Goal: Task Accomplishment & Management: Complete application form

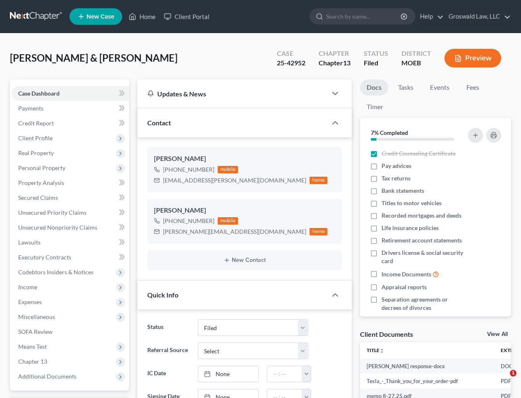
select select "6"
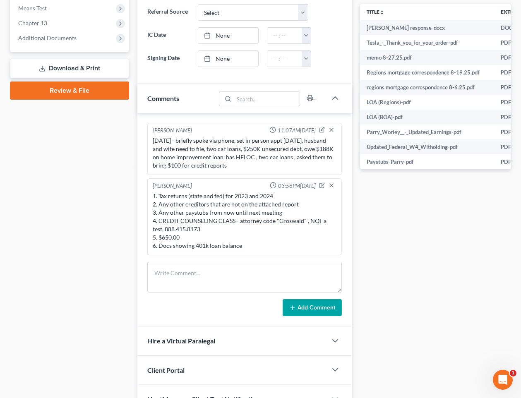
scroll to position [634, 0]
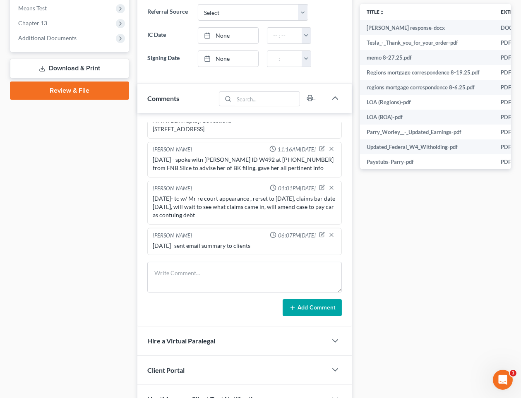
drag, startPoint x: 416, startPoint y: 277, endPoint x: 396, endPoint y: 165, distance: 113.6
click at [416, 276] on div "Docs Tasks Events Fees Timer 7% Completed Nothing here yet! Credit Counseling C…" at bounding box center [435, 77] width 159 height 673
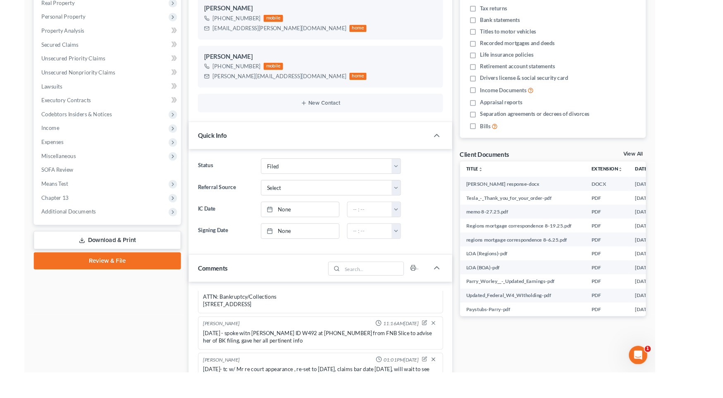
scroll to position [584, 0]
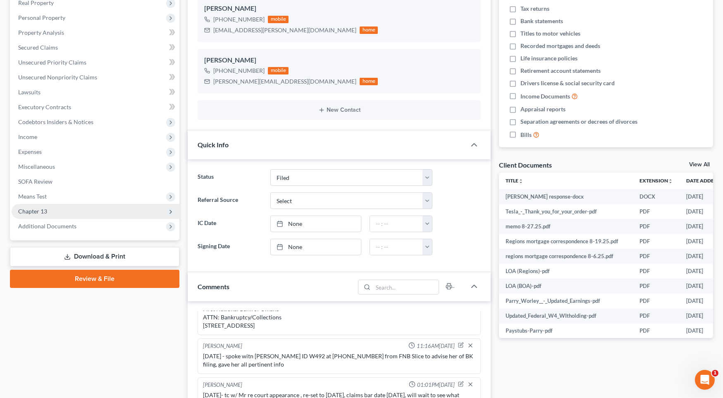
click at [71, 209] on span "Chapter 13" at bounding box center [96, 211] width 168 height 15
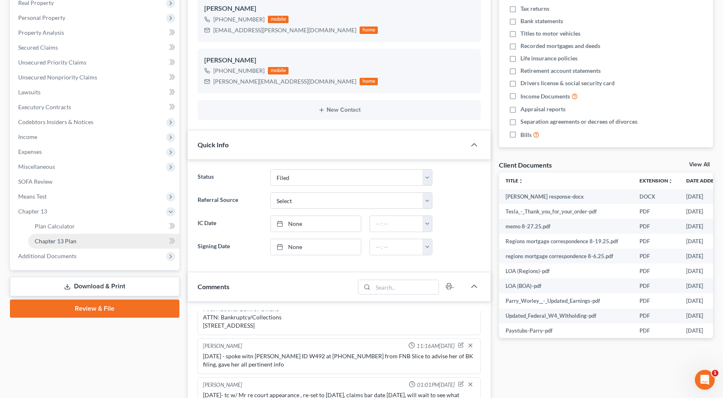
click at [99, 242] on link "Chapter 13 Plan" at bounding box center [103, 241] width 151 height 15
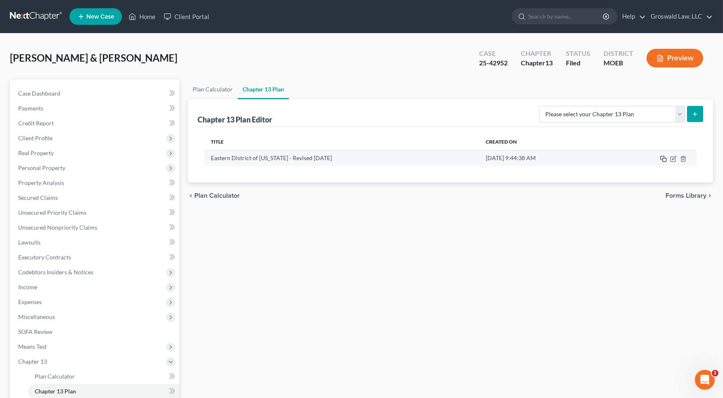
click at [520, 159] on icon "button" at bounding box center [663, 158] width 7 height 7
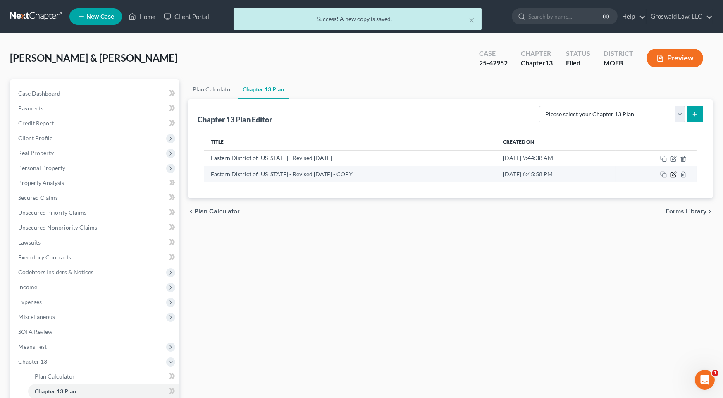
click at [520, 172] on icon "button" at bounding box center [673, 174] width 7 height 7
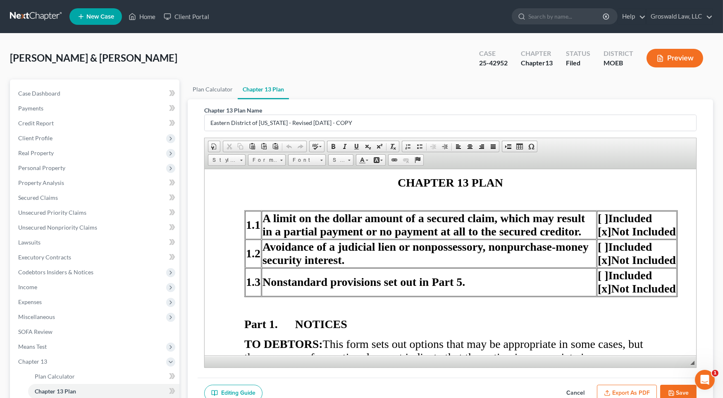
scroll to position [188, 0]
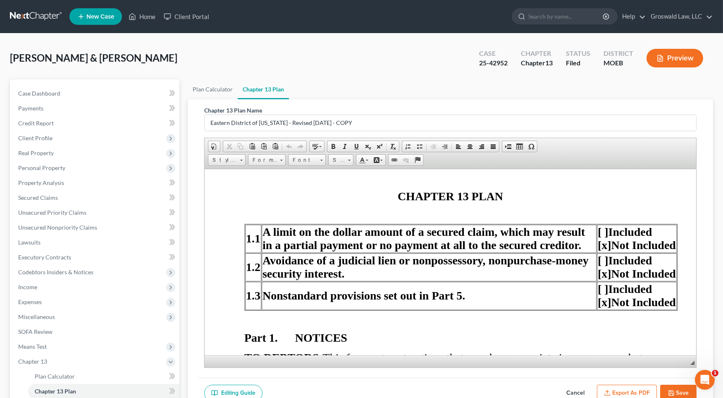
click at [378, 195] on p "CHAPTER 13 PLAN" at bounding box center [450, 195] width 412 height 13
drag, startPoint x: 667, startPoint y: 275, endPoint x: 581, endPoint y: 239, distance: 93.6
click at [520, 275] on span "[ ] Included [x] Not Included" at bounding box center [637, 266] width 78 height 26
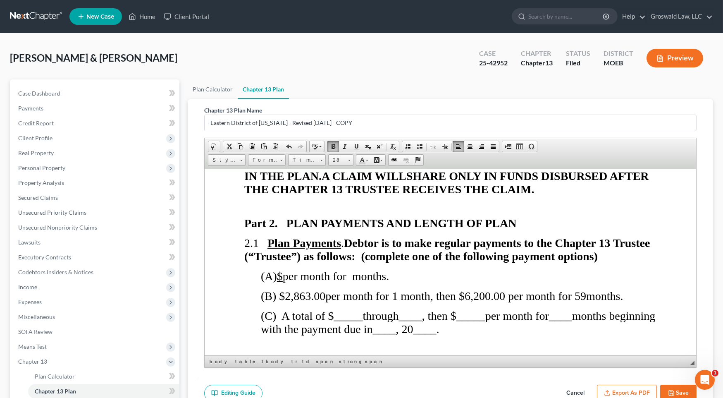
scroll to position [564, 0]
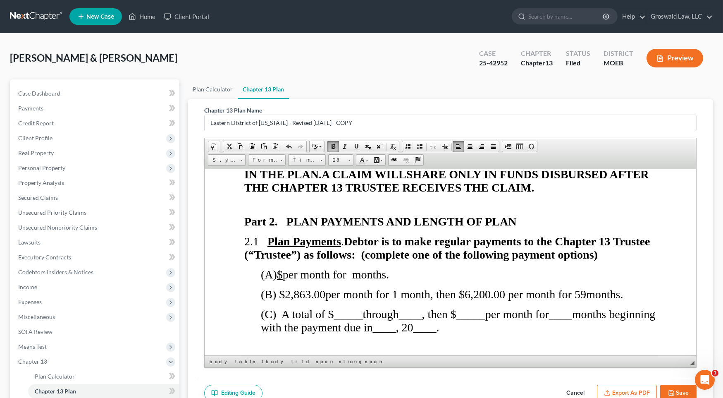
click at [520, 259] on p "2.1 Plan Payments . Debtor is to make regular payments to the Chapter 13 Truste…" at bounding box center [450, 247] width 412 height 26
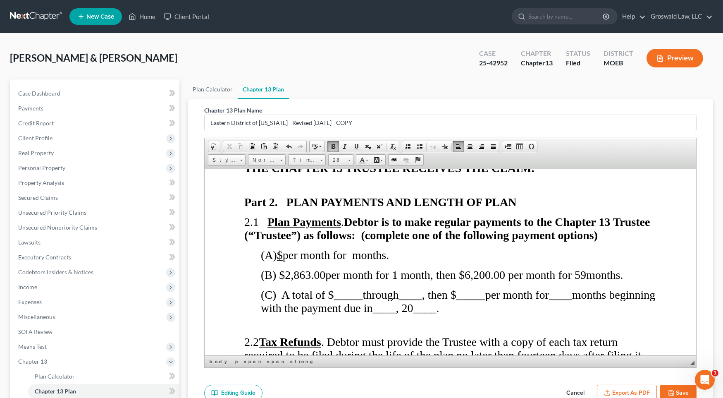
scroll to position [601, 0]
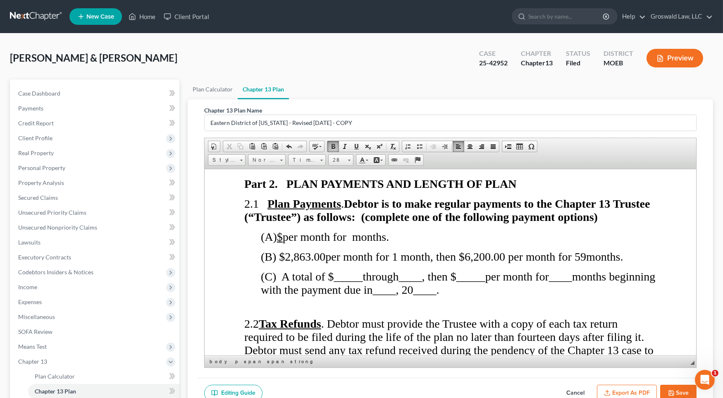
drag, startPoint x: 362, startPoint y: 280, endPoint x: 260, endPoint y: 285, distance: 102.7
click at [360, 280] on span "_____" at bounding box center [348, 276] width 29 height 13
drag, startPoint x: 397, startPoint y: 288, endPoint x: 381, endPoint y: 282, distance: 16.2
click at [394, 287] on span "months beginning with the payment due in" at bounding box center [458, 283] width 395 height 26
drag, startPoint x: 363, startPoint y: 280, endPoint x: 335, endPoint y: 279, distance: 29.0
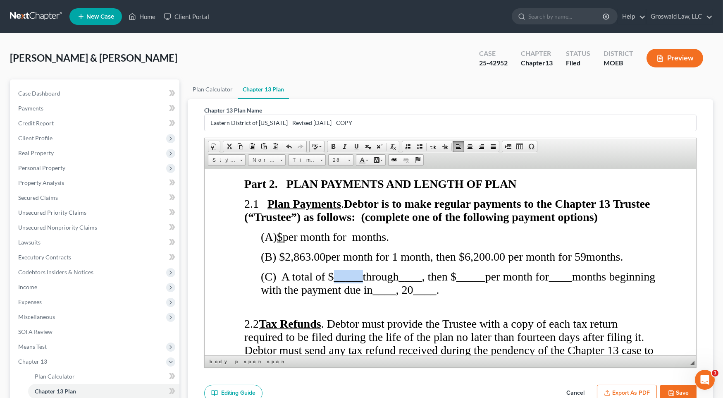
click at [335, 279] on span "(C) A total of $ _____ through ____ , then $ _____ per month for ____ months be…" at bounding box center [458, 283] width 395 height 26
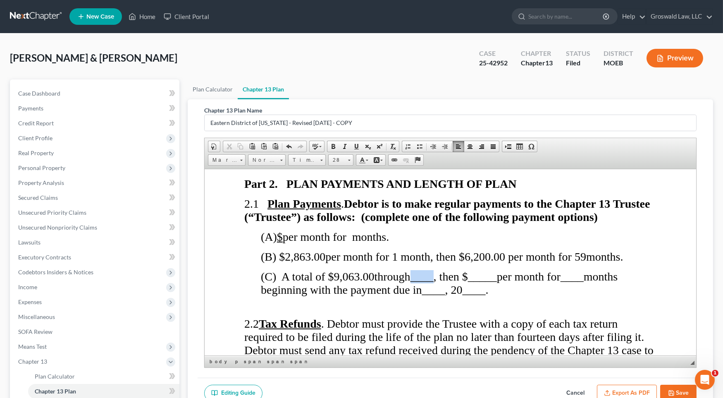
drag, startPoint x: 438, startPoint y: 280, endPoint x: 418, endPoint y: 280, distance: 19.9
click at [418, 280] on span "____" at bounding box center [422, 276] width 23 height 13
drag, startPoint x: 545, startPoint y: 279, endPoint x: 519, endPoint y: 277, distance: 27.0
click at [519, 277] on span "(C) A total of $ 9,063.00 through [DATE] , then $ _____ per month for ____ mont…" at bounding box center [446, 283] width 371 height 26
drag, startPoint x: 301, startPoint y: 294, endPoint x: 258, endPoint y: 292, distance: 43.9
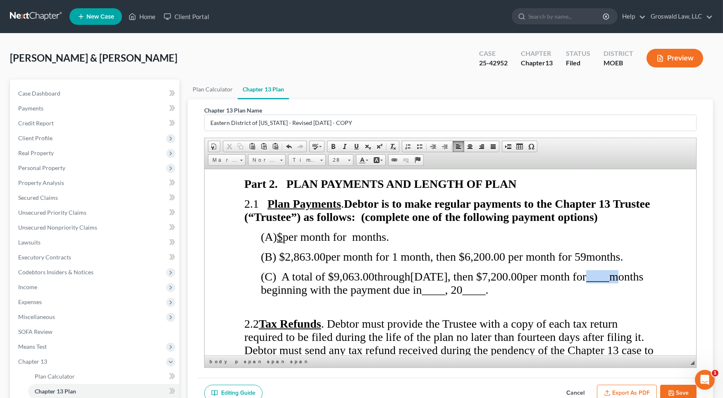
click at [277, 293] on span "(C) A total of $ 9,063.00 through [DATE] , then $ 7,200.00 per month for ____ m…" at bounding box center [452, 283] width 383 height 26
click at [411, 280] on span "through" at bounding box center [393, 276] width 36 height 13
drag, startPoint x: 301, startPoint y: 293, endPoint x: 277, endPoint y: 293, distance: 23.6
click at [277, 293] on span "(C) A total of $ 9,063.00 through [DATE] , then $ 7,200.00 per month for ____ m…" at bounding box center [452, 283] width 383 height 26
drag, startPoint x: 516, startPoint y: 295, endPoint x: 493, endPoint y: 294, distance: 23.2
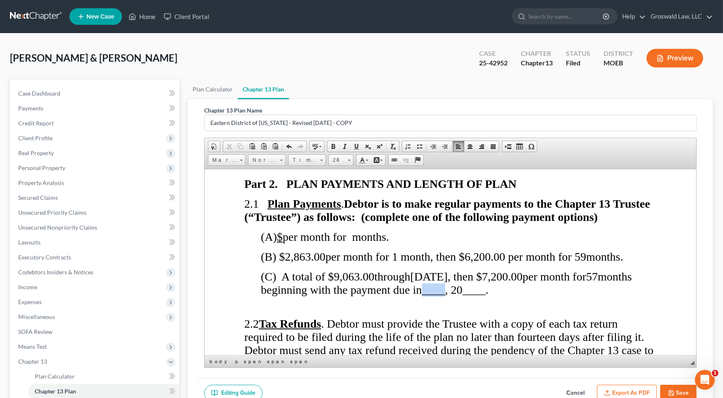
click at [493, 294] on span "(C) A total of $ 9,063.00 through [DATE] , then $ 7,200.00 per month for 57 mon…" at bounding box center [446, 283] width 371 height 26
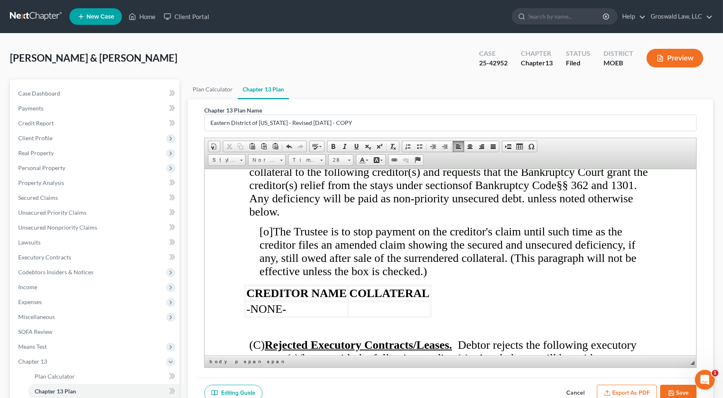
scroll to position [3387, 0]
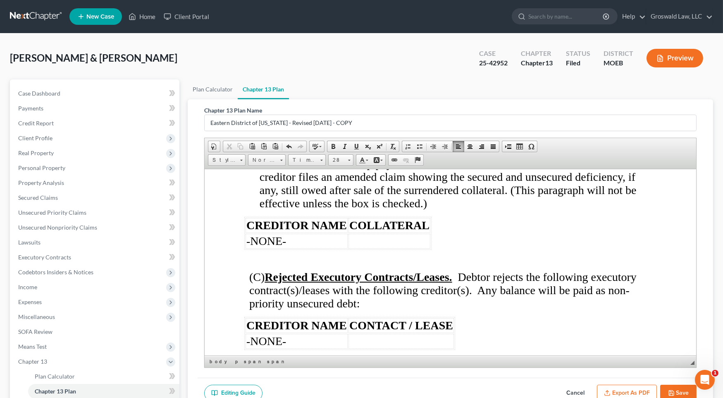
drag, startPoint x: 552, startPoint y: 301, endPoint x: 548, endPoint y: 298, distance: 4.7
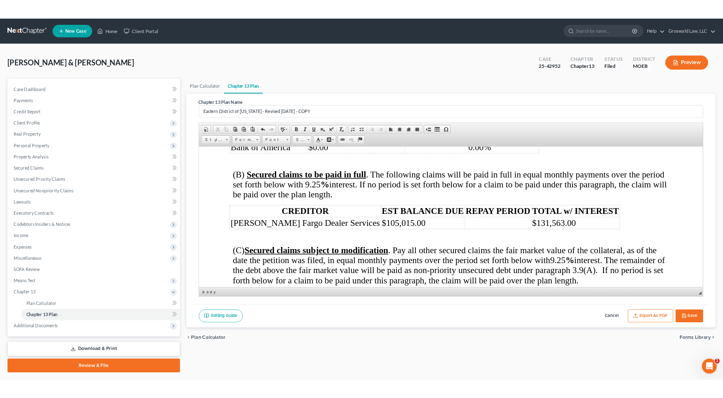
scroll to position [1836, 0]
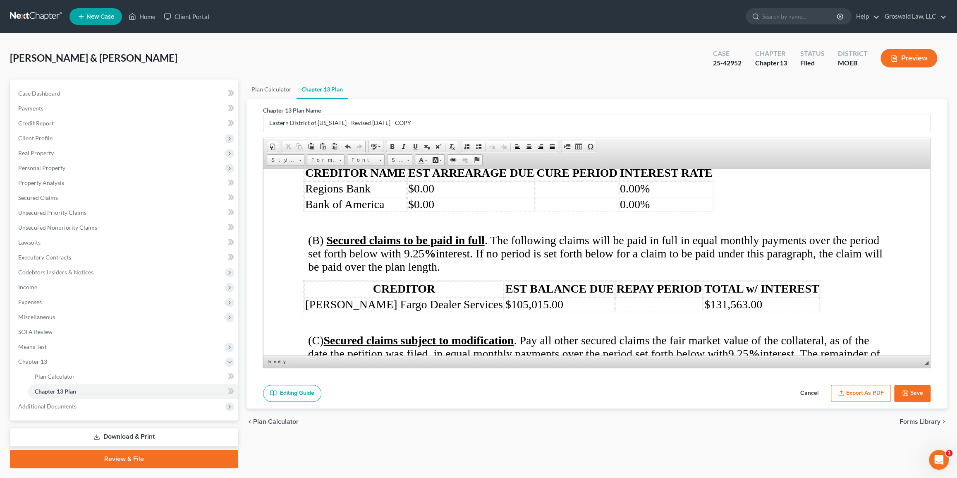
click at [343, 302] on span "[PERSON_NAME] Fargo Dealer Services" at bounding box center [404, 303] width 198 height 13
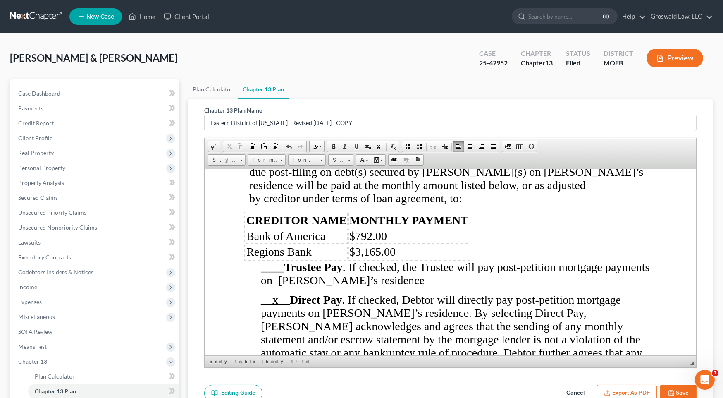
scroll to position [1624, 0]
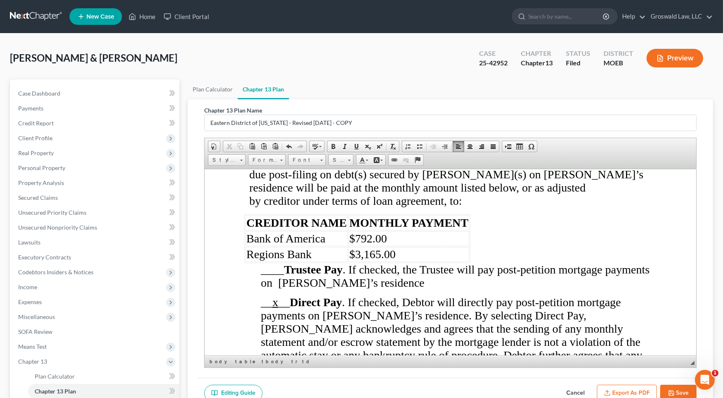
click at [498, 306] on span "__ x __ Direct Pay . If checked, Debtor will directly pay post-petition mortgag…" at bounding box center [455, 341] width 388 height 92
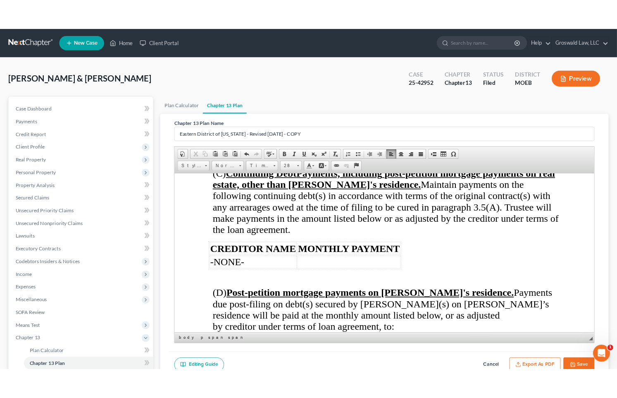
scroll to position [1473, 0]
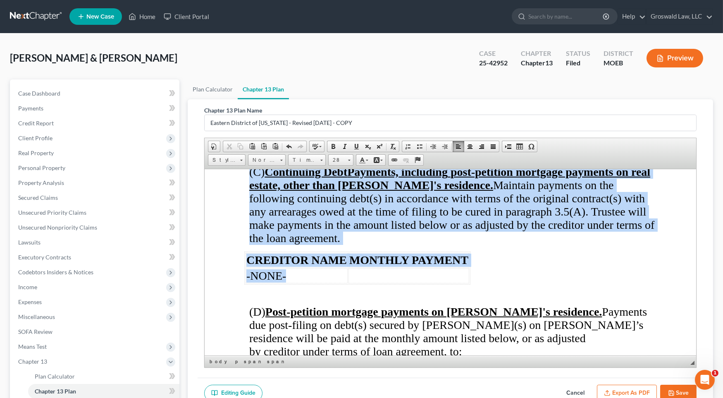
drag, startPoint x: 302, startPoint y: 275, endPoint x: 221, endPoint y: 273, distance: 81.1
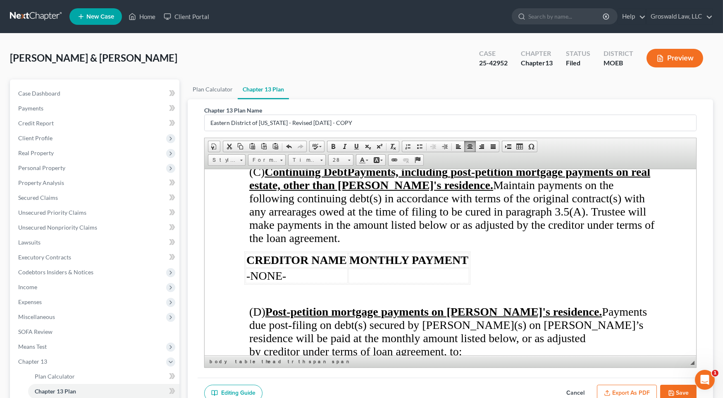
drag, startPoint x: 464, startPoint y: 269, endPoint x: 452, endPoint y: 270, distance: 11.2
click at [464, 269] on td at bounding box center [409, 275] width 121 height 15
drag, startPoint x: 309, startPoint y: 273, endPoint x: 246, endPoint y: 275, distance: 62.9
click at [246, 275] on td "-NONE-" at bounding box center [297, 275] width 102 height 15
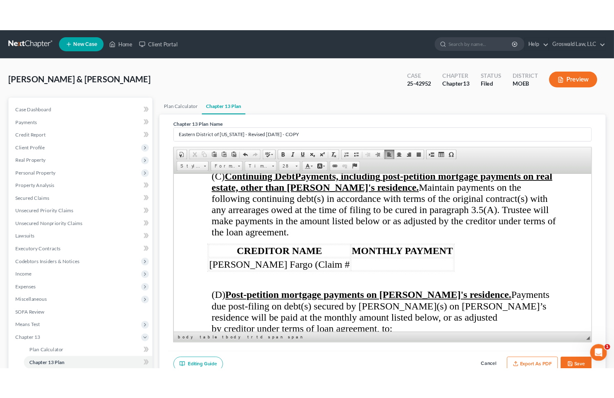
scroll to position [1684, 0]
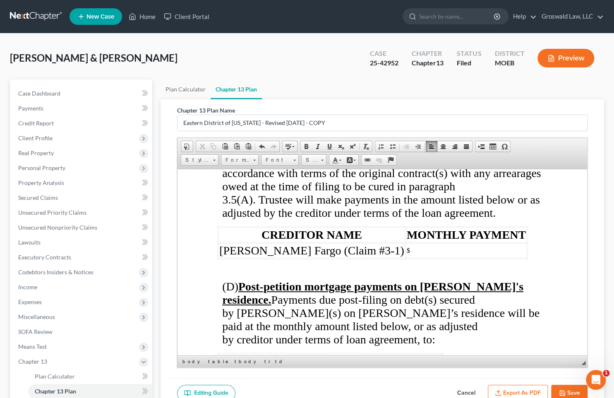
click at [422, 258] on td "$" at bounding box center [466, 250] width 121 height 15
click at [284, 256] on span "[PERSON_NAME] Fargo (Claim #3-1)" at bounding box center [311, 250] width 185 height 13
click at [406, 258] on td "$1,945.54" at bounding box center [466, 250] width 121 height 15
drag, startPoint x: 372, startPoint y: 288, endPoint x: 337, endPoint y: 241, distance: 58.7
click at [337, 258] on tr "[PERSON_NAME] Fargo (Claim #3-1) $1,945.54" at bounding box center [372, 250] width 308 height 15
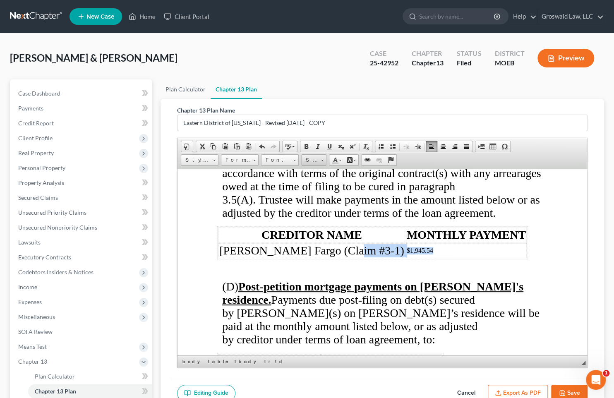
click at [308, 158] on span "Size" at bounding box center [309, 160] width 17 height 11
click at [320, 158] on link "Size" at bounding box center [313, 160] width 25 height 12
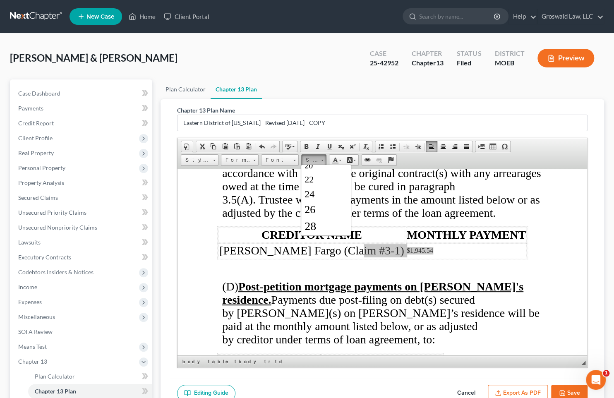
scroll to position [112, 0]
click at [314, 206] on span "26" at bounding box center [309, 203] width 11 height 12
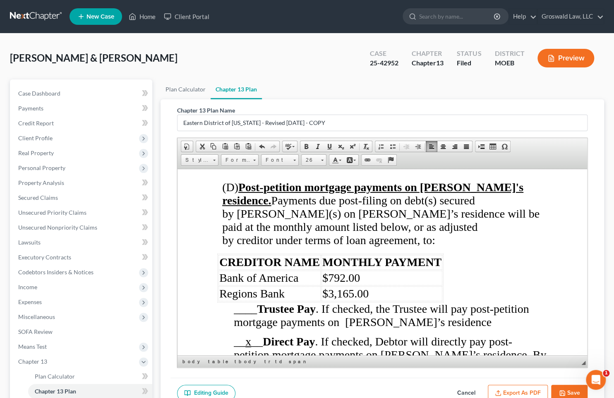
scroll to position [1797, 0]
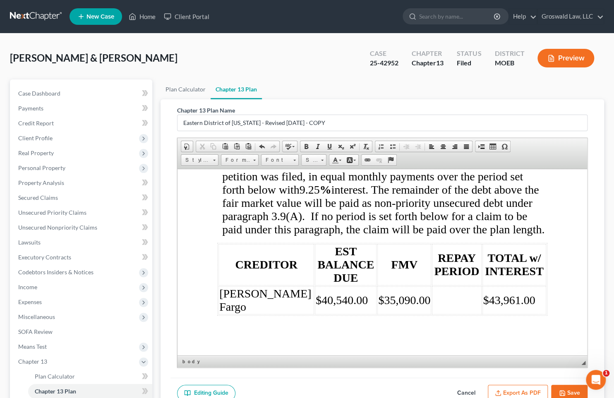
scroll to position [2737, 0]
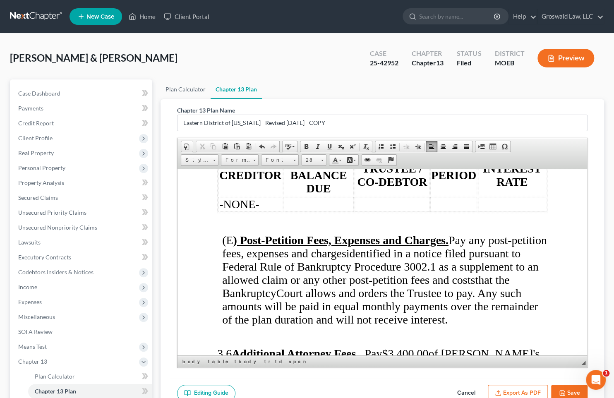
scroll to position [2849, 0]
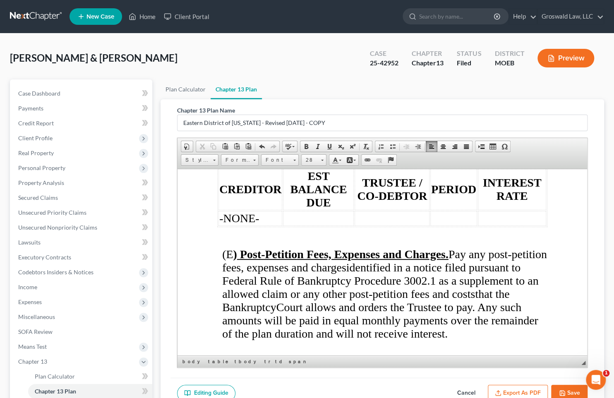
click at [282, 241] on p at bounding box center [384, 236] width 325 height 7
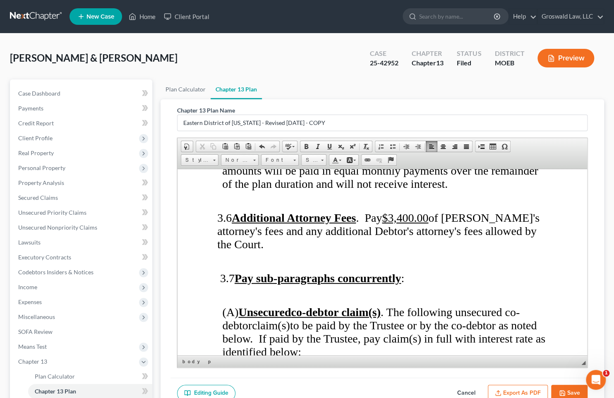
scroll to position [3000, 0]
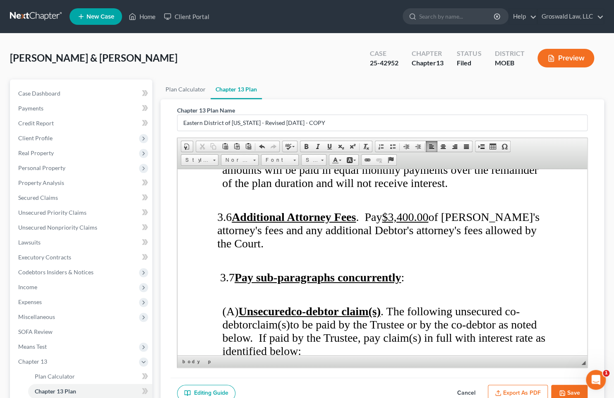
click at [253, 203] on p at bounding box center [384, 199] width 325 height 7
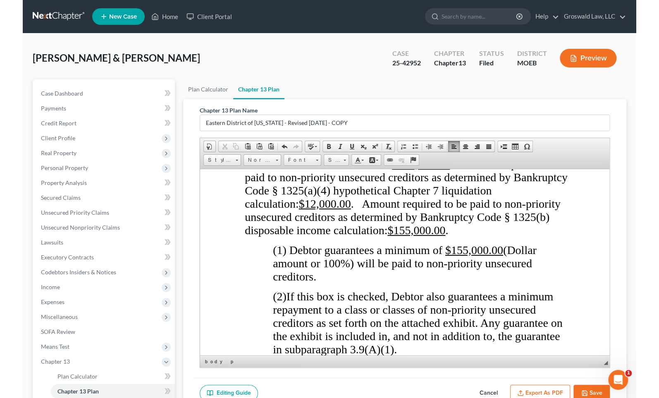
scroll to position [3489, 0]
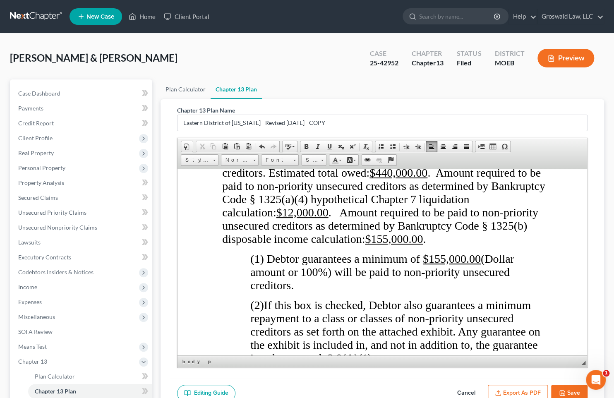
click at [390, 245] on u "$155,000.00" at bounding box center [394, 238] width 58 height 13
drag, startPoint x: 390, startPoint y: 283, endPoint x: 376, endPoint y: 285, distance: 13.3
click at [376, 245] on u "$155,000.00" at bounding box center [394, 238] width 58 height 13
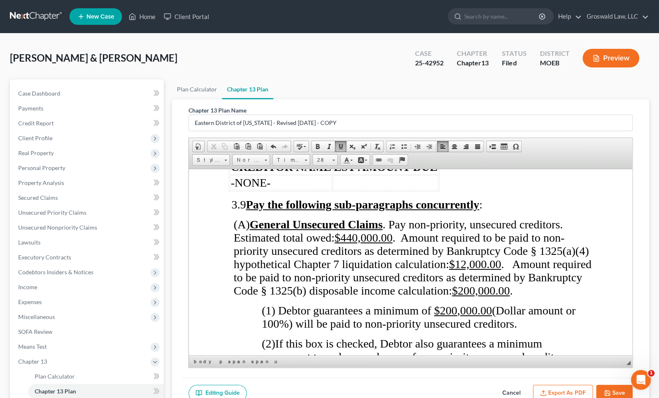
scroll to position [3329, 0]
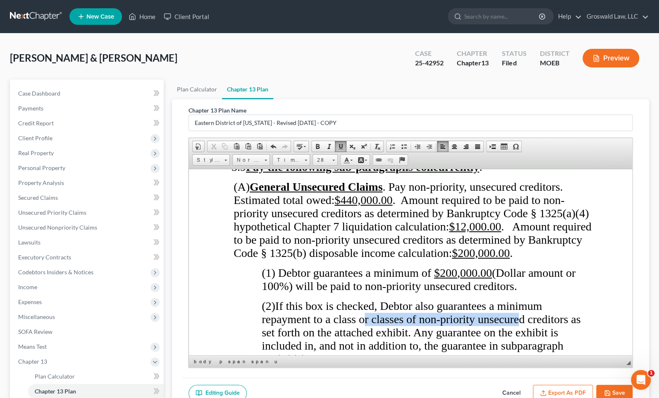
drag, startPoint x: 365, startPoint y: 297, endPoint x: 517, endPoint y: 301, distance: 152.2
click at [517, 301] on span "(2) If this box is checked, Debtor also guarantees a minimum repayment to a cla…" at bounding box center [420, 332] width 319 height 66
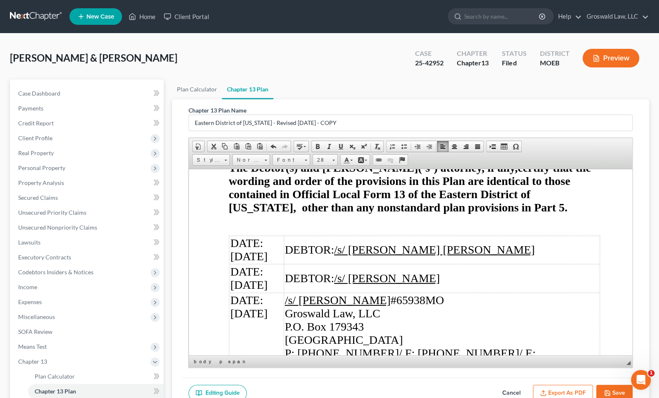
scroll to position [4356, 0]
drag, startPoint x: 258, startPoint y: 227, endPoint x: 265, endPoint y: 218, distance: 12.1
click at [265, 235] on td "DATE: [DATE]" at bounding box center [256, 249] width 54 height 28
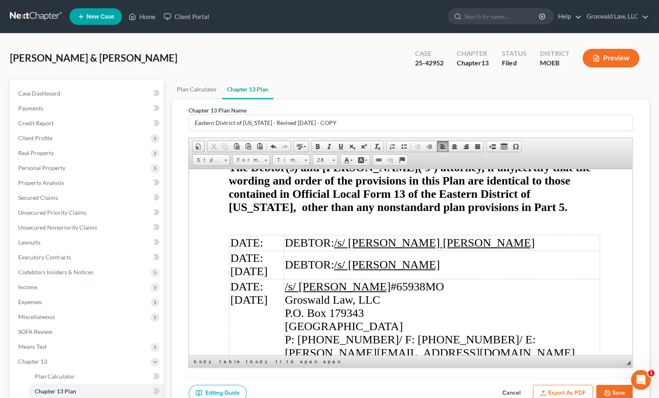
drag, startPoint x: 267, startPoint y: 246, endPoint x: 253, endPoint y: 223, distance: 27.0
click at [265, 250] on td "DATE: [DATE]" at bounding box center [256, 264] width 54 height 28
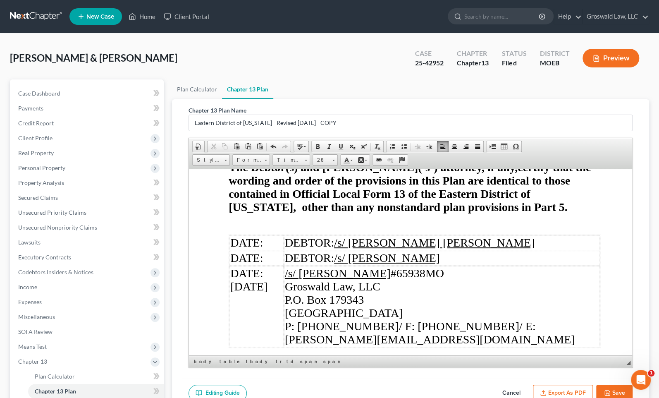
drag, startPoint x: 267, startPoint y: 256, endPoint x: 267, endPoint y: 247, distance: 9.1
click at [267, 265] on td "DATE: [DATE]" at bounding box center [256, 305] width 54 height 81
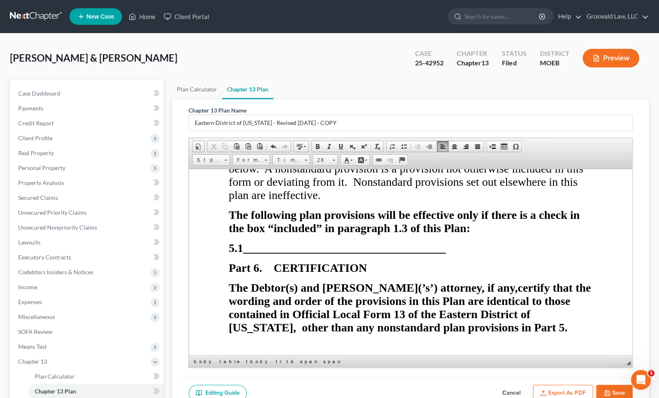
scroll to position [4166, 0]
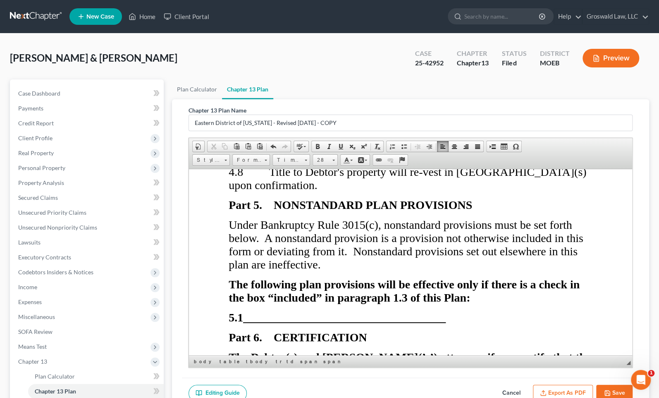
drag, startPoint x: 407, startPoint y: 223, endPoint x: 399, endPoint y: 218, distance: 9.1
click at [407, 231] on span "this form or deviating from it. Nonstandard provisions set out elsewhere in thi…" at bounding box center [405, 250] width 355 height 39
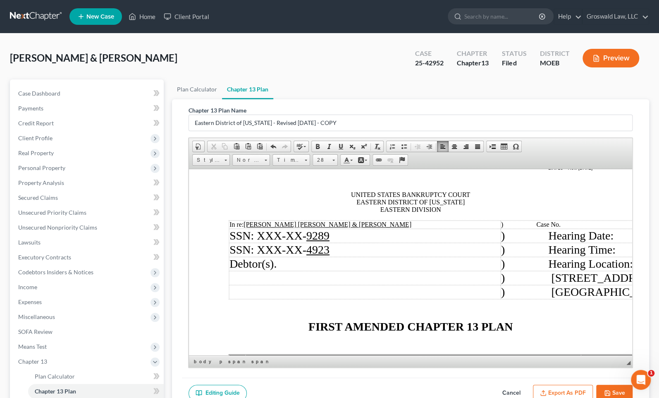
scroll to position [67, 0]
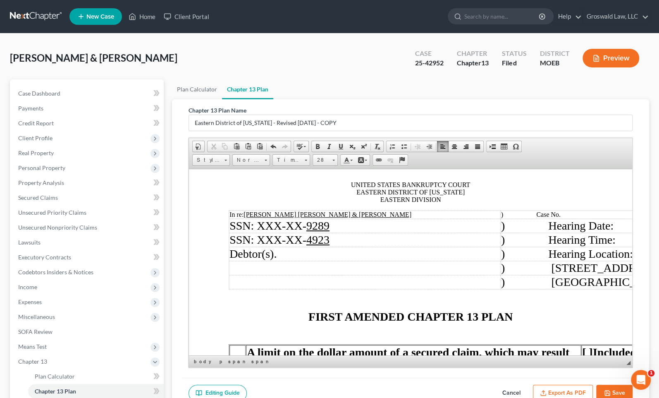
drag, startPoint x: 492, startPoint y: 209, endPoint x: 507, endPoint y: 210, distance: 14.9
click at [520, 390] on button "Export as PDF" at bounding box center [563, 393] width 60 height 17
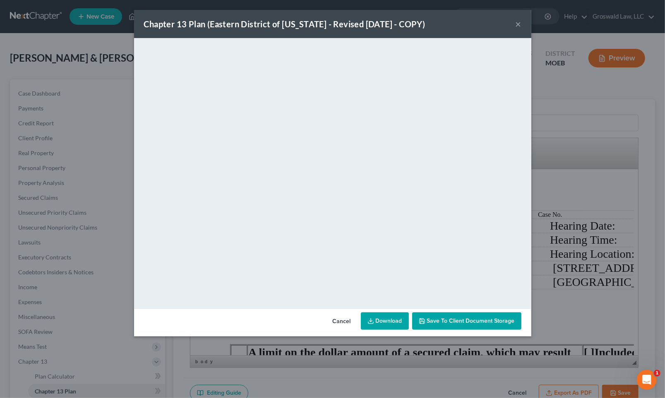
click at [517, 23] on button "×" at bounding box center [518, 24] width 6 height 10
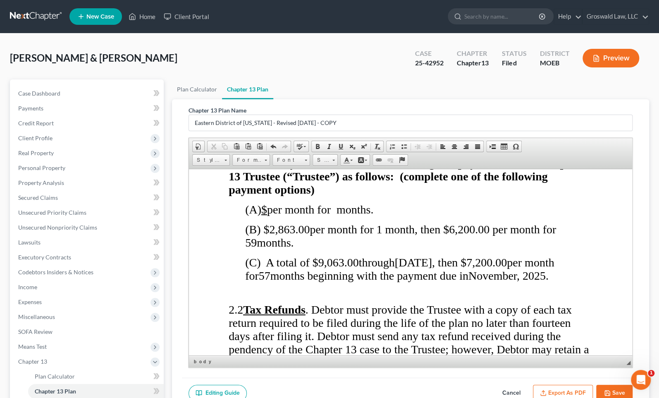
scroll to position [631, 0]
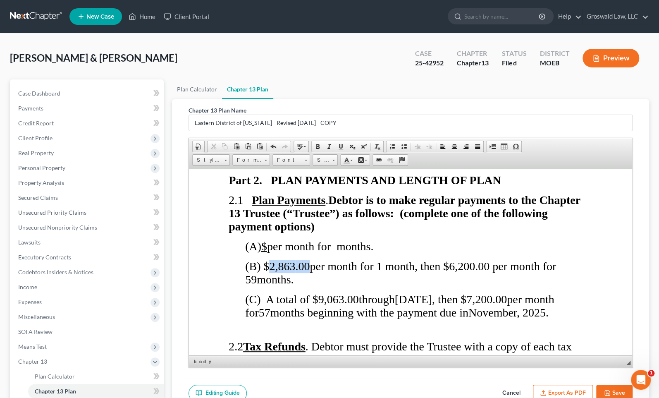
drag, startPoint x: 309, startPoint y: 266, endPoint x: 270, endPoint y: 265, distance: 38.9
click at [270, 265] on span "(B) $2,863 .00 per month for 1 month, then $6,200.00 per month for 59" at bounding box center [400, 272] width 311 height 26
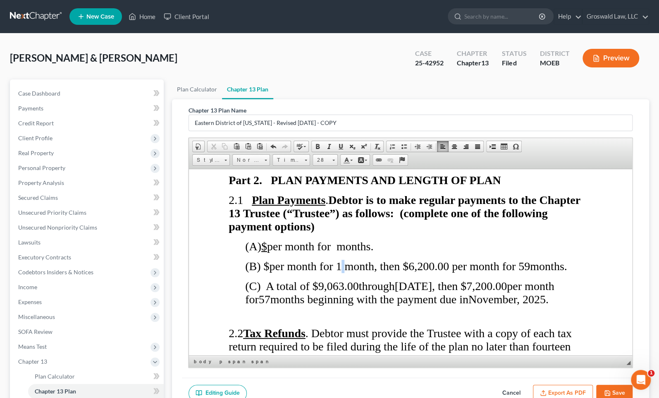
click at [345, 270] on span "(B) $ per month for 1 month, then $6,200.00 per month for 59" at bounding box center [387, 265] width 285 height 13
drag, startPoint x: 452, startPoint y: 266, endPoint x: 420, endPoint y: 265, distance: 32.3
click at [411, 263] on span "(B) $ per month for month, then $6,200.00 per month for 59" at bounding box center [386, 265] width 282 height 13
drag, startPoint x: 493, startPoint y: 263, endPoint x: 485, endPoint y: 266, distance: 9.3
click at [485, 266] on span "(B) $ per month for month, then $ per month for 59" at bounding box center [367, 265] width 244 height 13
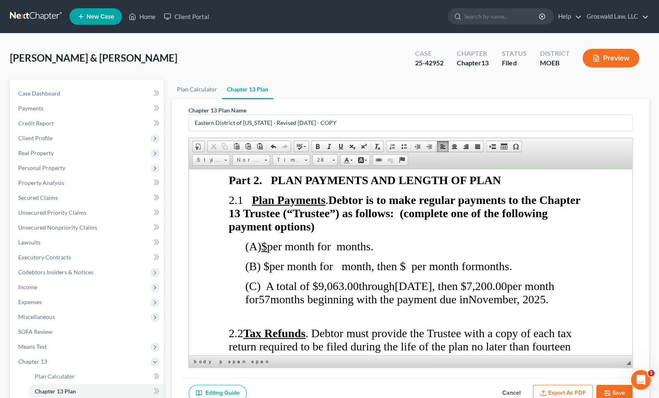
click at [333, 320] on p at bounding box center [410, 315] width 364 height 7
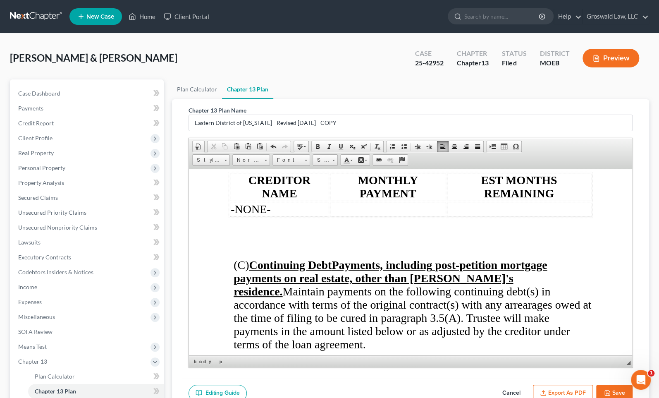
scroll to position [1459, 0]
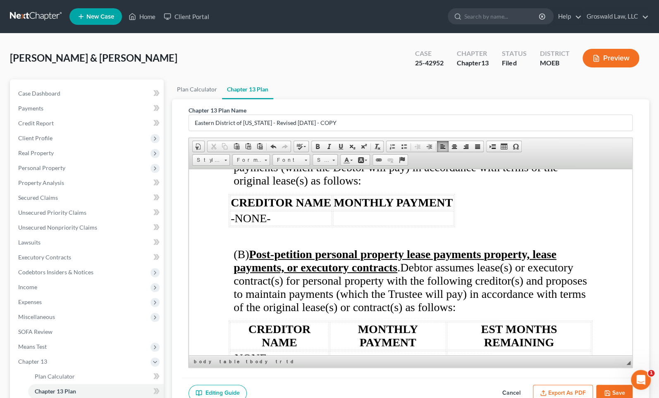
scroll to position [1308, 0]
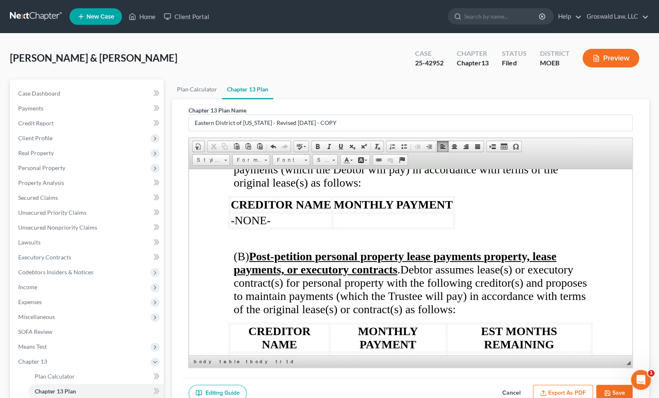
click at [259, 243] on p at bounding box center [412, 238] width 359 height 7
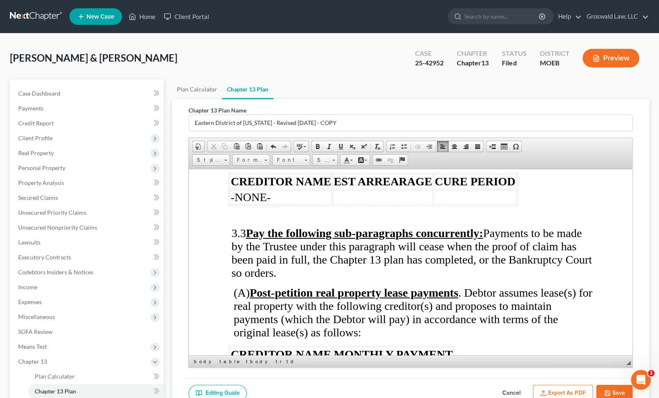
scroll to position [1158, 0]
click at [245, 220] on p at bounding box center [412, 216] width 359 height 7
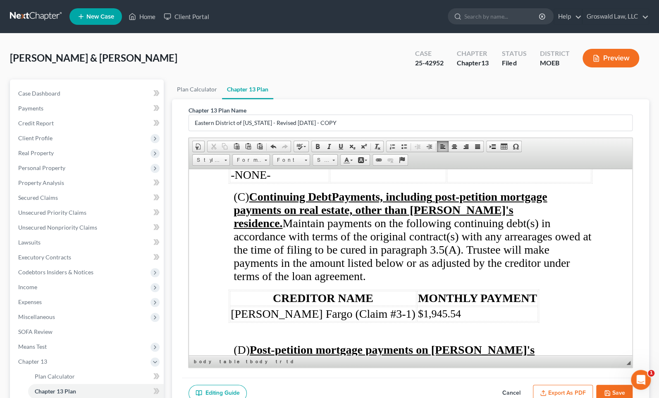
scroll to position [1534, 0]
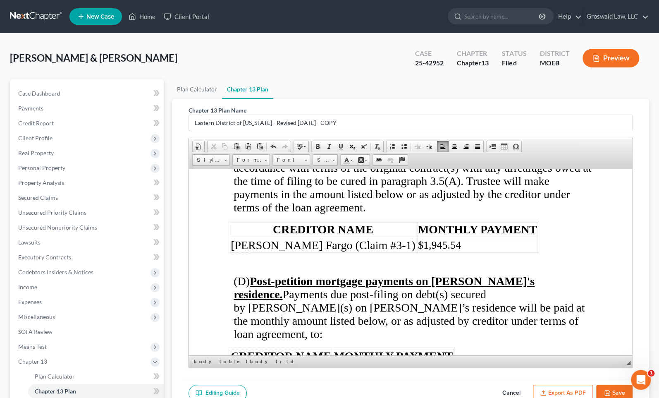
click at [293, 251] on span "[PERSON_NAME] Fargo (Claim #3-1)" at bounding box center [322, 244] width 185 height 13
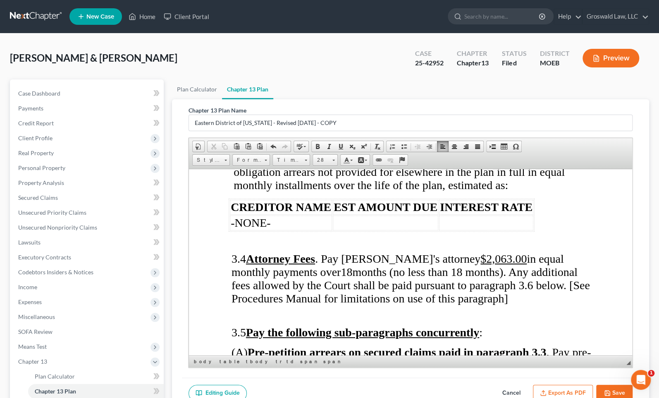
scroll to position [2060, 0]
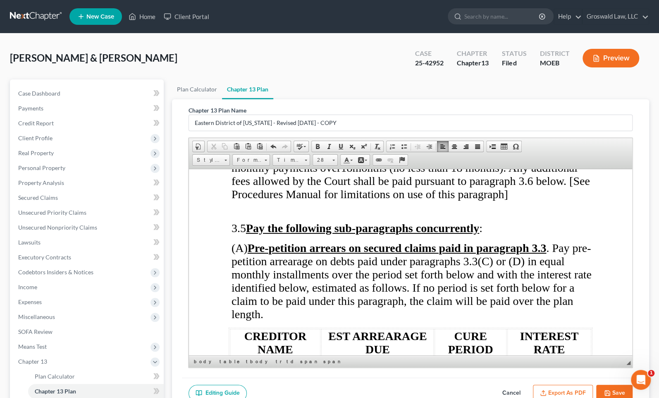
click at [520, 391] on button "Export as PDF" at bounding box center [563, 393] width 60 height 17
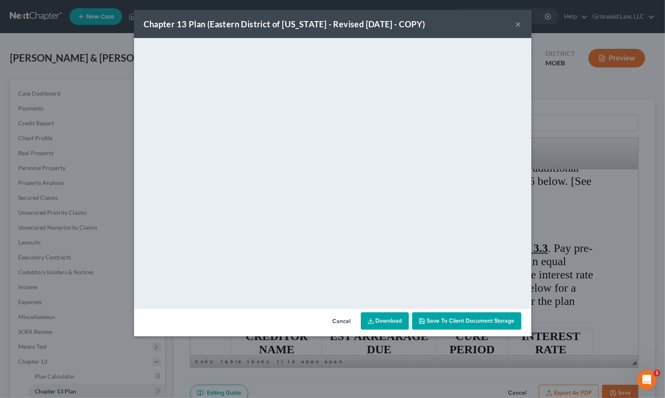
click at [519, 22] on button "×" at bounding box center [518, 24] width 6 height 10
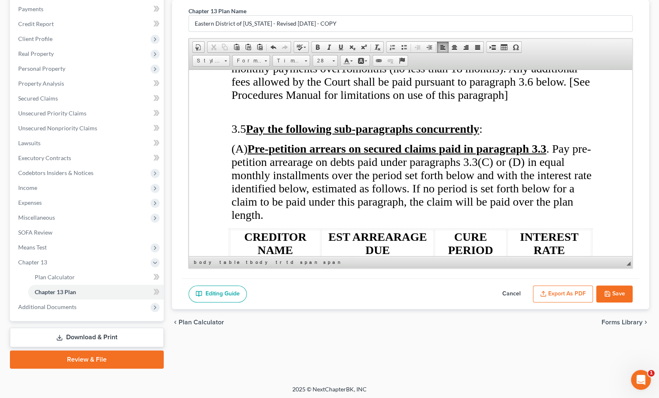
scroll to position [100, 0]
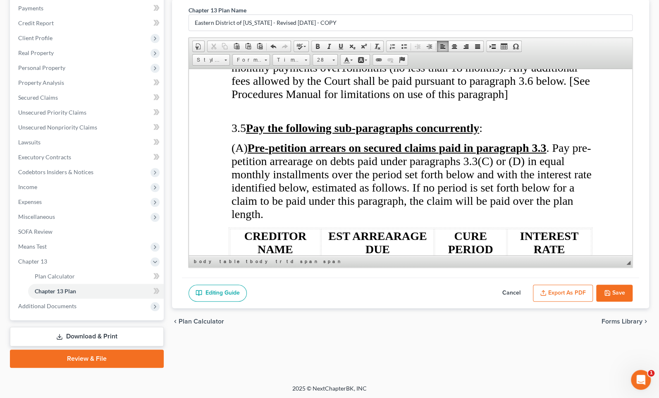
click at [520, 291] on button "Save" at bounding box center [614, 293] width 36 height 17
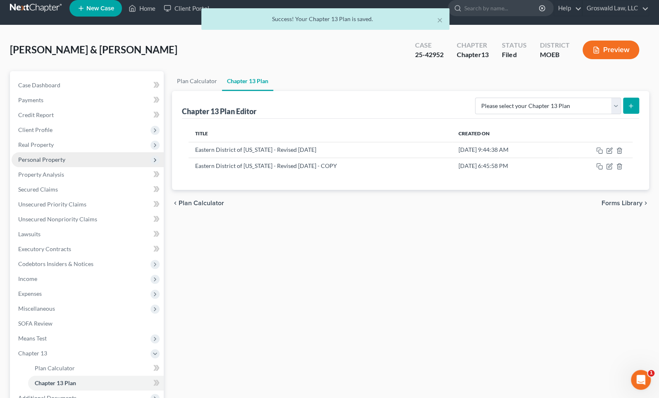
scroll to position [0, 0]
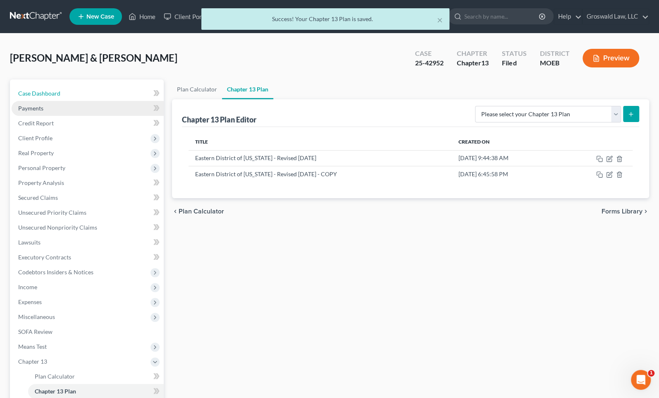
drag, startPoint x: 40, startPoint y: 95, endPoint x: 55, endPoint y: 102, distance: 17.2
click at [40, 95] on span "Case Dashboard" at bounding box center [39, 93] width 42 height 7
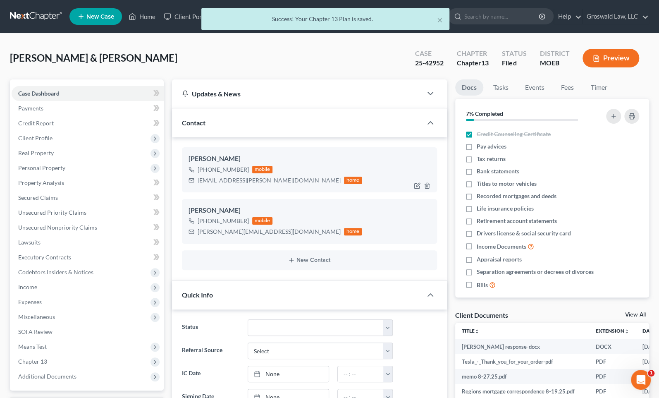
scroll to position [584, 0]
drag, startPoint x: 259, startPoint y: 182, endPoint x: 180, endPoint y: 186, distance: 79.1
click at [180, 186] on div "[PERSON_NAME] [PHONE_NUMBER] mobile [EMAIL_ADDRESS][PERSON_NAME][DOMAIN_NAME] h…" at bounding box center [309, 208] width 275 height 143
copy div "[EMAIL_ADDRESS][PERSON_NAME][DOMAIN_NAME]"
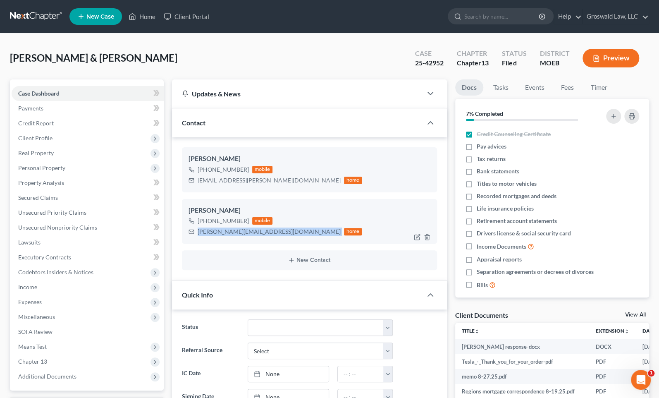
drag, startPoint x: 263, startPoint y: 237, endPoint x: 194, endPoint y: 239, distance: 68.7
click at [194, 239] on div "[PERSON_NAME] [PHONE_NUMBER] mobile [PERSON_NAME][EMAIL_ADDRESS][DOMAIN_NAME] h…" at bounding box center [309, 221] width 255 height 45
copy div "[PERSON_NAME][EMAIL_ADDRESS][DOMAIN_NAME]"
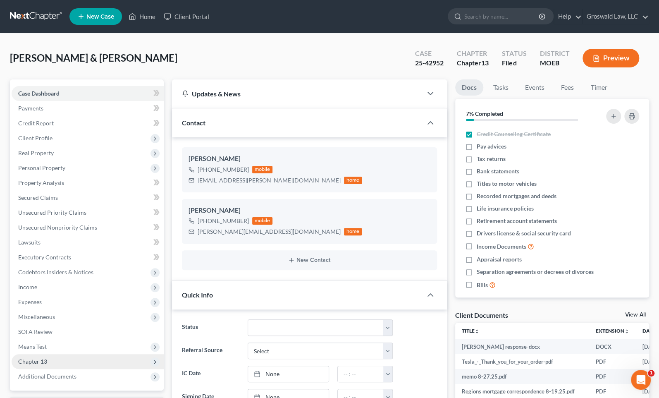
click at [44, 359] on span "Chapter 13" at bounding box center [32, 361] width 29 height 7
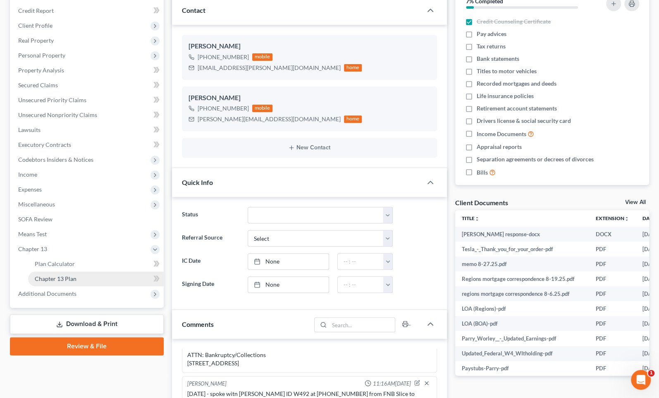
click at [90, 279] on link "Chapter 13 Plan" at bounding box center [96, 278] width 136 height 15
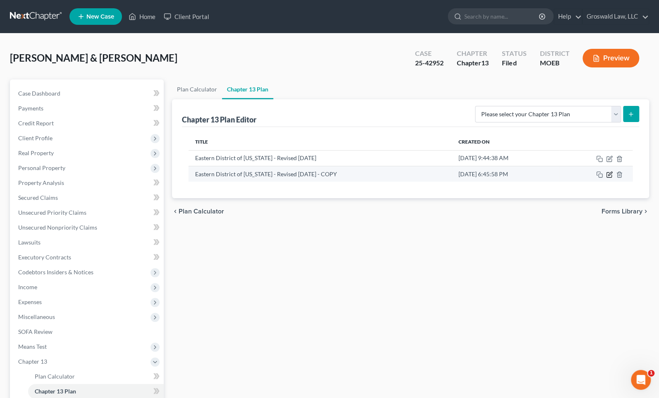
click at [520, 173] on icon "button" at bounding box center [609, 174] width 7 height 7
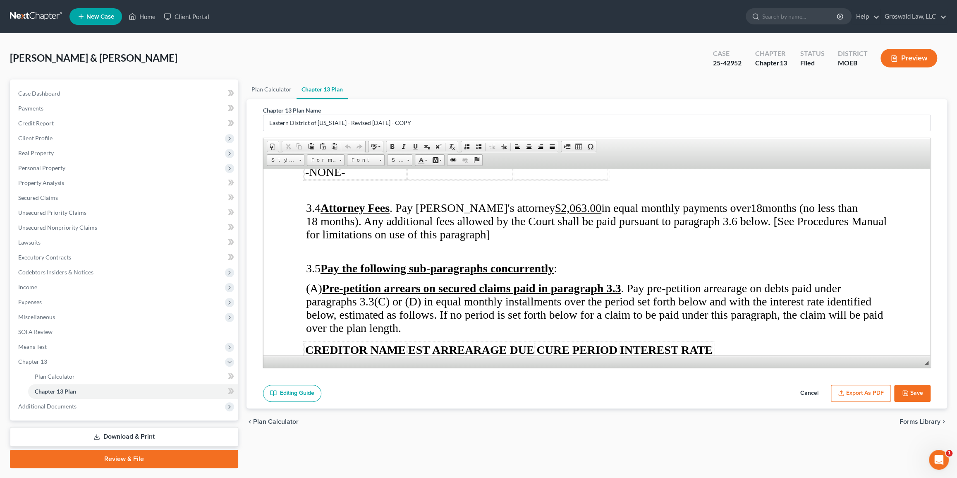
scroll to position [1654, 0]
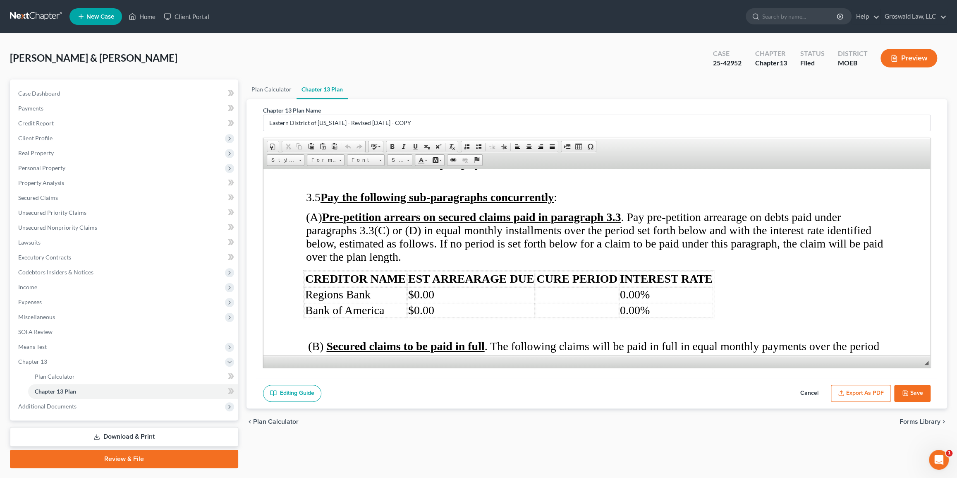
click at [520, 314] on td "0.00%" at bounding box center [666, 309] width 94 height 15
click at [520, 351] on span "Insert Row After" at bounding box center [775, 351] width 48 height 10
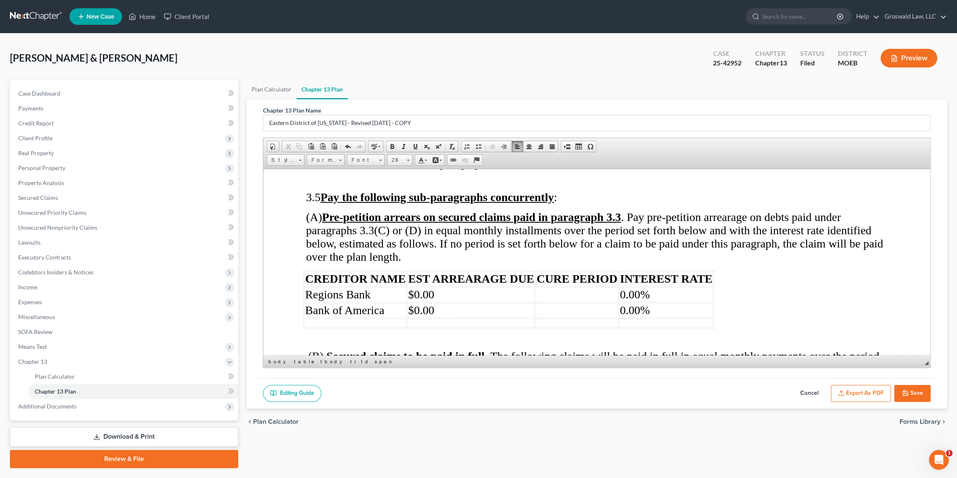
click at [344, 318] on td at bounding box center [355, 322] width 102 height 9
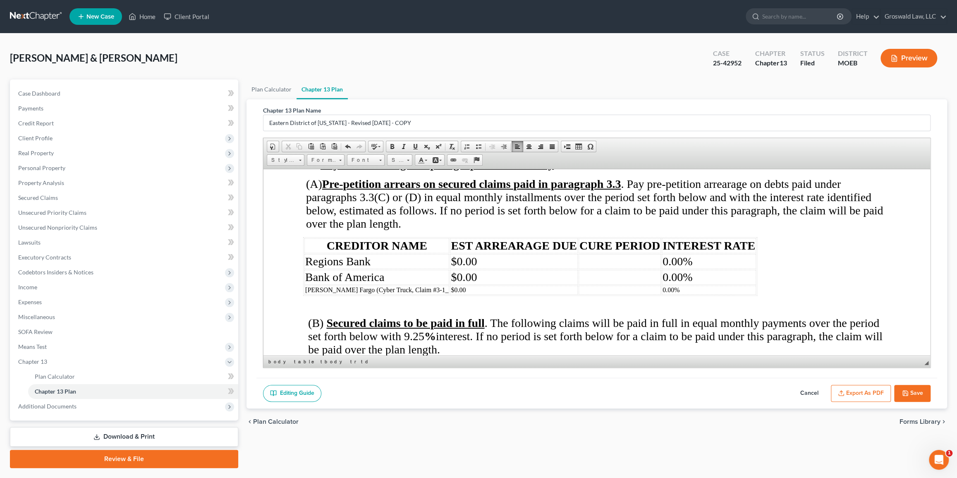
scroll to position [1698, 0]
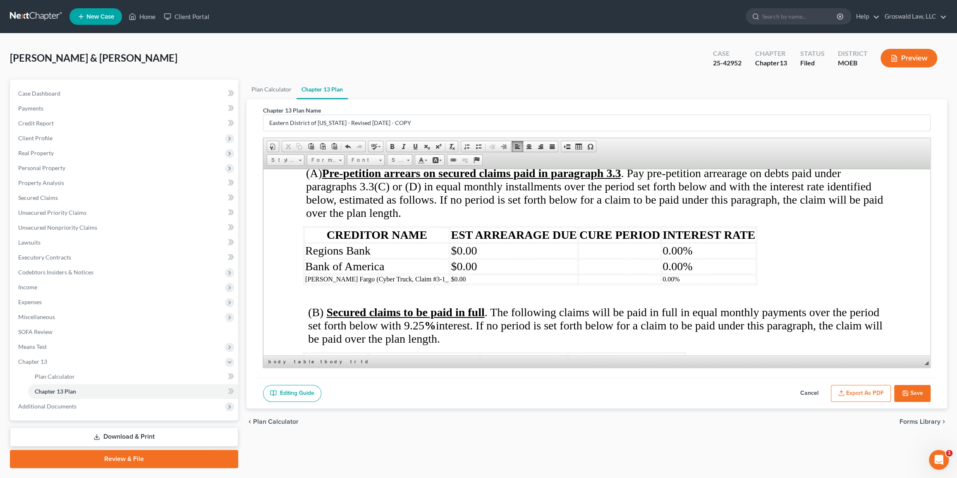
drag, startPoint x: 405, startPoint y: 279, endPoint x: 410, endPoint y: 277, distance: 5.1
click at [405, 278] on td "[PERSON_NAME] Fargo (Cyber Truck, Claim #3-1_" at bounding box center [376, 278] width 145 height 9
drag, startPoint x: 648, startPoint y: 274, endPoint x: 330, endPoint y: 179, distance: 331.9
click at [304, 274] on tr "[PERSON_NAME] Fargo (Cyber Truck, Claim #3-1) $0.00 0.00%" at bounding box center [529, 278] width 450 height 9
click at [403, 158] on span "Size" at bounding box center [395, 160] width 17 height 11
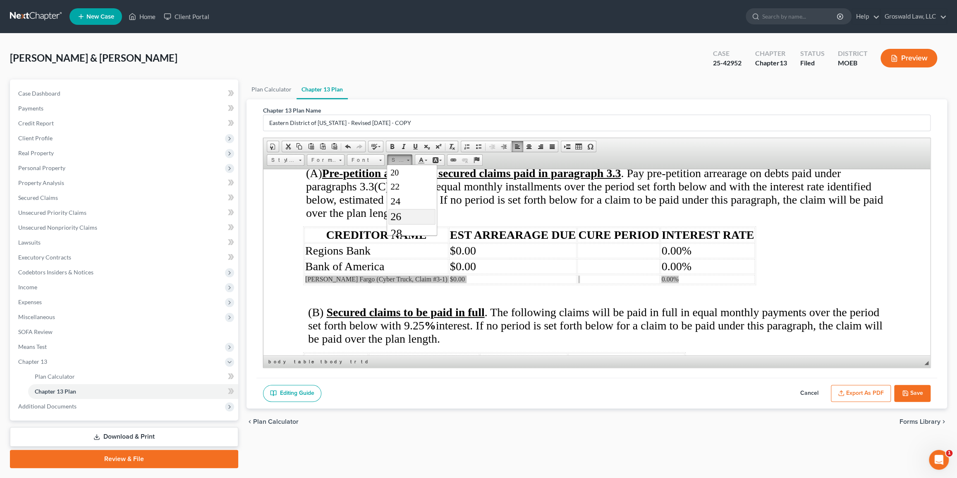
scroll to position [112, 0]
click at [397, 204] on span "26" at bounding box center [395, 203] width 11 height 12
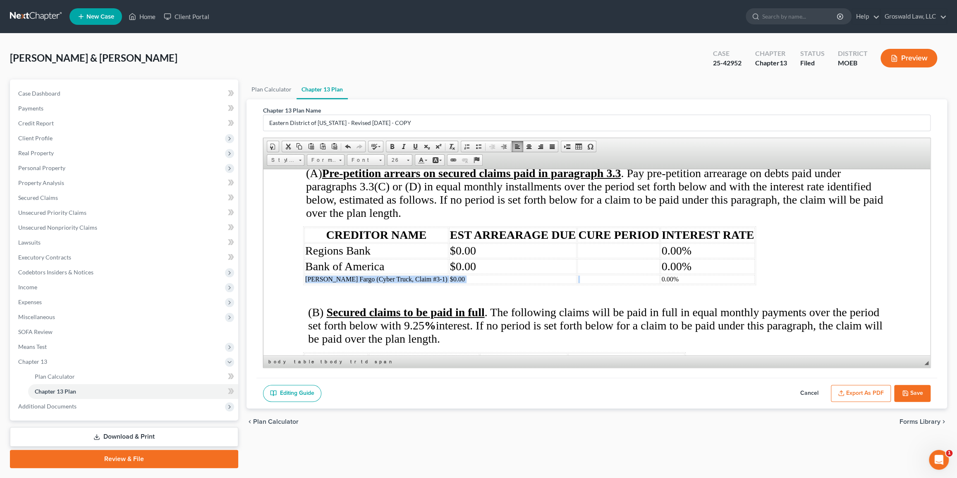
scroll to position [0, 0]
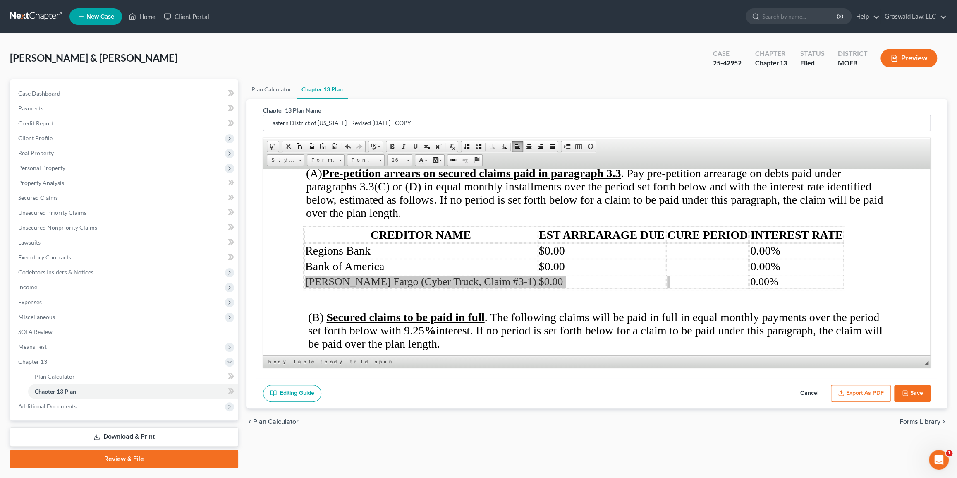
click at [520, 390] on button "Save" at bounding box center [912, 393] width 36 height 17
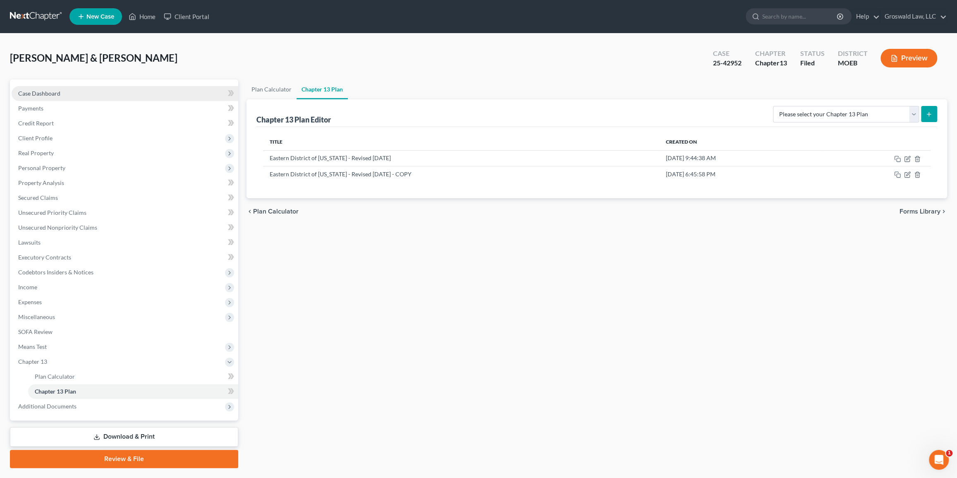
click at [33, 96] on span "Case Dashboard" at bounding box center [39, 93] width 42 height 7
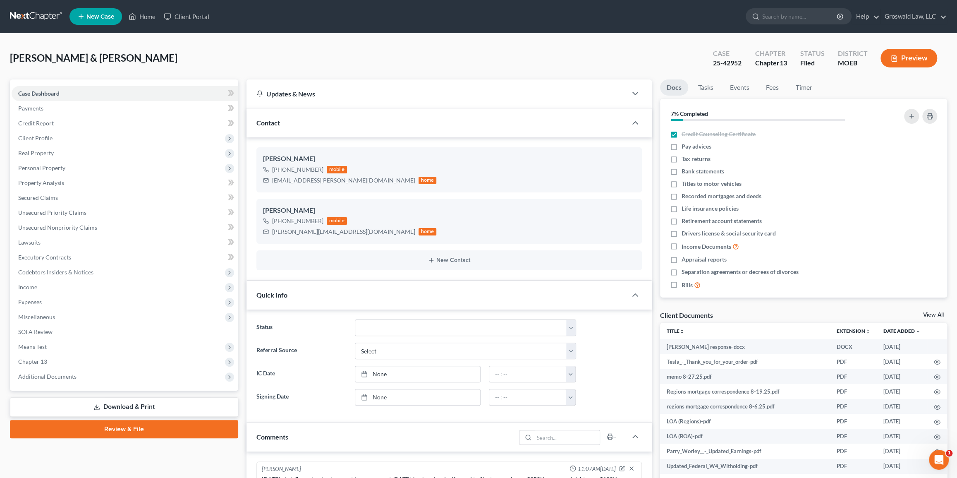
scroll to position [534, 0]
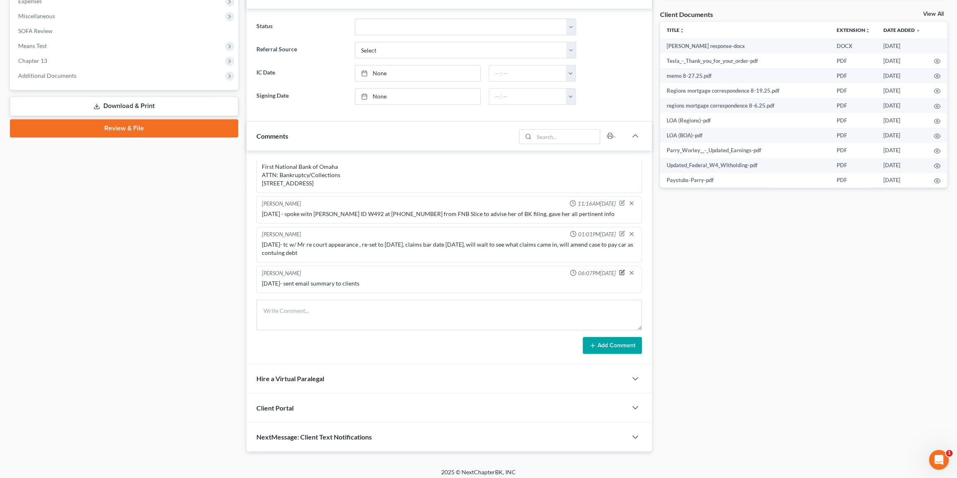
click at [520, 271] on icon "button" at bounding box center [622, 272] width 6 height 6
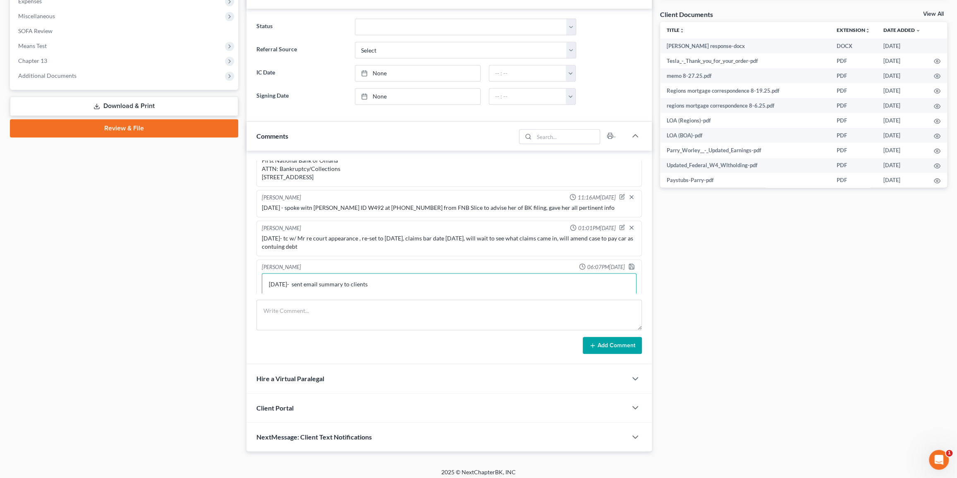
click at [410, 287] on textarea "[DATE]- sent email summary to clients" at bounding box center [449, 288] width 375 height 31
type textarea "[DATE]- sent email summary to clients + send 1ap via DocuSign"
click at [520, 269] on icon "button" at bounding box center [631, 265] width 7 height 7
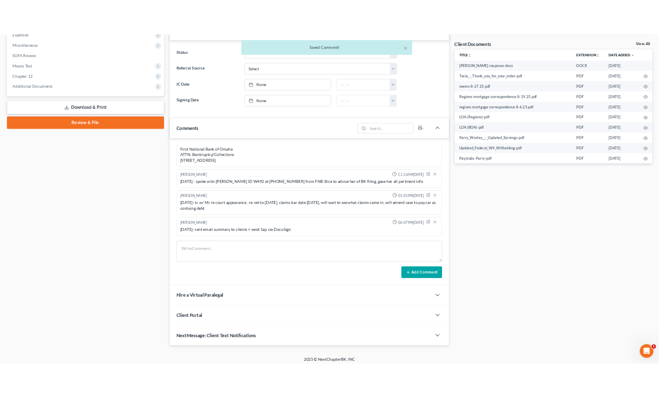
scroll to position [576, 0]
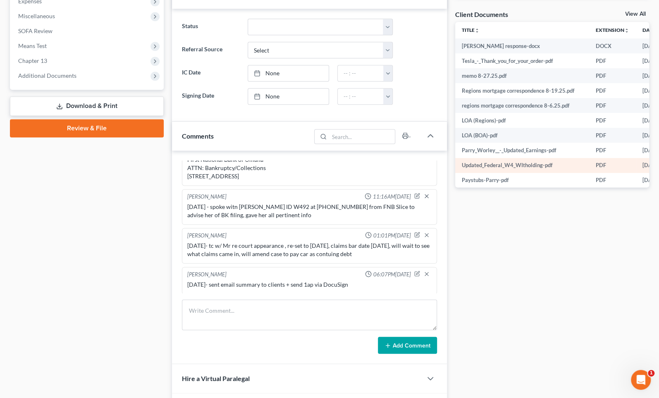
drag, startPoint x: 530, startPoint y: 251, endPoint x: 496, endPoint y: 163, distance: 93.9
click at [520, 251] on div "Docs Tasks Events Fees Timer 7% Completed Nothing here yet! Credit Counseling C…" at bounding box center [552, 115] width 202 height 673
click at [520, 286] on div "Docs Tasks Events Fees Timer 7% Completed Nothing here yet! Credit Counseling C…" at bounding box center [552, 115] width 202 height 673
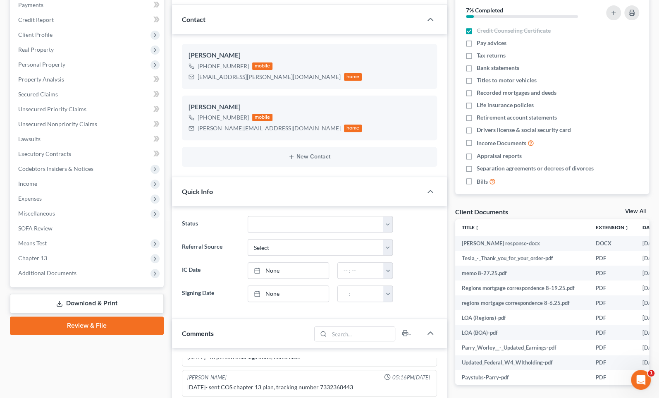
scroll to position [0, 0]
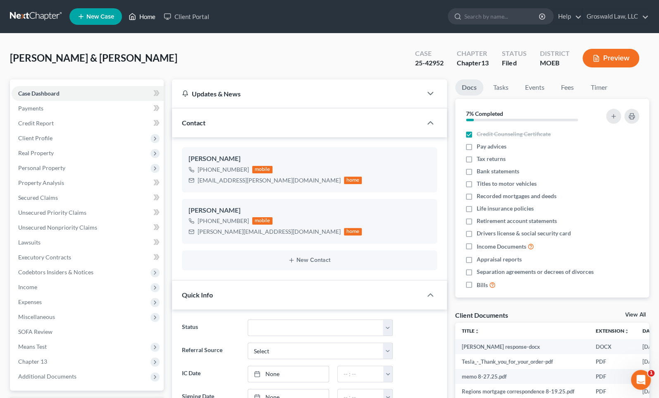
click at [145, 17] on link "Home" at bounding box center [141, 16] width 35 height 15
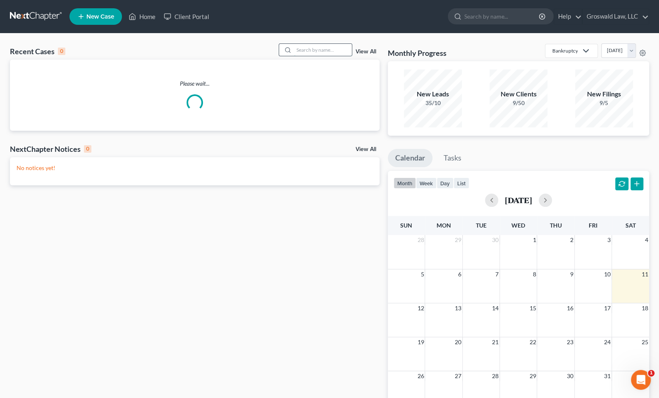
click at [318, 50] on input "search" at bounding box center [323, 50] width 58 height 12
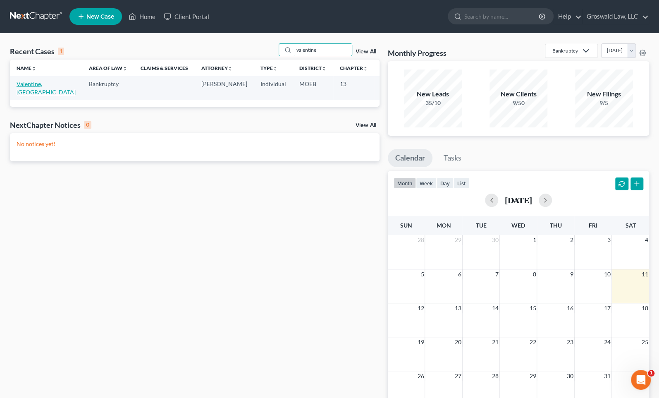
type input "valentine"
click at [22, 89] on link "Valentine, [GEOGRAPHIC_DATA]" at bounding box center [46, 87] width 59 height 15
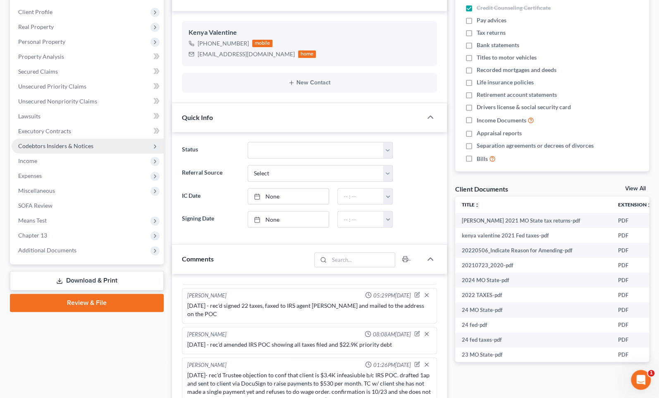
scroll to position [150, 0]
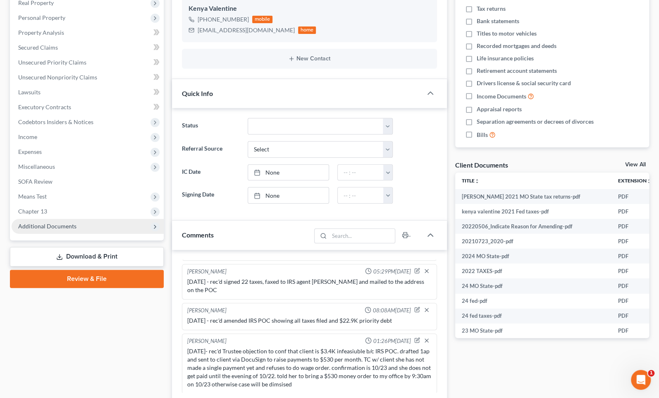
click at [70, 223] on span "Additional Documents" at bounding box center [47, 225] width 58 height 7
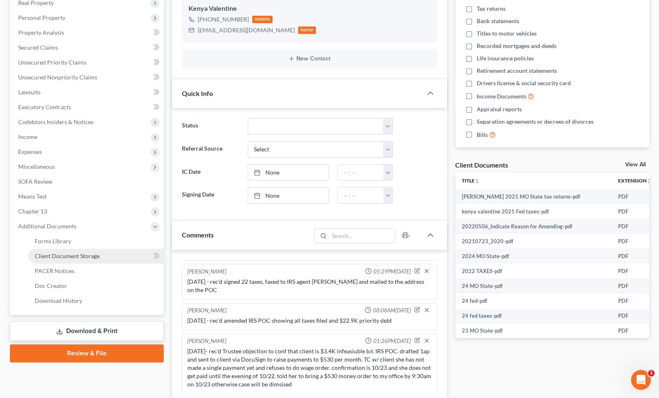
click at [74, 257] on span "Client Document Storage" at bounding box center [67, 255] width 65 height 7
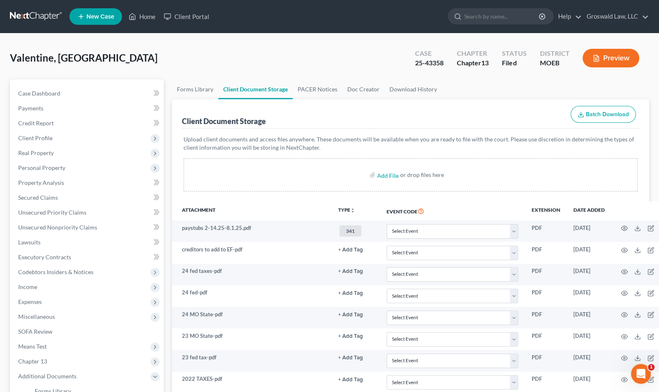
click at [440, 152] on div "Upload client documents and access files anywhere. These documents will be avai…" at bounding box center [411, 163] width 454 height 56
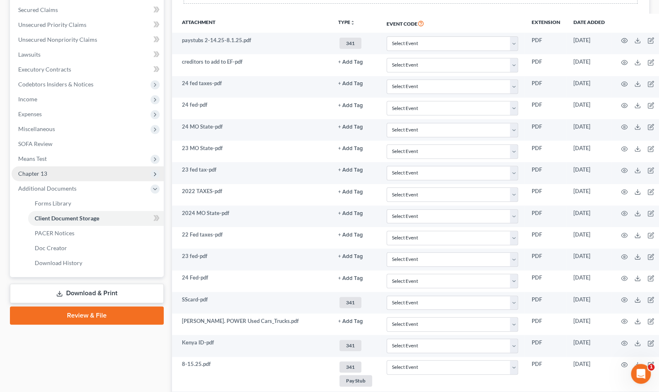
click at [46, 173] on span "Chapter 13" at bounding box center [32, 173] width 29 height 7
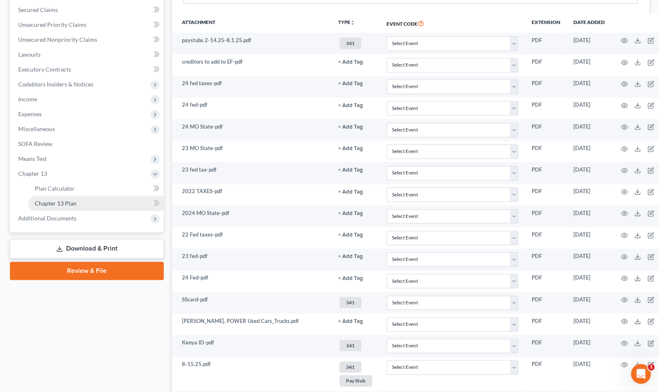
click at [74, 206] on link "Chapter 13 Plan" at bounding box center [96, 203] width 136 height 15
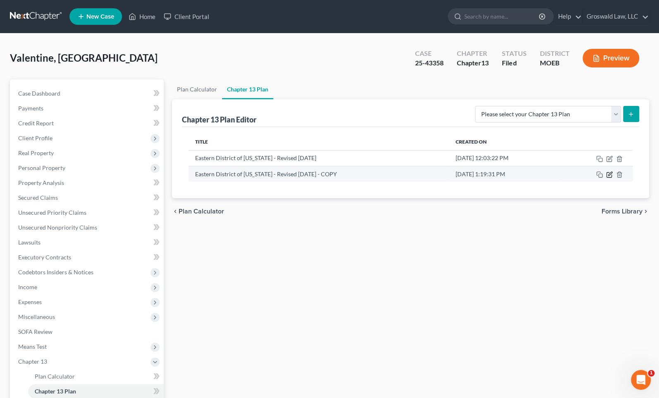
click at [520, 178] on td at bounding box center [596, 174] width 72 height 16
click at [520, 174] on icon "button" at bounding box center [609, 174] width 7 height 7
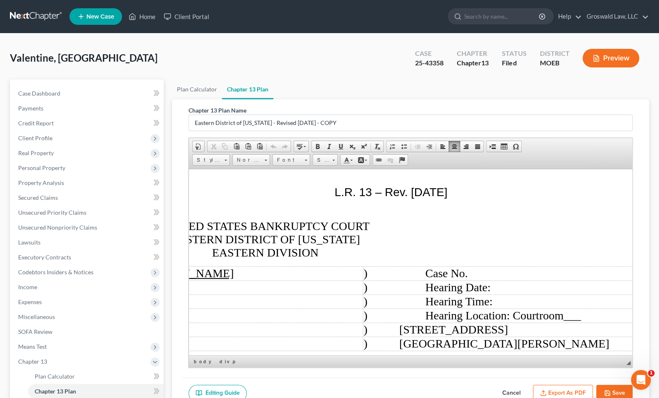
scroll to position [37, 147]
click at [518, 273] on td ") Case No." at bounding box center [504, 273] width 286 height 14
click at [520, 286] on td ") Hearing Date:" at bounding box center [504, 287] width 286 height 14
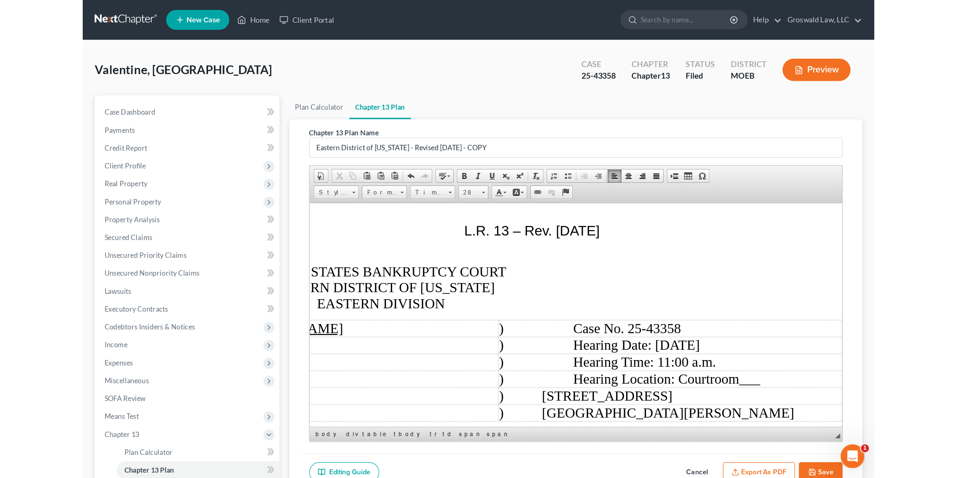
scroll to position [37, 168]
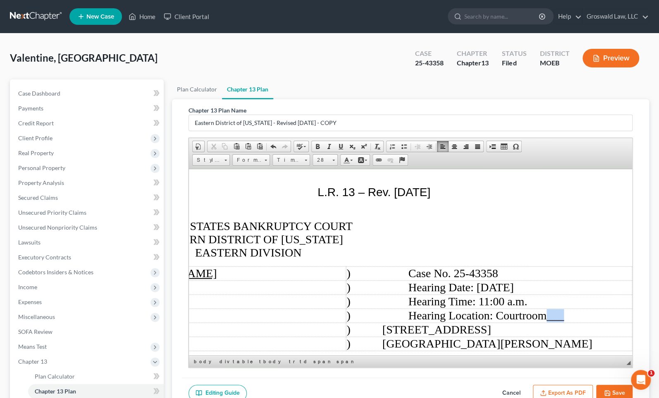
drag, startPoint x: 580, startPoint y: 315, endPoint x: 560, endPoint y: 317, distance: 20.8
click at [520, 317] on td ") Hearing Location: Courtroom ___" at bounding box center [489, 315] width 286 height 14
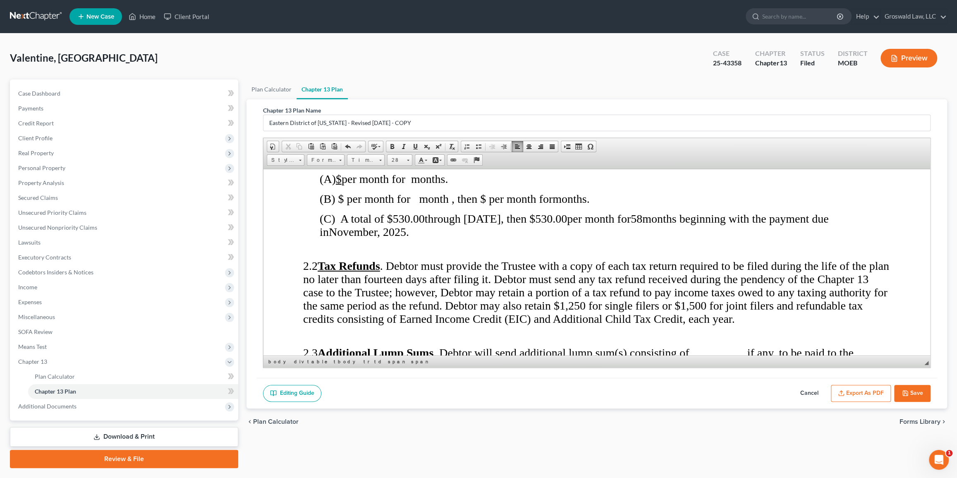
scroll to position [639, 0]
click at [408, 250] on p at bounding box center [596, 247] width 587 height 7
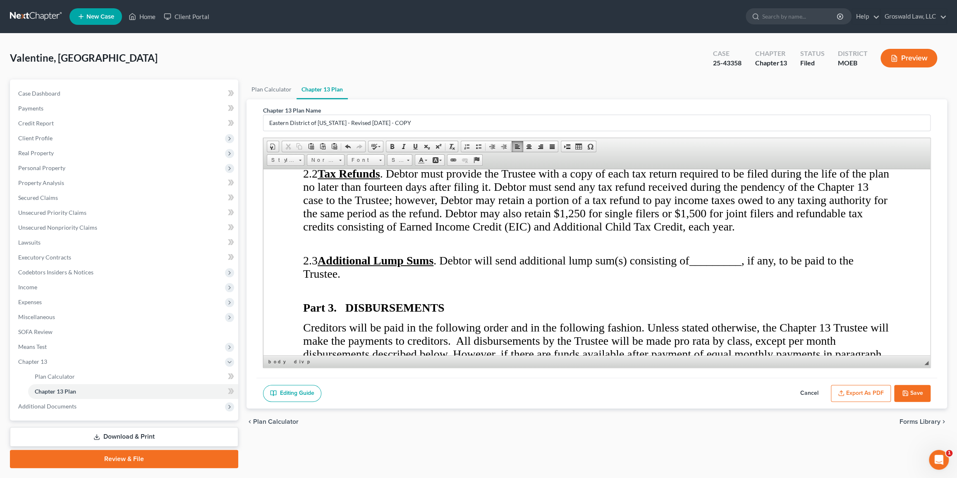
scroll to position [827, 0]
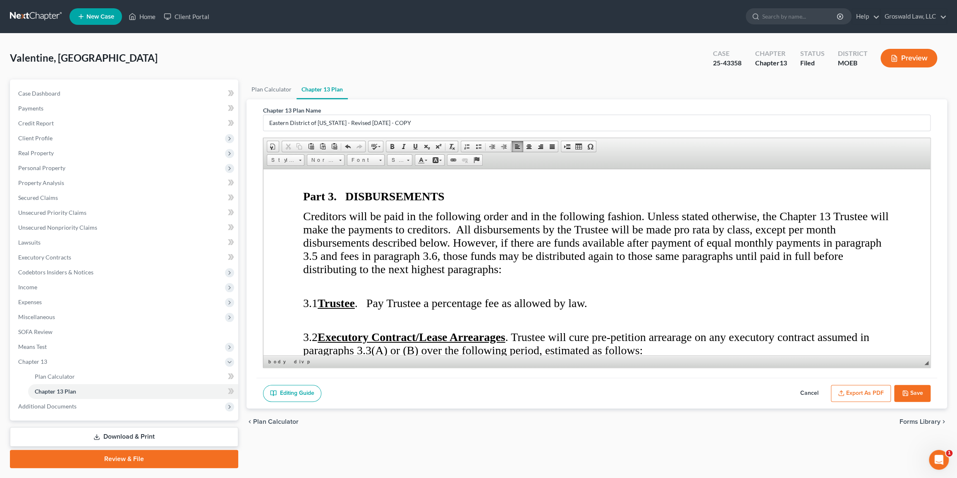
click at [397, 285] on p at bounding box center [598, 285] width 584 height 7
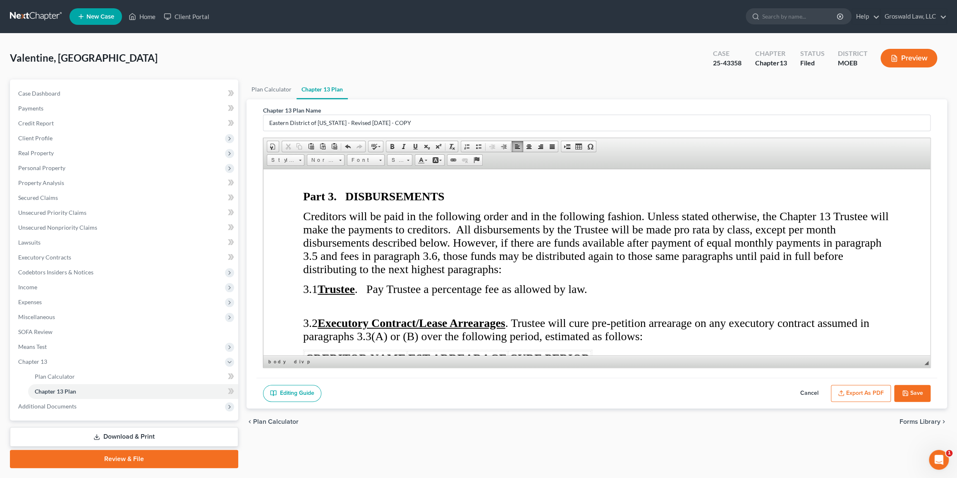
click at [350, 302] on p at bounding box center [598, 305] width 584 height 7
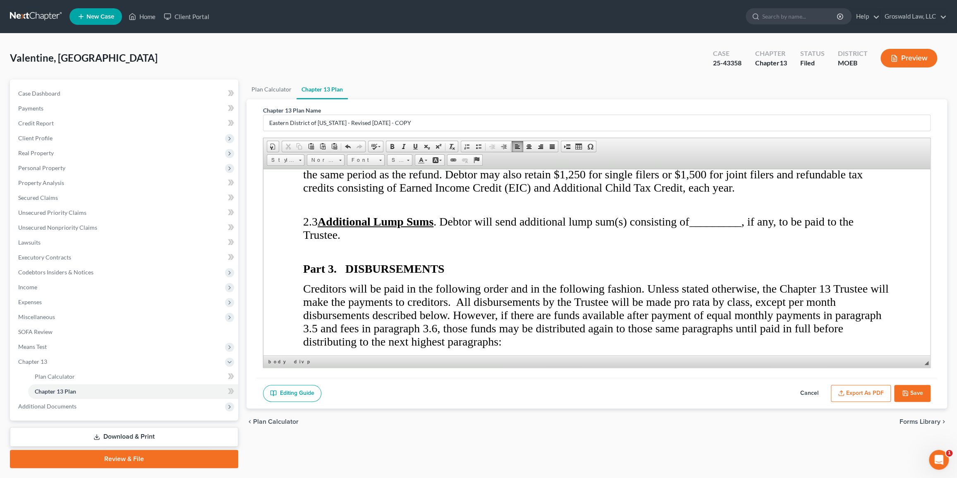
scroll to position [752, 0]
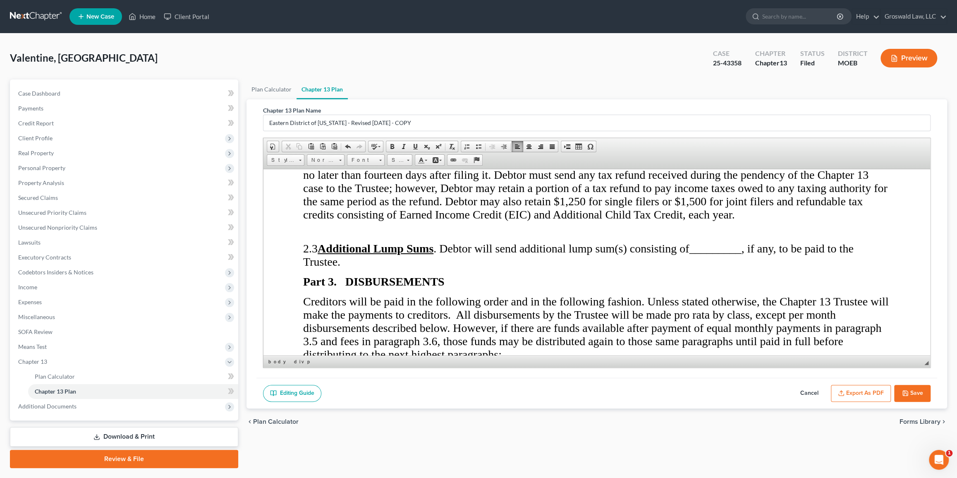
scroll to position [677, 0]
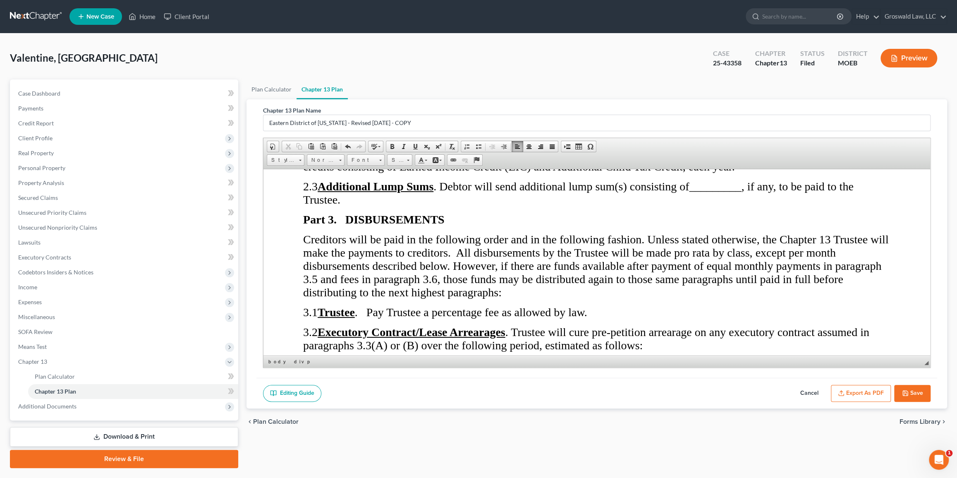
scroll to position [864, 0]
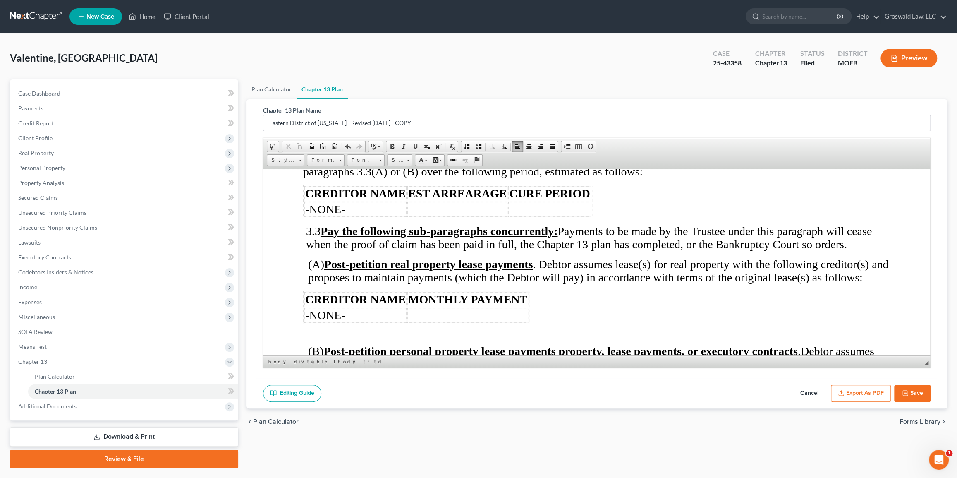
scroll to position [1052, 0]
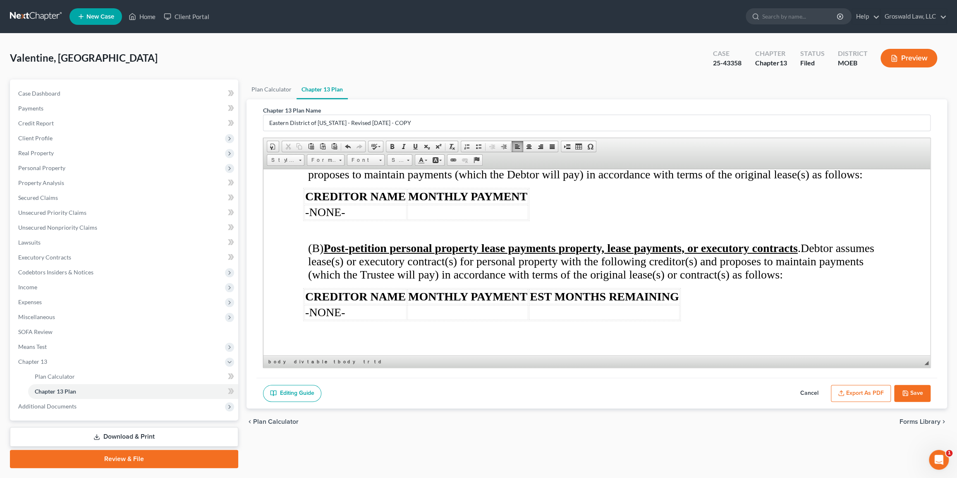
click at [366, 227] on p at bounding box center [599, 230] width 582 height 7
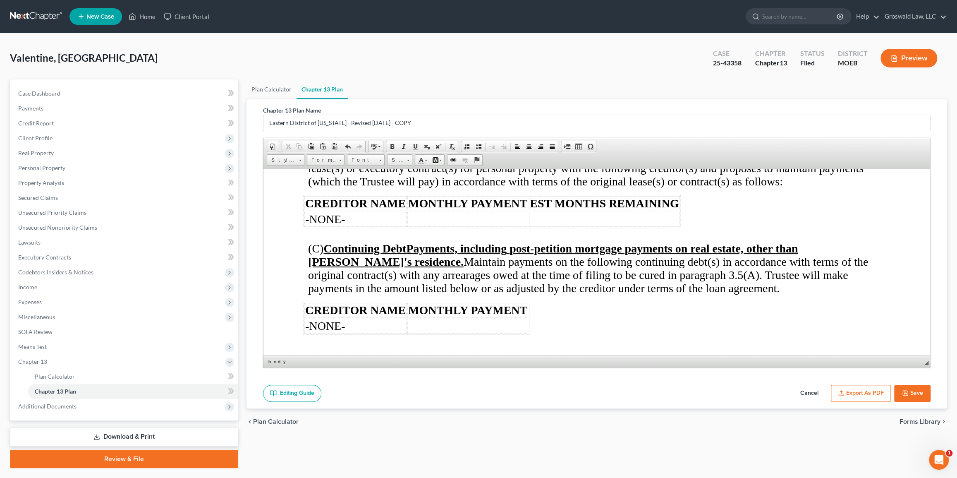
scroll to position [1245, 0]
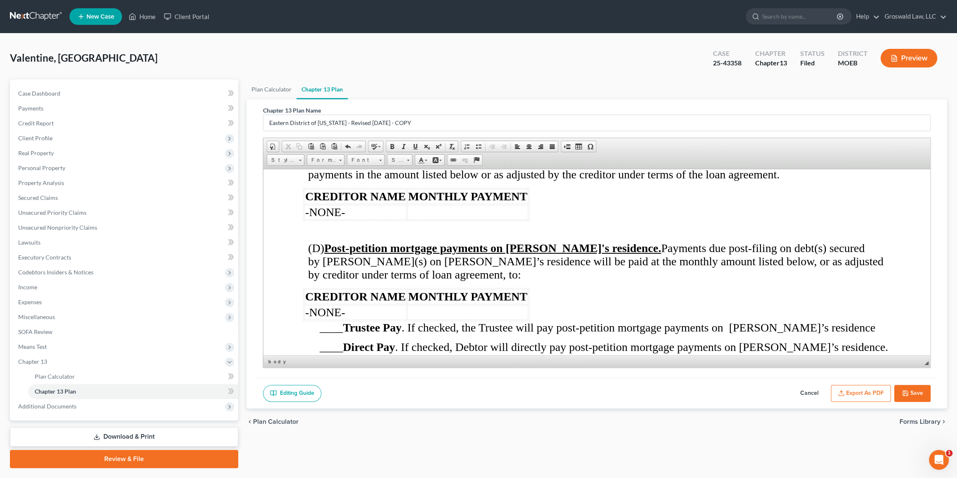
click at [343, 227] on p at bounding box center [596, 230] width 587 height 7
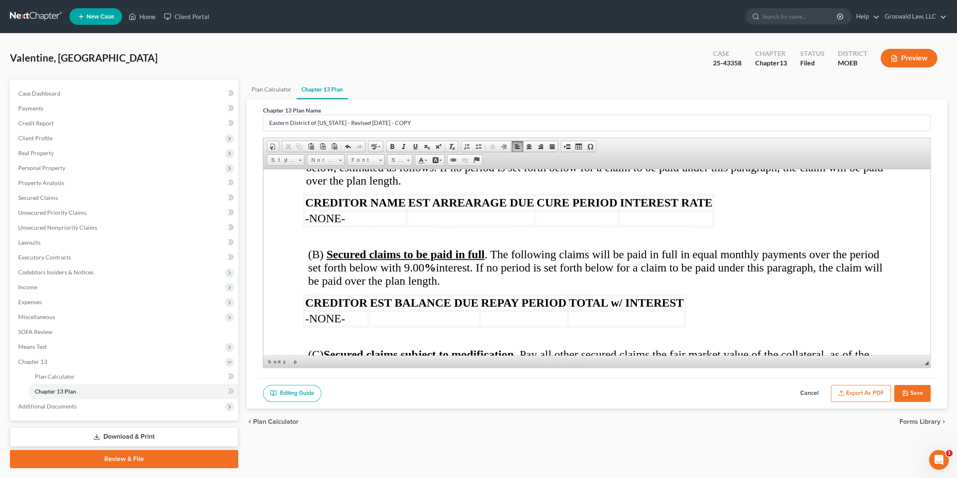
scroll to position [1696, 0]
click at [520, 391] on button "Save" at bounding box center [912, 393] width 36 height 17
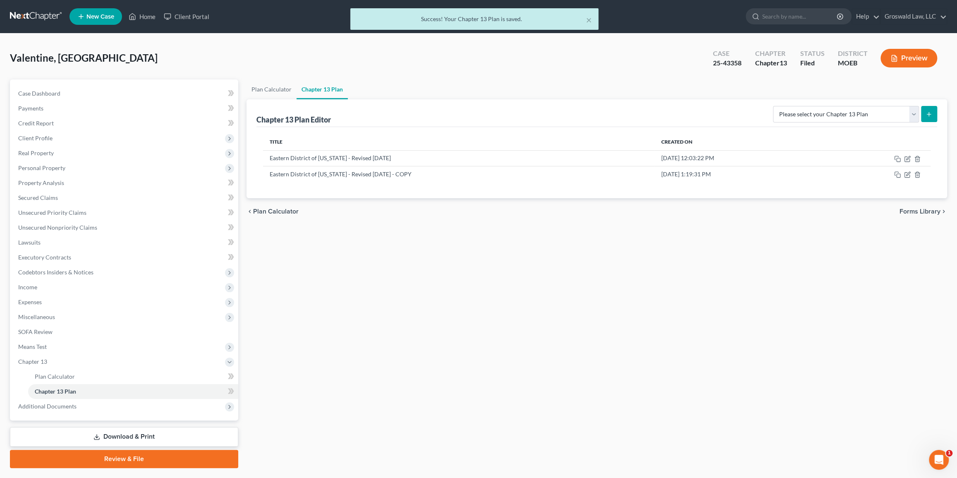
click at [149, 19] on div "× Success! Your Chapter 13 Plan is saved." at bounding box center [474, 21] width 957 height 26
click at [150, 15] on div "× Success! Your Chapter 13 Plan is saved." at bounding box center [474, 21] width 957 height 26
click at [520, 19] on button "×" at bounding box center [589, 20] width 6 height 10
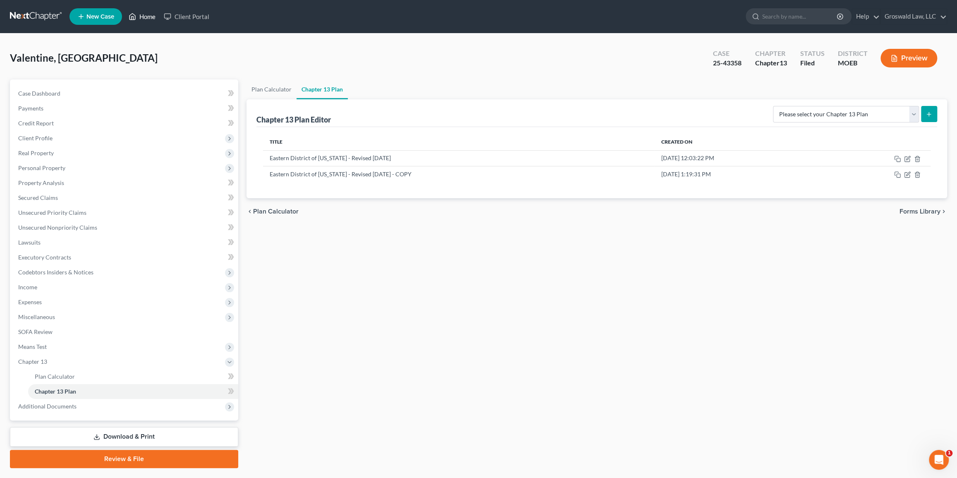
click at [153, 14] on link "Home" at bounding box center [141, 16] width 35 height 15
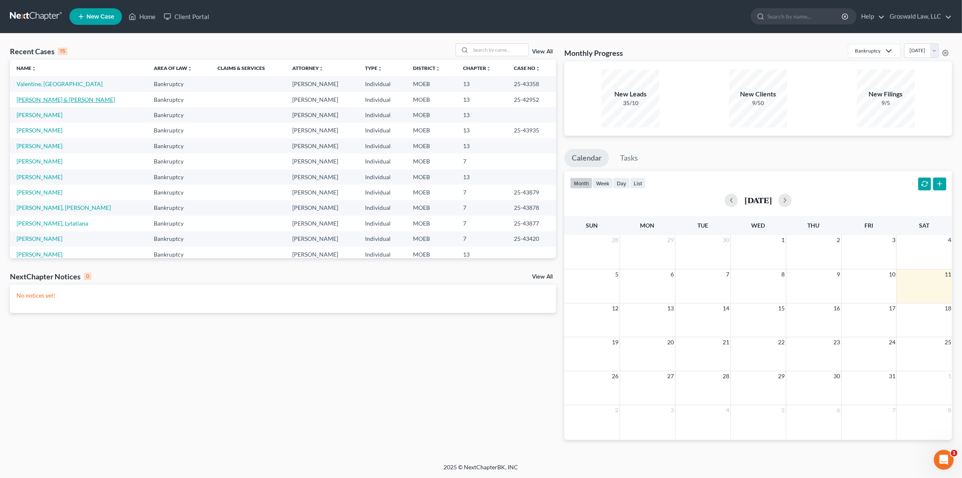
click at [37, 100] on link "[PERSON_NAME] & [PERSON_NAME]" at bounding box center [66, 99] width 98 height 7
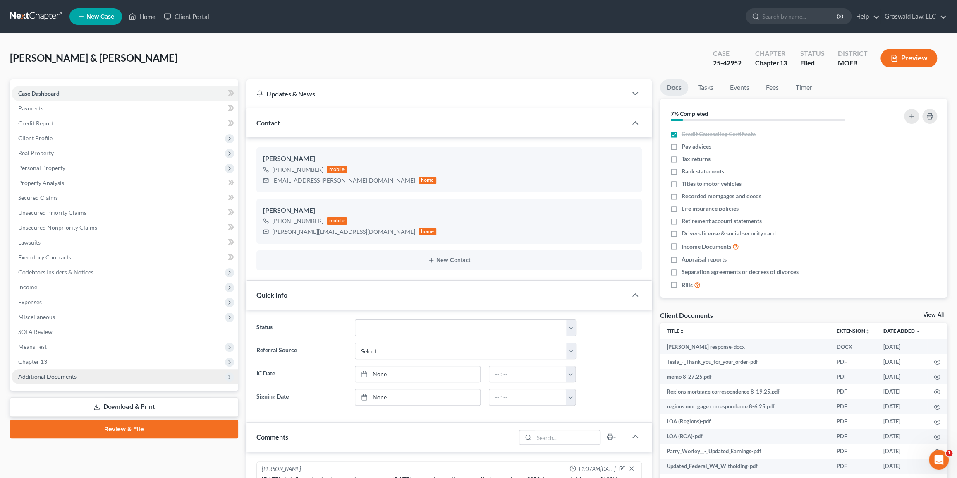
scroll to position [534, 0]
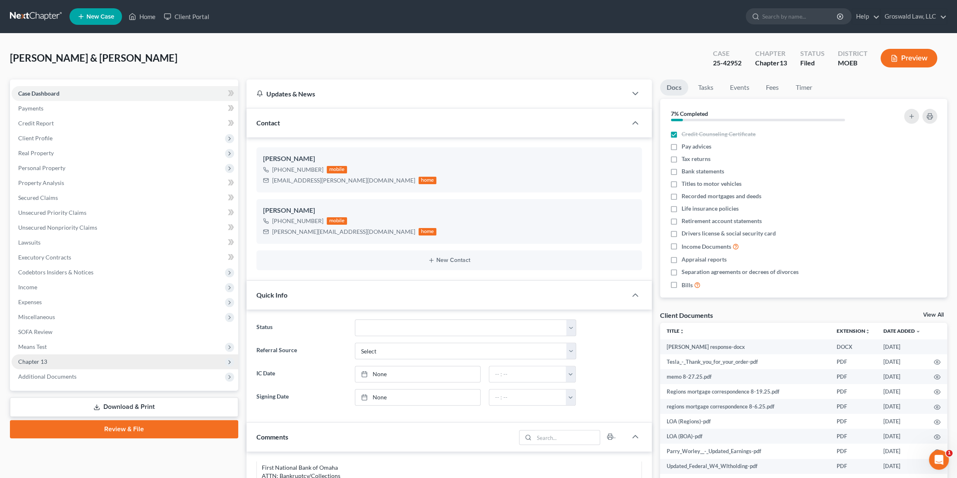
click at [50, 363] on span "Chapter 13" at bounding box center [125, 361] width 227 height 15
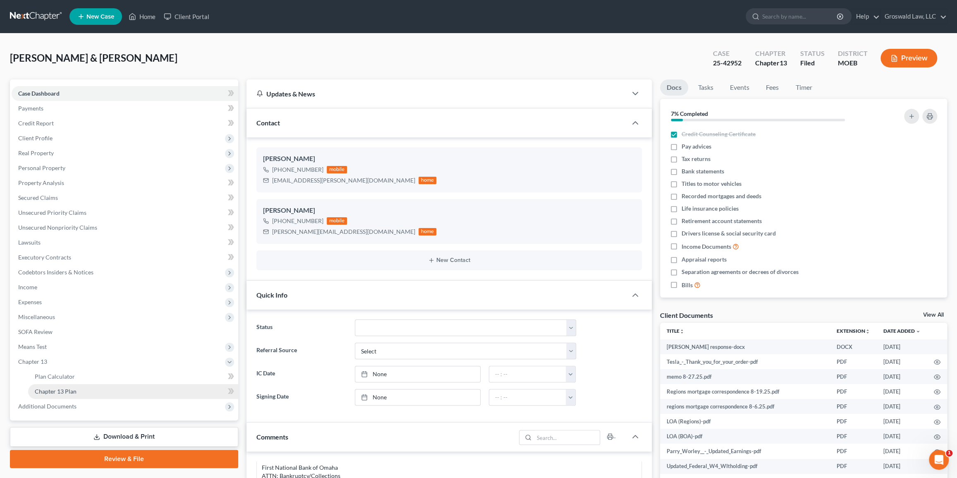
click at [61, 387] on span "Chapter 13 Plan" at bounding box center [56, 390] width 42 height 7
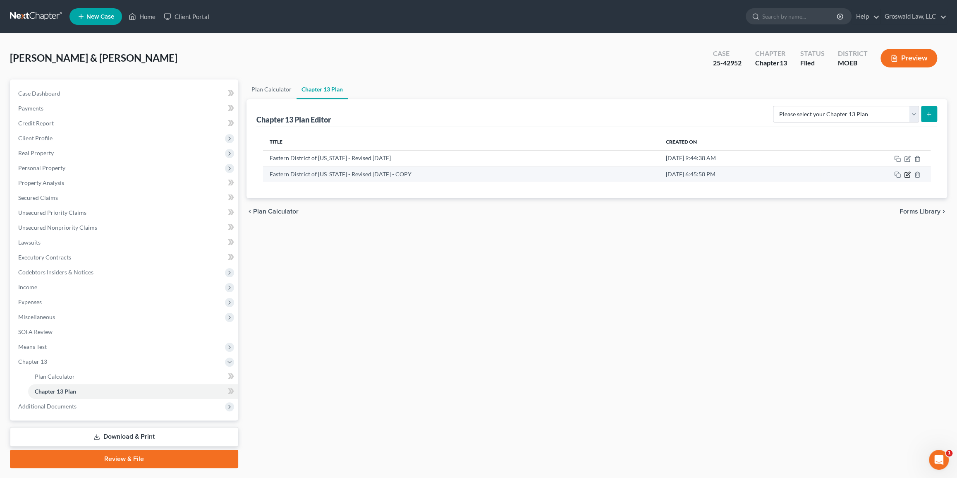
click at [520, 173] on icon "button" at bounding box center [907, 174] width 7 height 7
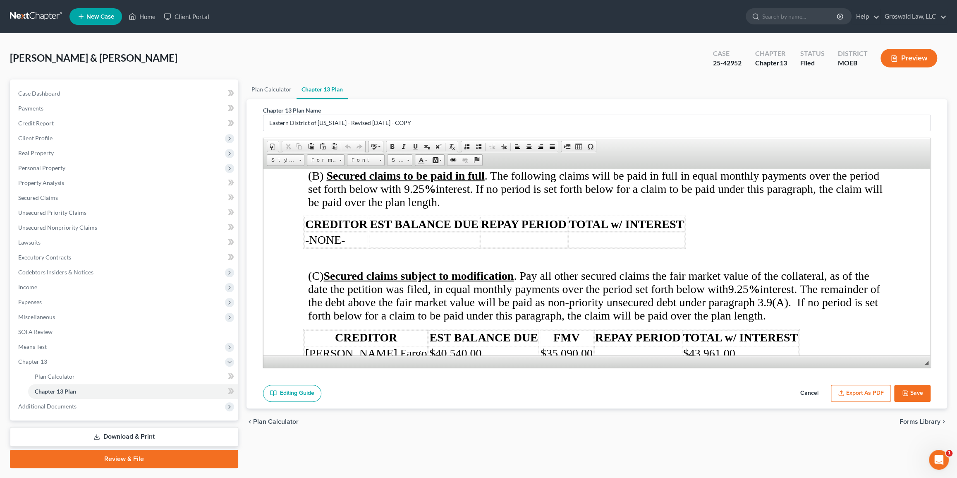
scroll to position [1842, 0]
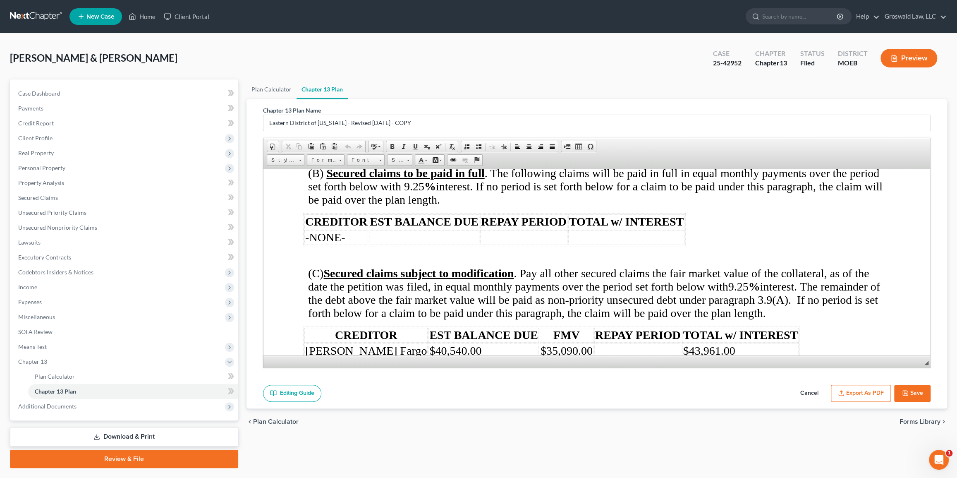
click at [418, 182] on span "(B) Secured claims to be paid in full . The following claims will be paid in fu…" at bounding box center [595, 185] width 574 height 39
drag, startPoint x: 750, startPoint y: 282, endPoint x: 739, endPoint y: 284, distance: 10.9
click at [520, 284] on span "(C) Secured claims subject to modification . Pay all other secured claims the f…" at bounding box center [594, 292] width 572 height 53
click at [520, 392] on button "Save" at bounding box center [912, 393] width 36 height 17
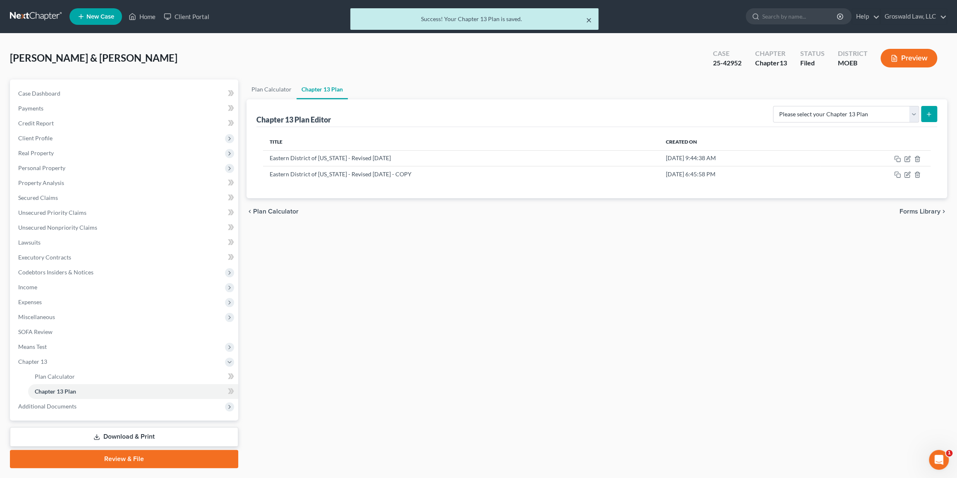
click at [520, 21] on button "×" at bounding box center [589, 20] width 6 height 10
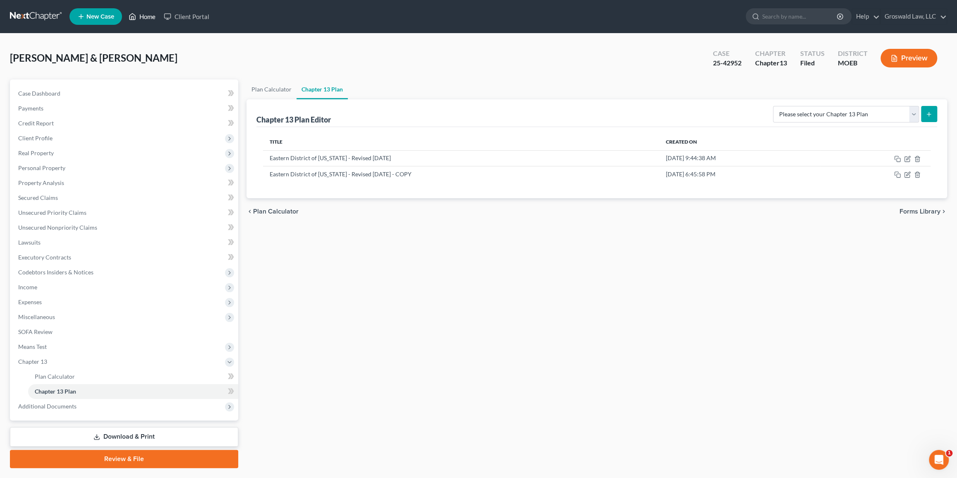
click at [149, 20] on link "Home" at bounding box center [141, 16] width 35 height 15
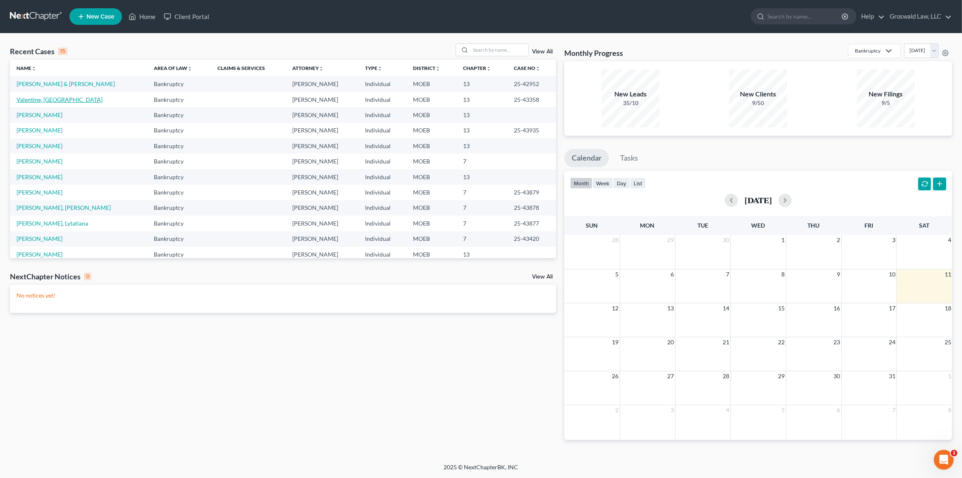
click at [47, 99] on link "Valentine, [GEOGRAPHIC_DATA]" at bounding box center [60, 99] width 86 height 7
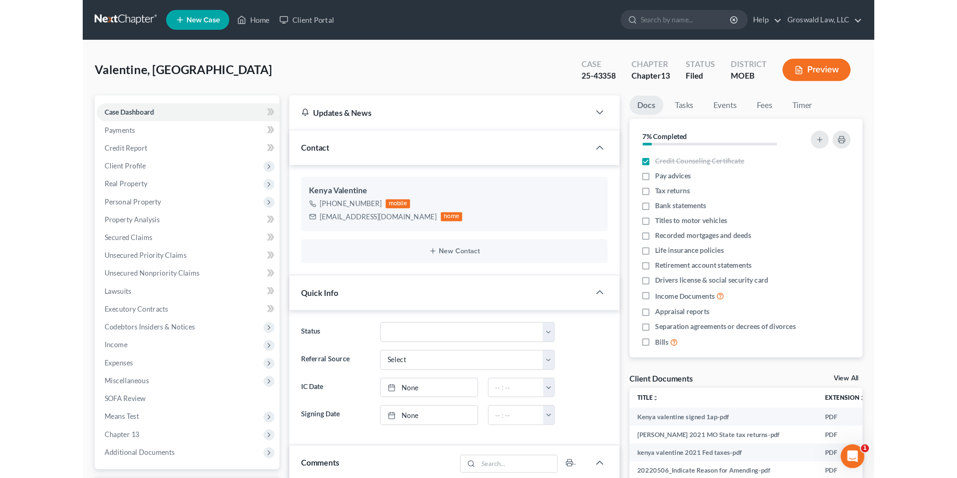
scroll to position [366, 0]
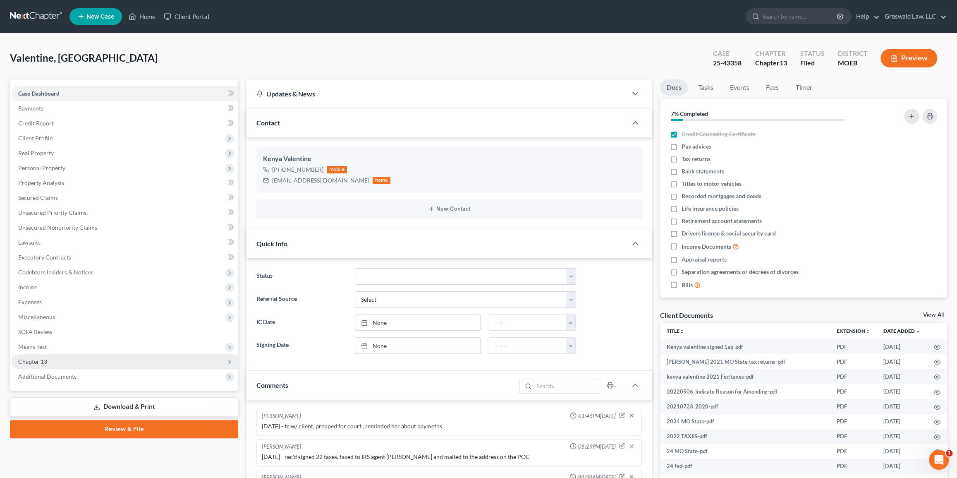
click at [72, 361] on span "Chapter 13" at bounding box center [125, 361] width 227 height 15
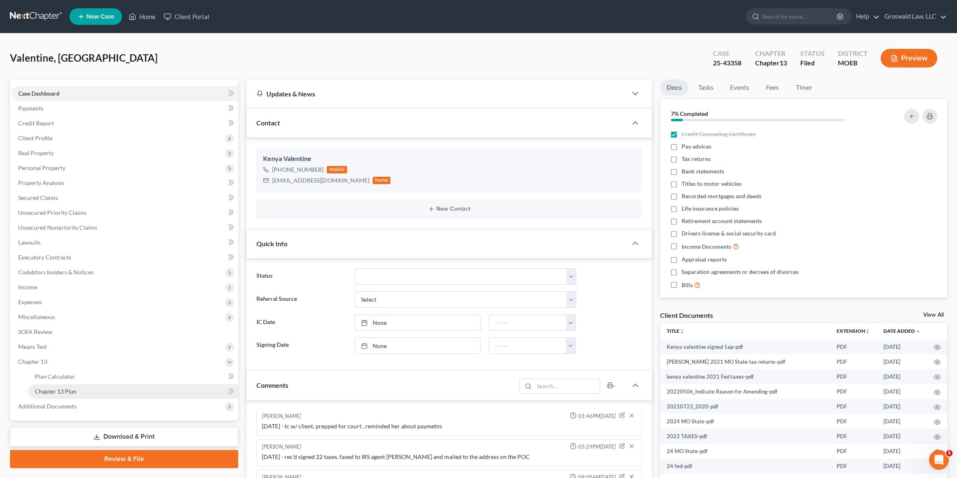
click at [84, 387] on link "Chapter 13 Plan" at bounding box center [133, 391] width 210 height 15
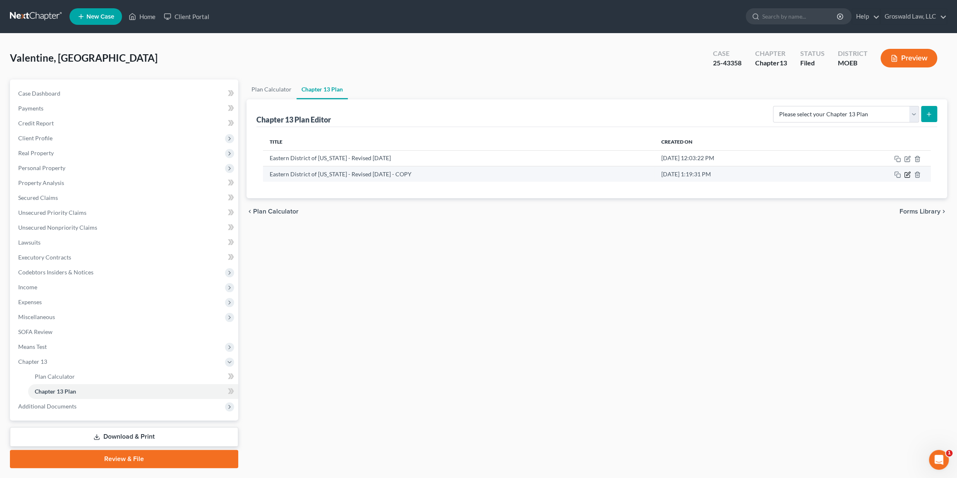
click at [520, 175] on icon "button" at bounding box center [907, 174] width 7 height 7
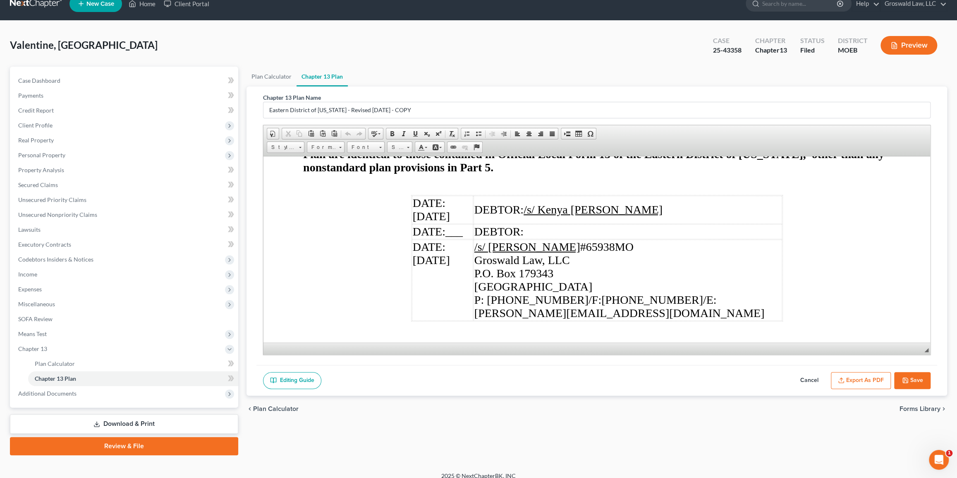
scroll to position [20, 0]
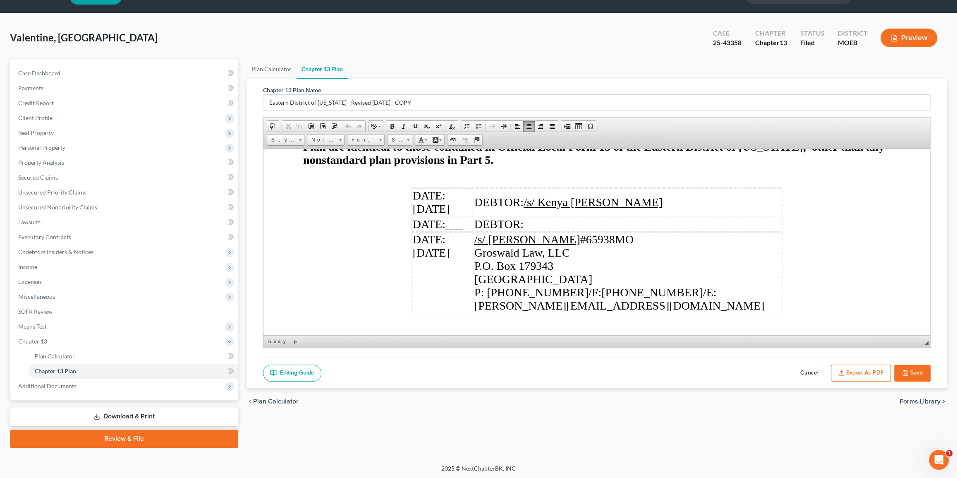
drag, startPoint x: 490, startPoint y: 221, endPoint x: 446, endPoint y: 222, distance: 43.8
click at [446, 232] on span "DATE: [DATE]" at bounding box center [430, 245] width 37 height 26
drag, startPoint x: 493, startPoint y: 176, endPoint x: 453, endPoint y: 174, distance: 40.2
click at [446, 189] on span "DATE: [DATE]" at bounding box center [430, 202] width 37 height 26
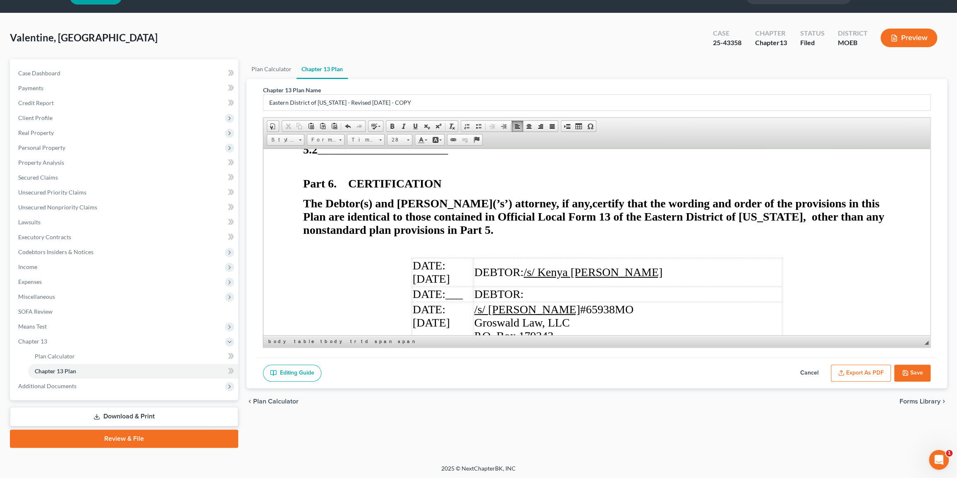
scroll to position [3514, 0]
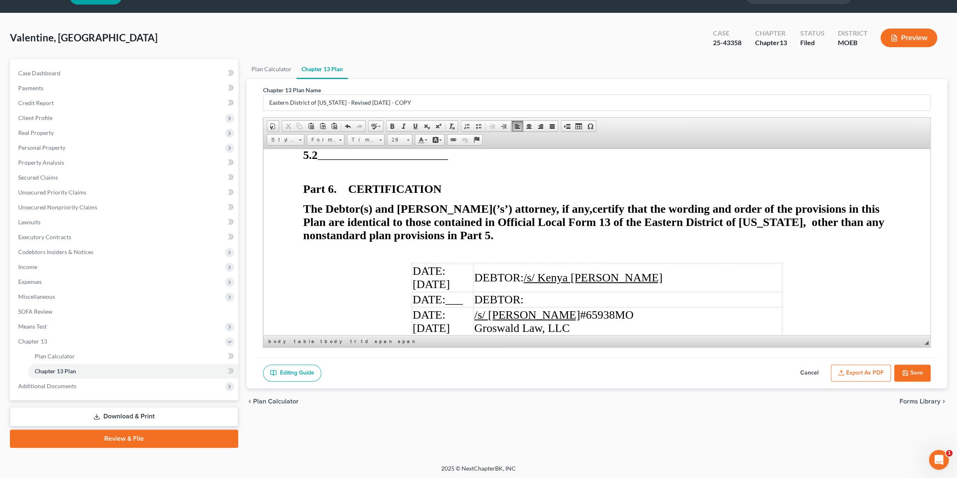
click at [473, 263] on td "DATE: [DATE]" at bounding box center [441, 277] width 61 height 28
click at [412, 292] on span "DATE: ___" at bounding box center [437, 298] width 50 height 13
drag, startPoint x: 409, startPoint y: 283, endPoint x: 441, endPoint y: 299, distance: 35.7
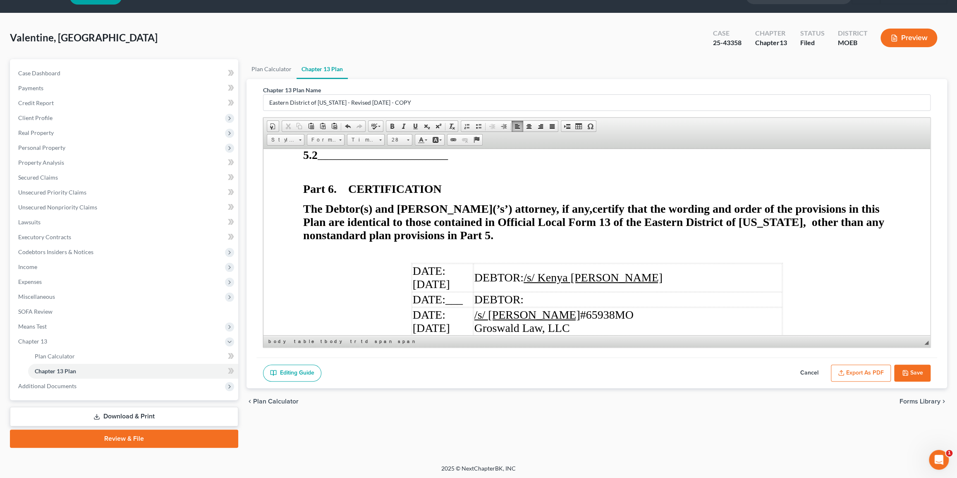
click at [412, 292] on span "DATE: ___" at bounding box center [437, 298] width 50 height 13
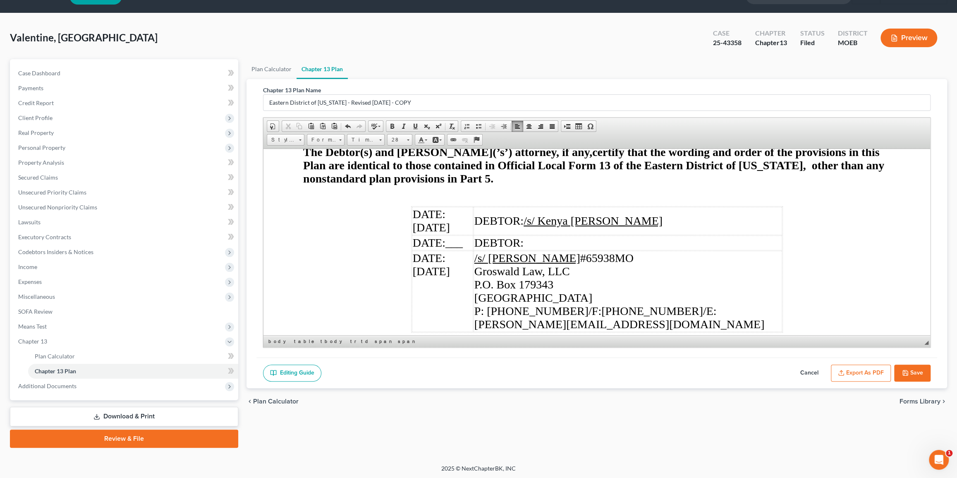
scroll to position [3589, 0]
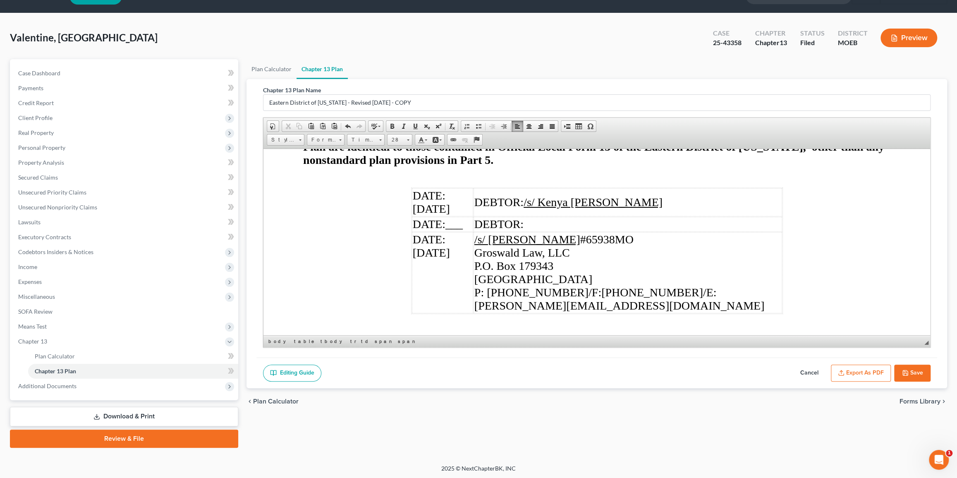
click at [473, 232] on td "DATE: [DATE]" at bounding box center [441, 272] width 61 height 81
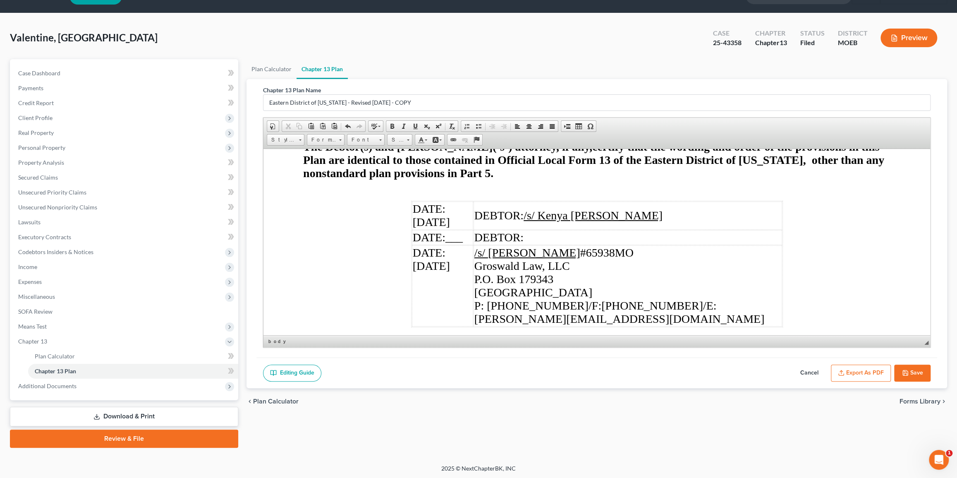
drag, startPoint x: 366, startPoint y: 305, endPoint x: 306, endPoint y: 274, distance: 67.5
click at [520, 125] on span at bounding box center [529, 126] width 7 height 7
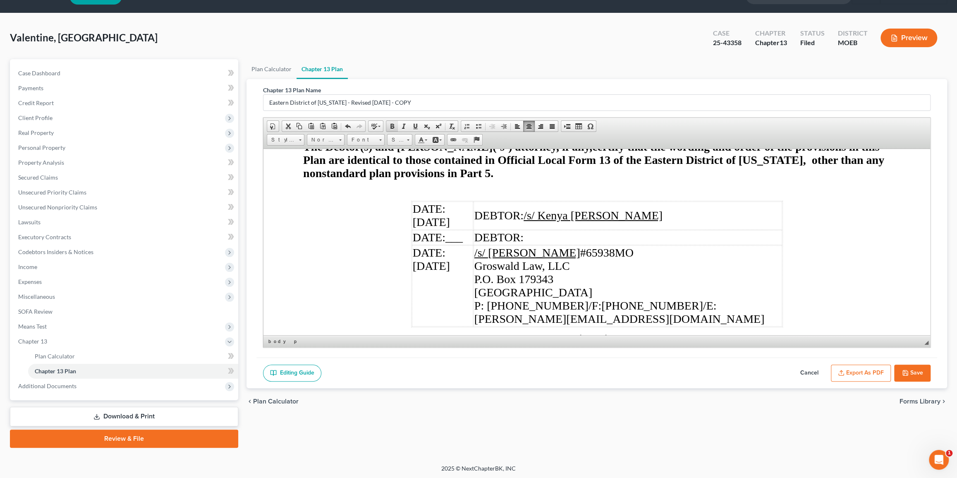
click at [389, 128] on span at bounding box center [392, 126] width 7 height 7
click at [410, 126] on link "Underline" at bounding box center [415, 126] width 12 height 11
click at [520, 347] on link "I certify that a true and correct copy of the foregoing document was filed elec…" at bounding box center [594, 354] width 583 height 15
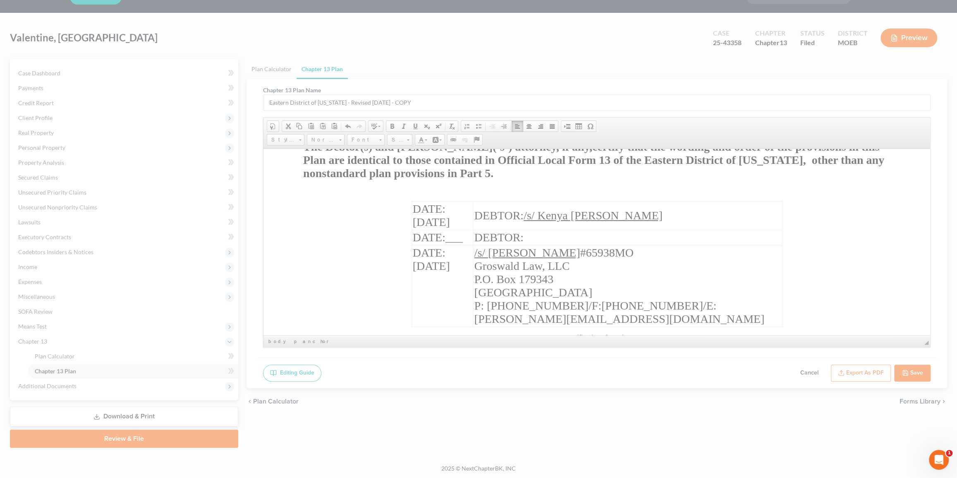
type input "_Hlk147306241"
click at [520, 291] on div at bounding box center [478, 239] width 957 height 478
click at [520, 281] on div at bounding box center [478, 239] width 957 height 478
drag, startPoint x: 528, startPoint y: 262, endPoint x: 295, endPoint y: 134, distance: 265.9
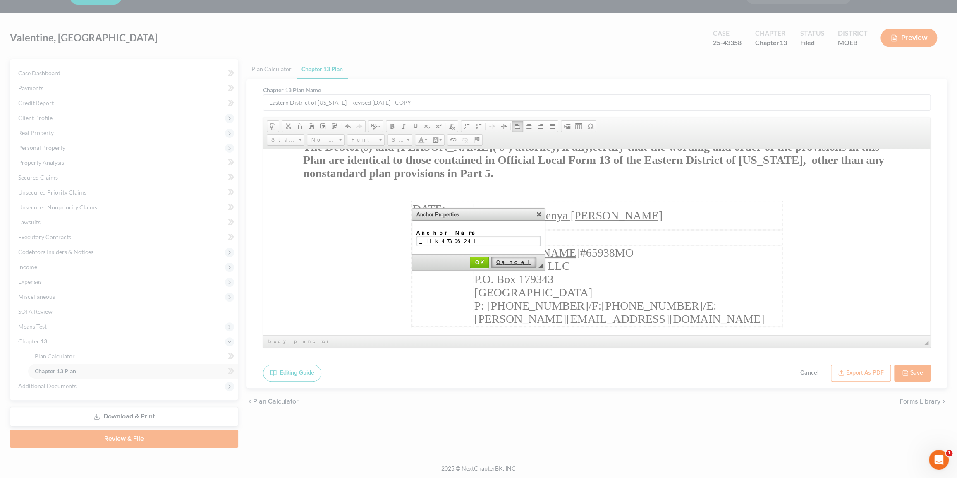
click at [520, 262] on span "Cancel" at bounding box center [514, 262] width 44 height 6
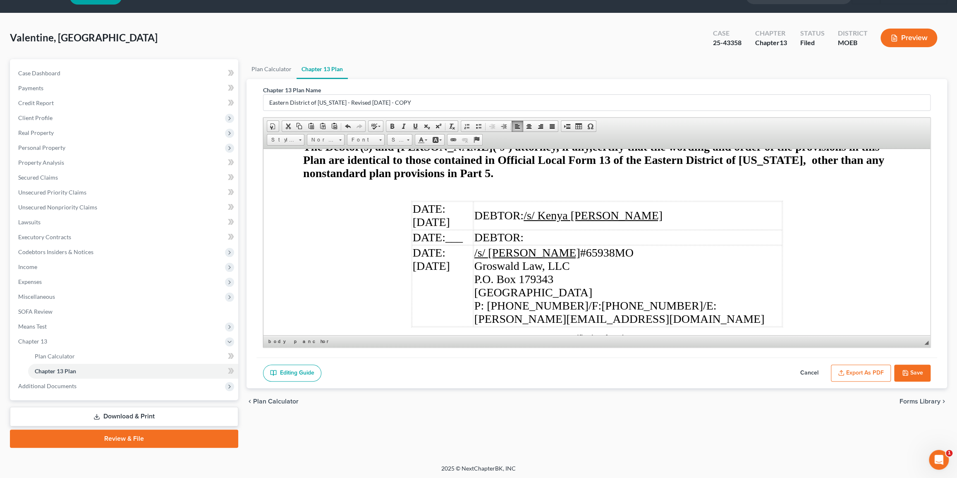
click at [520, 347] on link "I certify that a true and correct copy of the foregoing document was filed elec…" at bounding box center [594, 354] width 583 height 15
drag, startPoint x: 586, startPoint y: 318, endPoint x: 572, endPoint y: 318, distance: 14.5
click at [520, 347] on link "I certify that a true and correct copy of the foregoing document was filed elec…" at bounding box center [594, 354] width 583 height 15
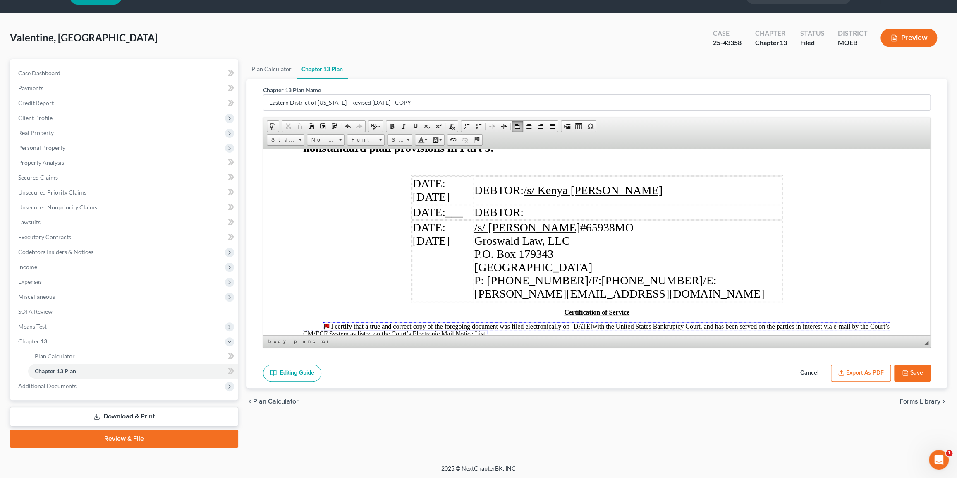
scroll to position [3613, 0]
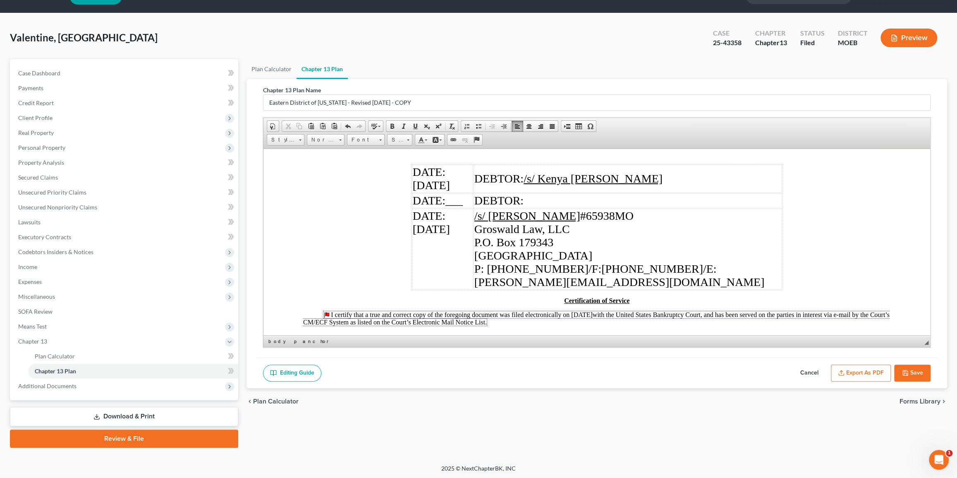
drag, startPoint x: 537, startPoint y: 124, endPoint x: 528, endPoint y: 124, distance: 8.7
click at [520, 124] on link "Align Right" at bounding box center [541, 126] width 12 height 11
click at [413, 124] on span at bounding box center [415, 126] width 7 height 7
click at [398, 138] on span "Size" at bounding box center [395, 139] width 17 height 11
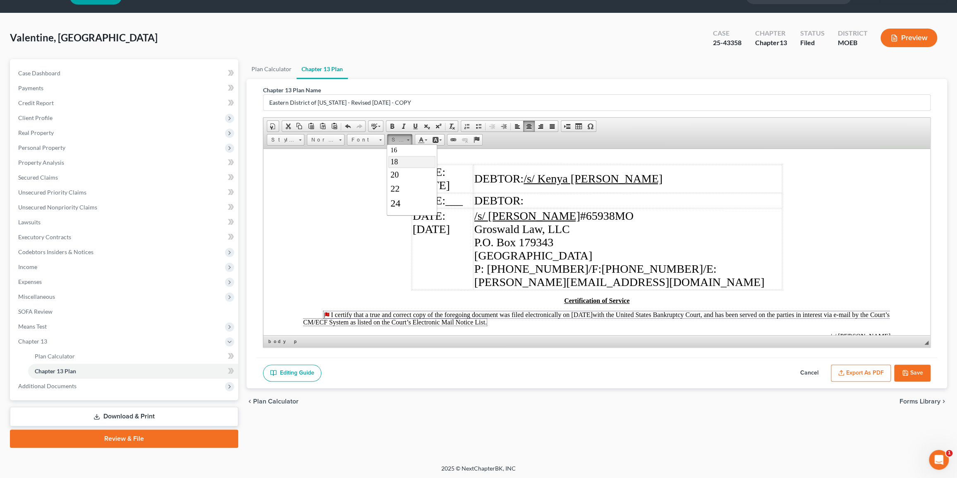
scroll to position [112, 0]
click at [398, 180] on span "26" at bounding box center [395, 183] width 11 height 12
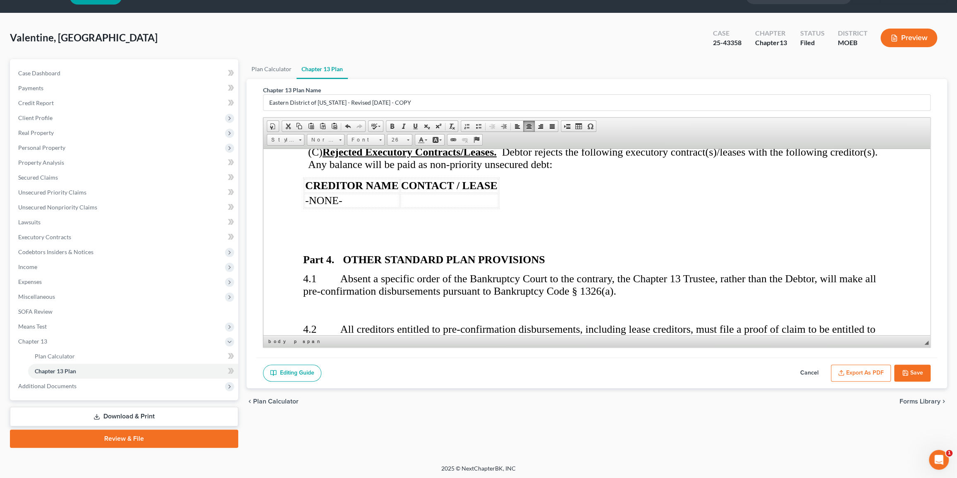
scroll to position [2898, 0]
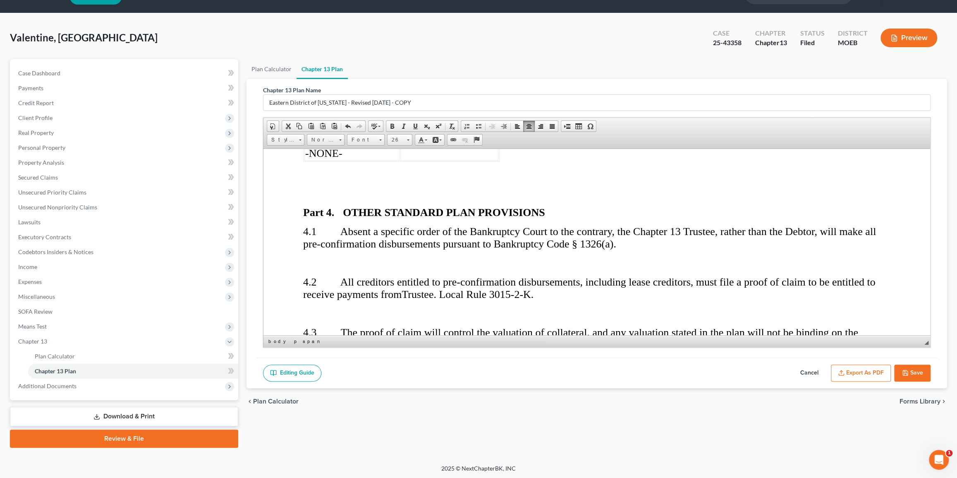
click at [501, 225] on span "4.1 Absent a specific order of the Bankruptcy Court to the contrary, the Chapte…" at bounding box center [589, 237] width 573 height 24
click at [341, 256] on p at bounding box center [596, 262] width 587 height 12
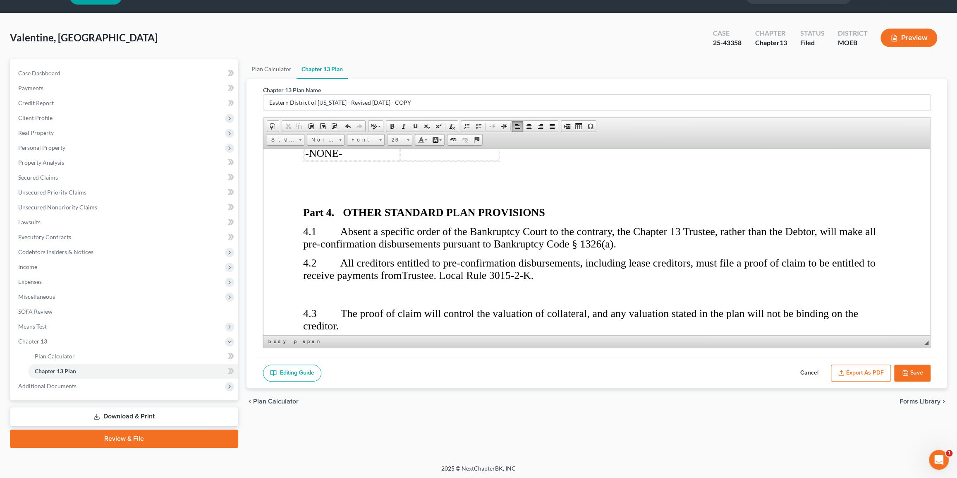
click at [328, 288] on p at bounding box center [596, 294] width 587 height 12
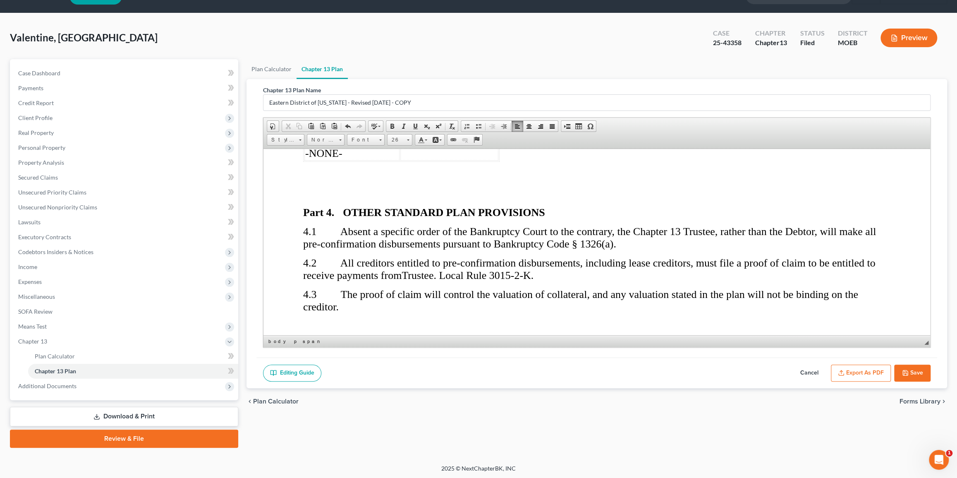
click at [323, 319] on p at bounding box center [596, 325] width 587 height 12
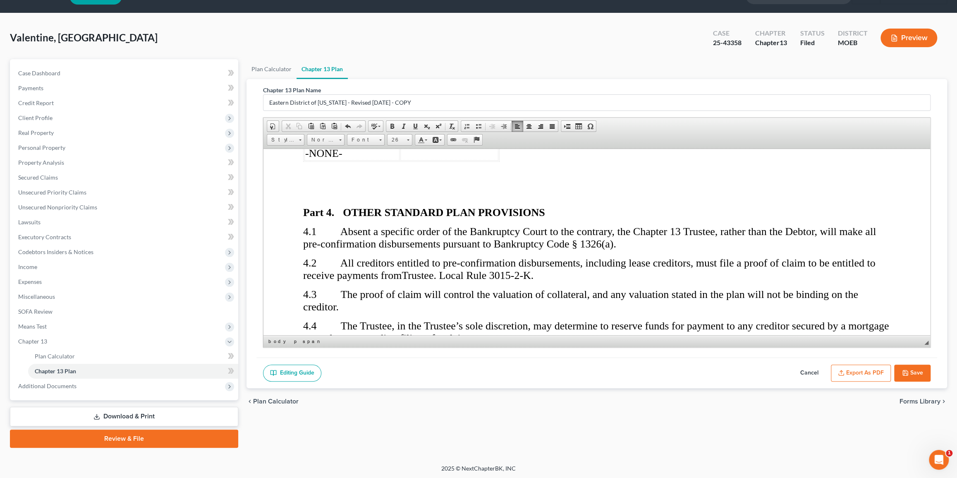
click at [319, 351] on p at bounding box center [596, 357] width 587 height 12
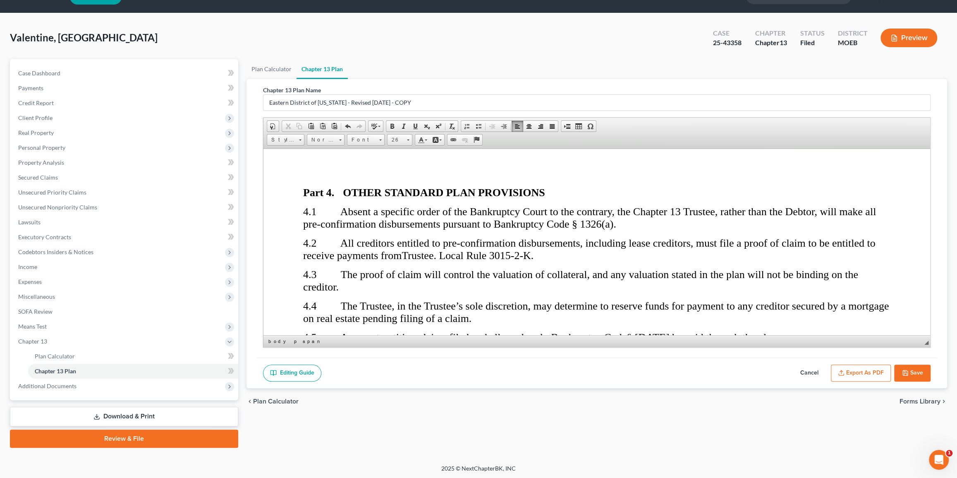
scroll to position [2935, 0]
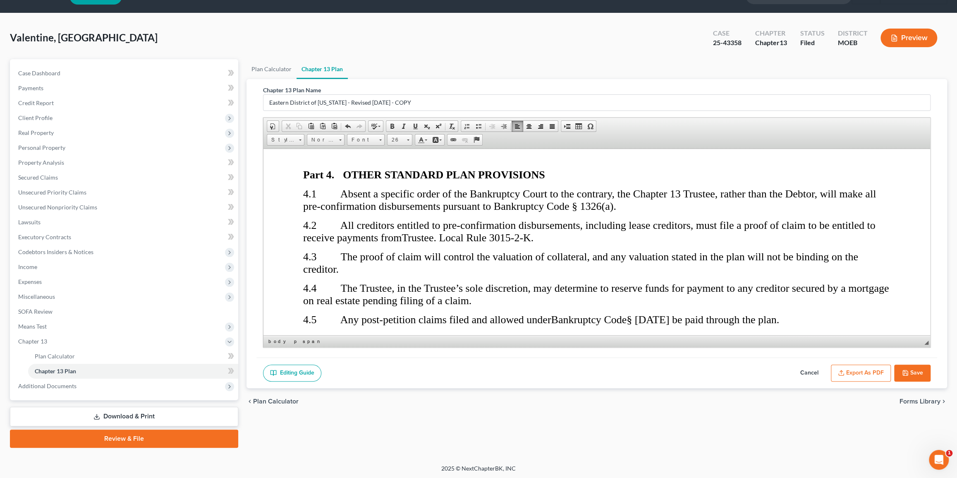
click at [318, 332] on p at bounding box center [596, 338] width 587 height 12
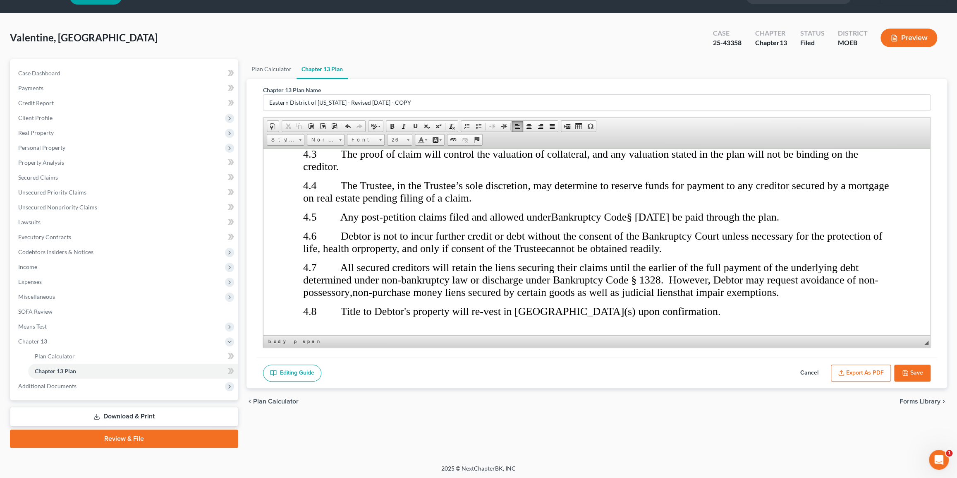
scroll to position [3048, 0]
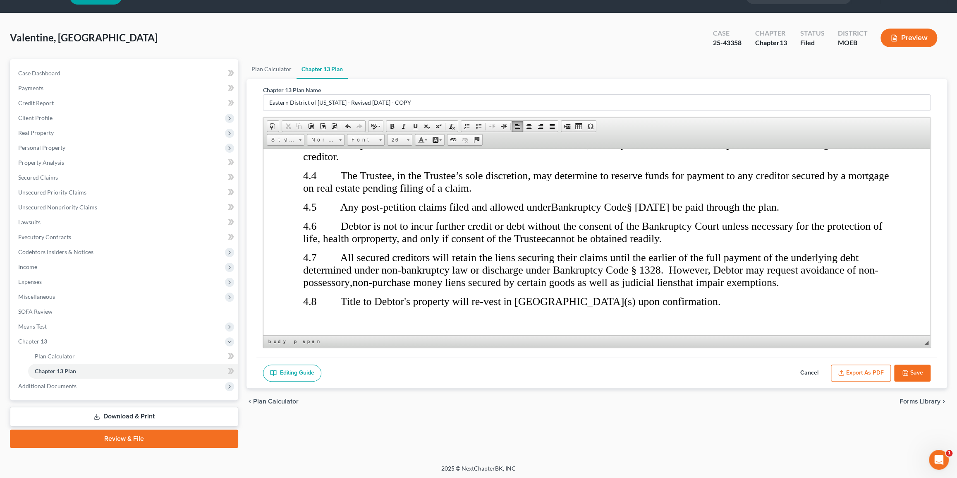
click at [324, 314] on p at bounding box center [596, 320] width 587 height 12
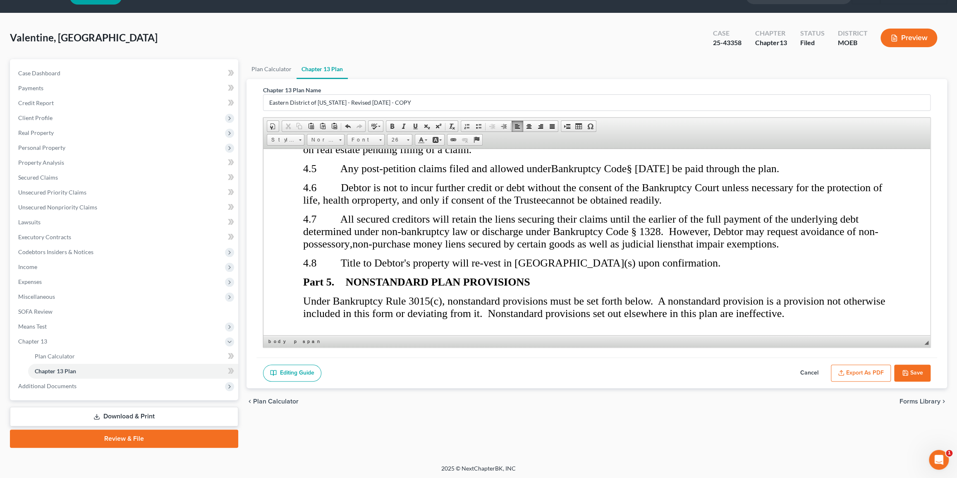
scroll to position [3123, 0]
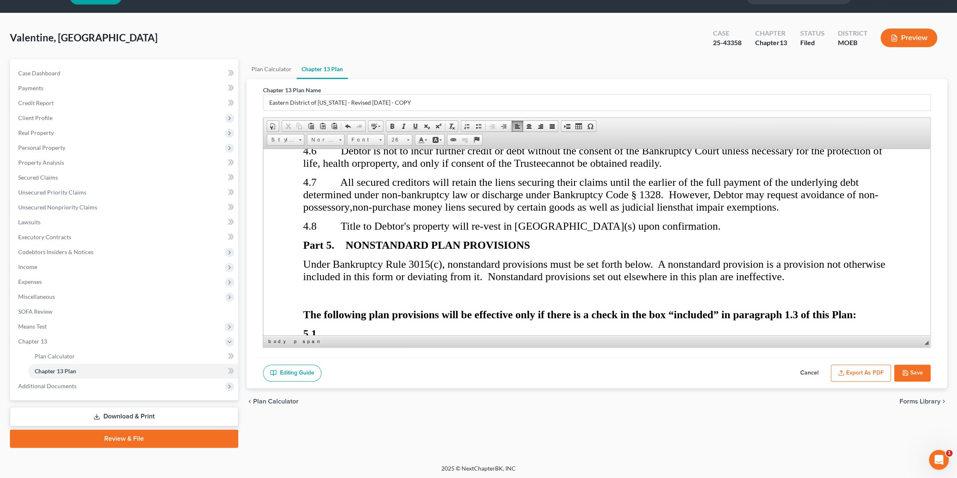
drag, startPoint x: 368, startPoint y: 282, endPoint x: 287, endPoint y: 270, distance: 82.5
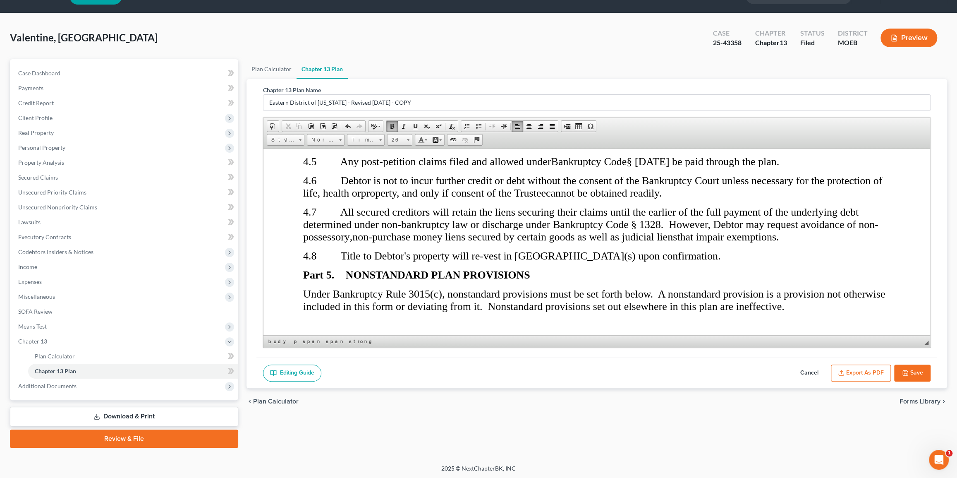
scroll to position [3085, 0]
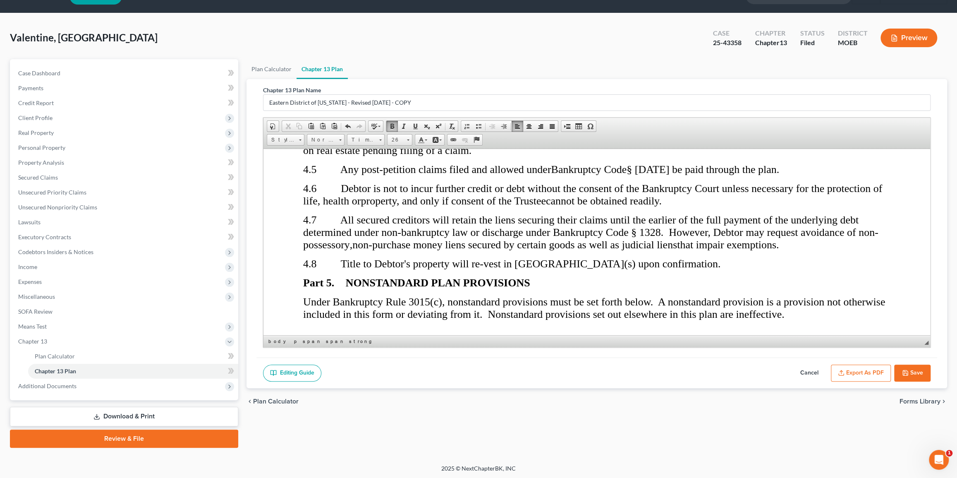
click at [313, 327] on p at bounding box center [596, 333] width 587 height 12
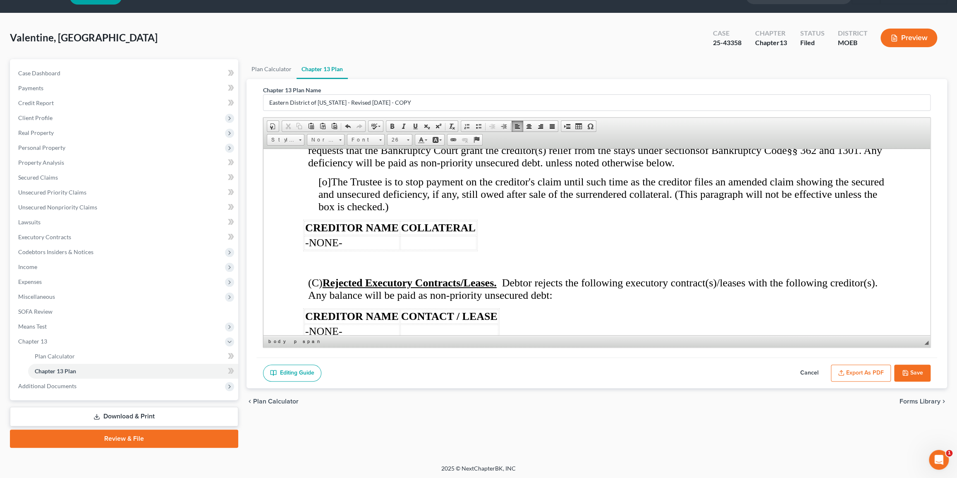
scroll to position [2709, 0]
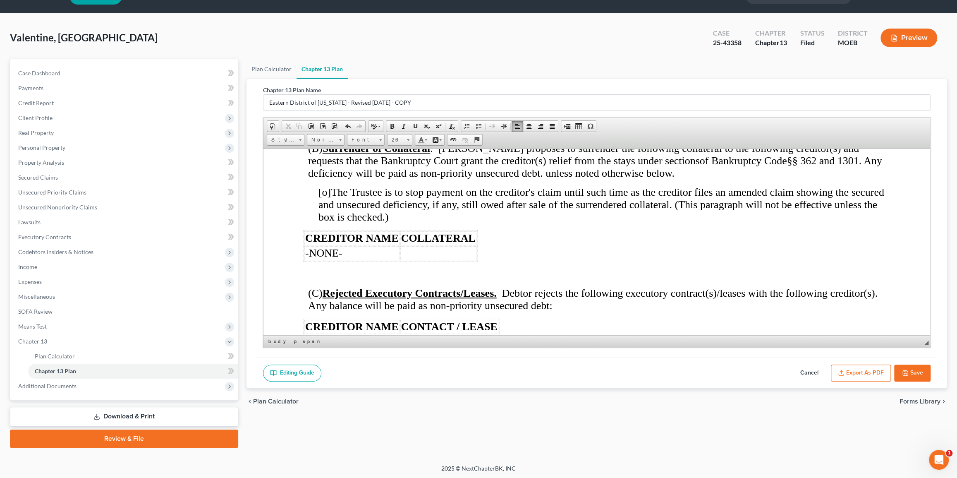
click at [307, 356] on p at bounding box center [596, 362] width 587 height 12
click at [315, 356] on p at bounding box center [599, 362] width 582 height 12
click at [325, 268] on p at bounding box center [604, 274] width 572 height 12
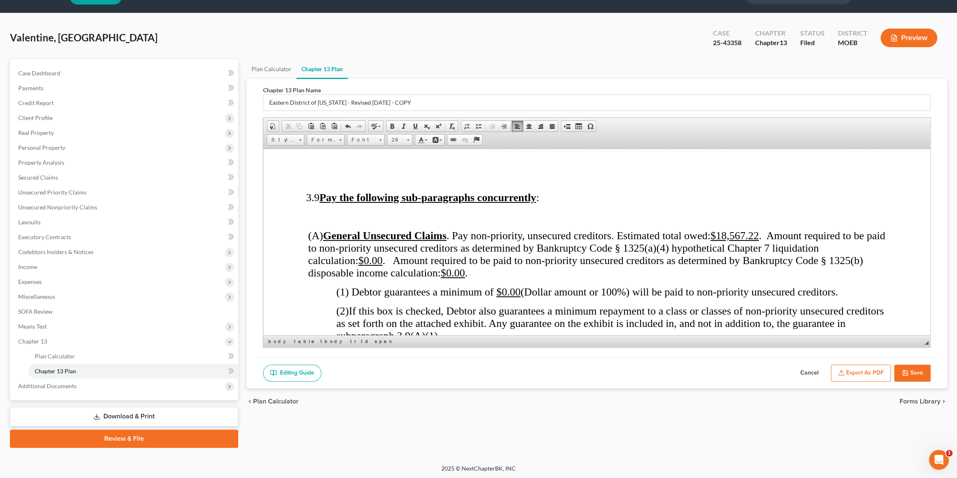
scroll to position [2409, 0]
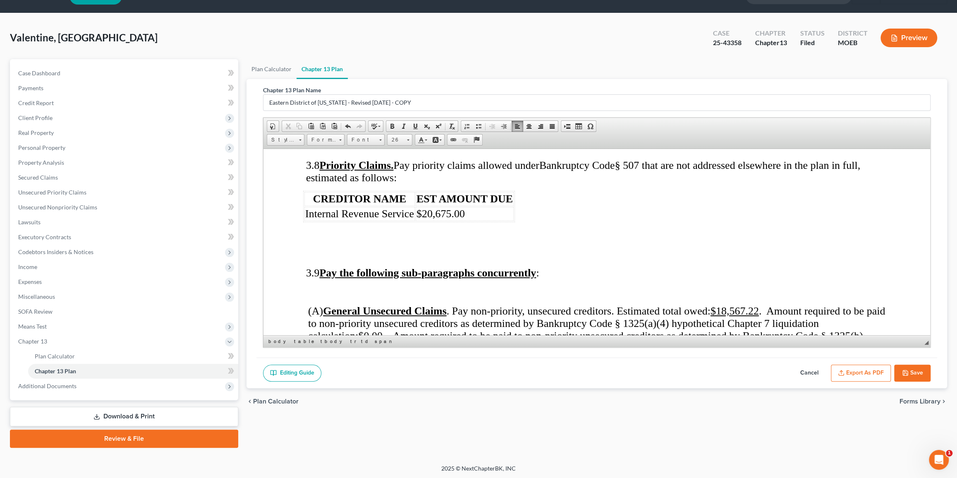
click at [345, 285] on p at bounding box center [598, 291] width 584 height 12
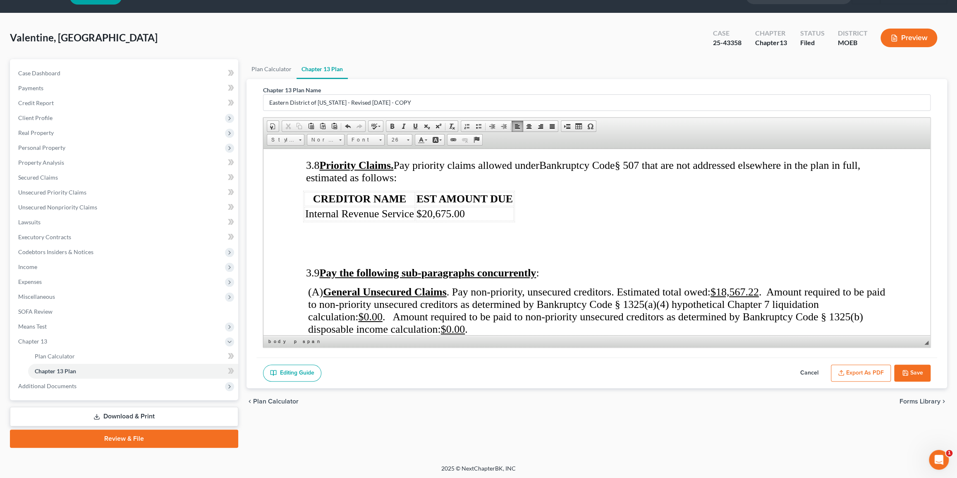
click at [341, 247] on p at bounding box center [598, 253] width 584 height 12
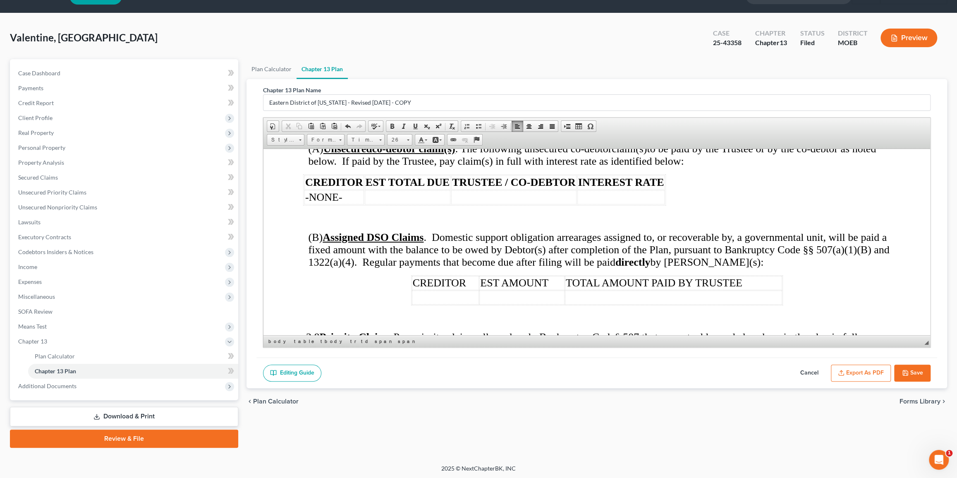
scroll to position [2221, 0]
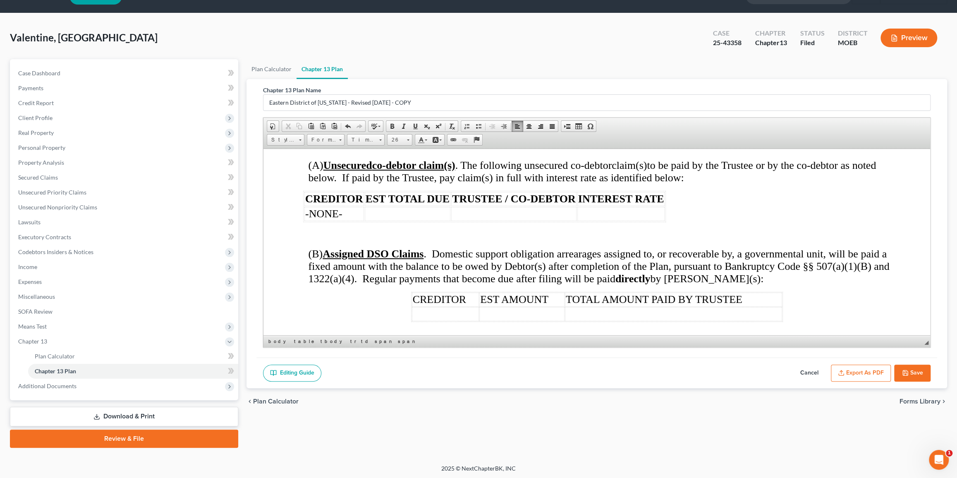
click at [323, 328] on p at bounding box center [599, 334] width 582 height 12
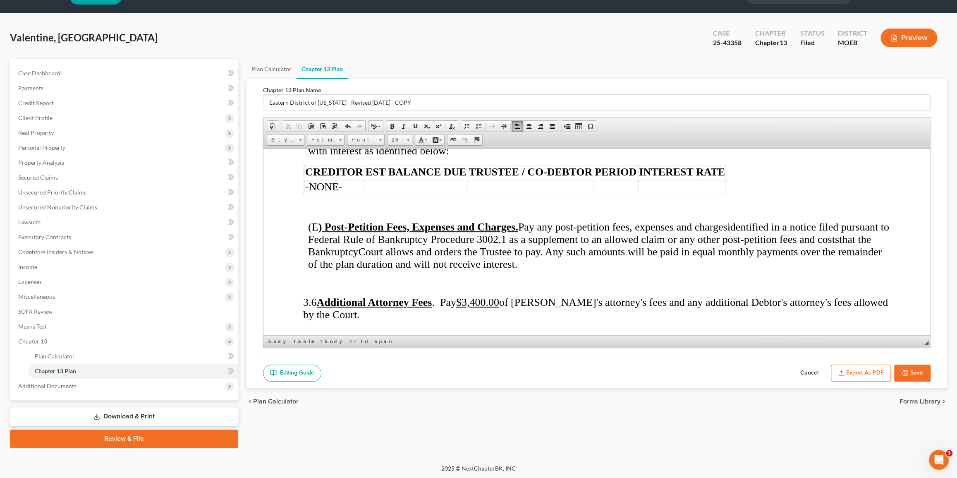
scroll to position [1958, 0]
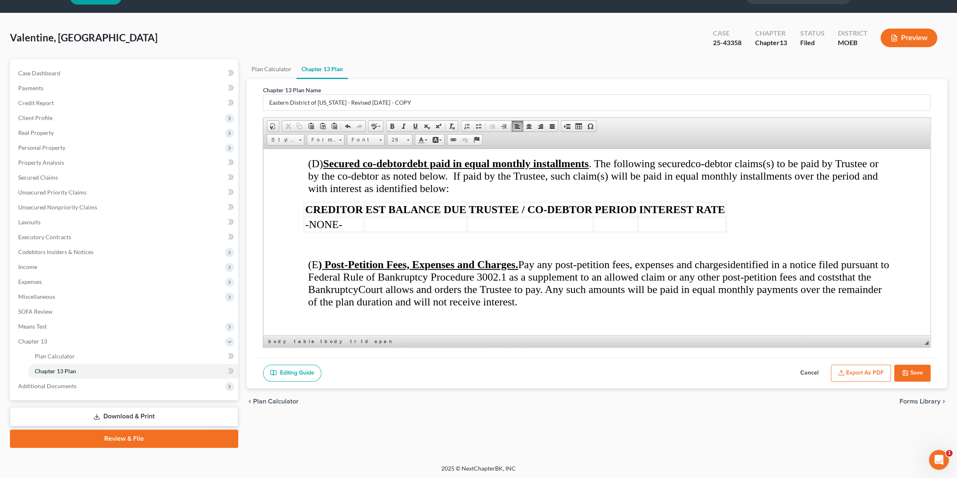
click at [324, 314] on p at bounding box center [599, 320] width 582 height 12
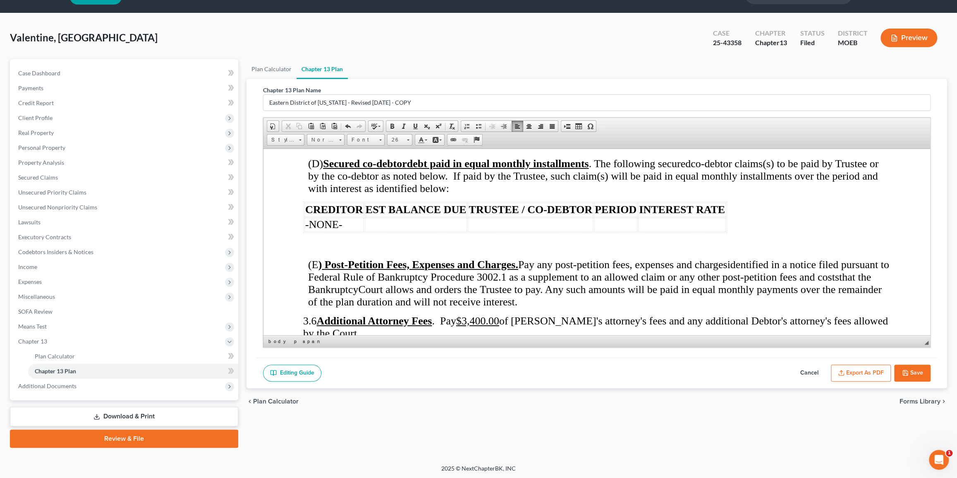
click at [321, 365] on p at bounding box center [598, 371] width 584 height 12
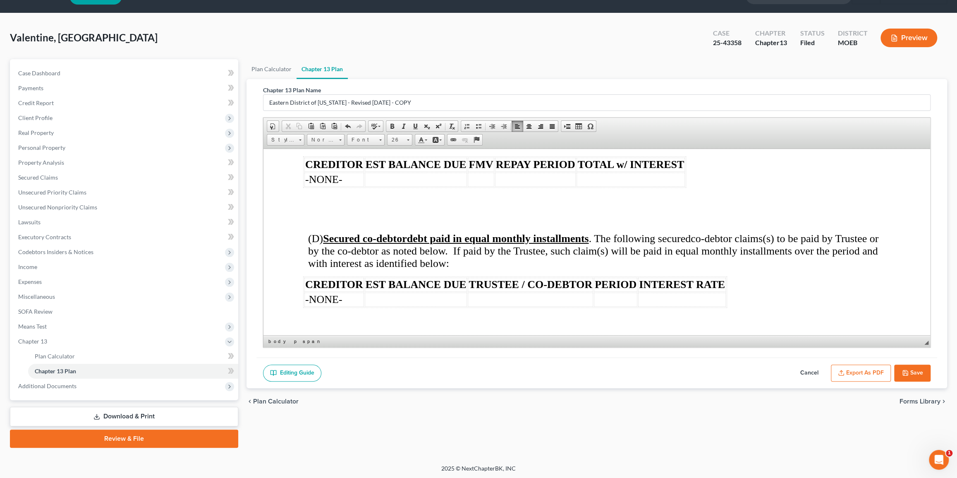
scroll to position [1882, 0]
click at [321, 314] on p at bounding box center [599, 320] width 582 height 12
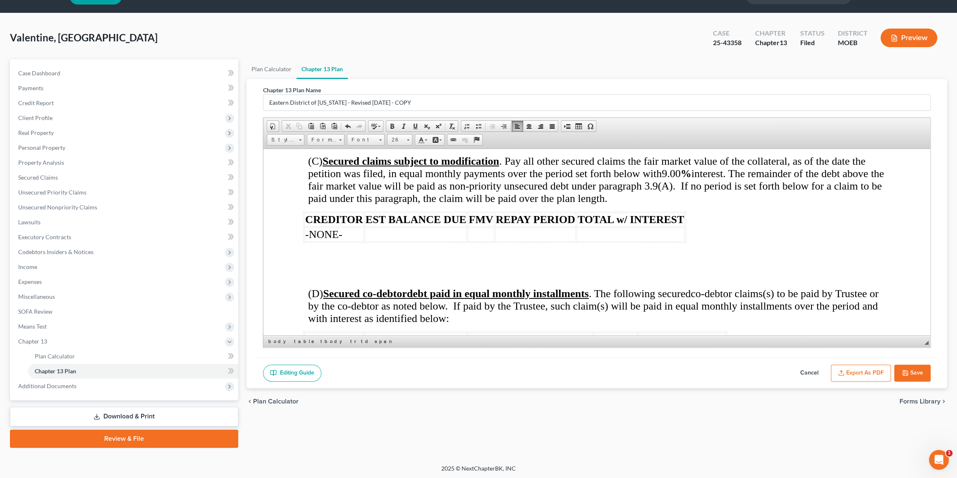
scroll to position [1770, 0]
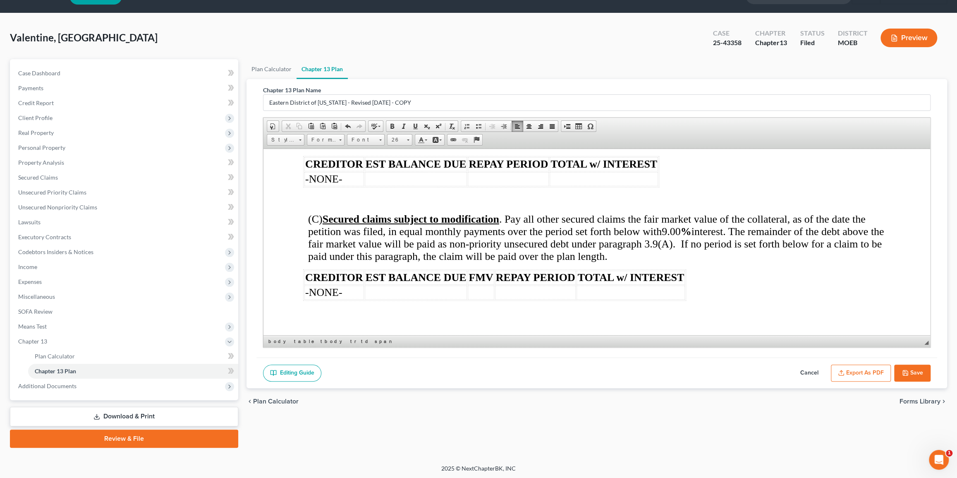
click at [325, 326] on p at bounding box center [596, 332] width 587 height 12
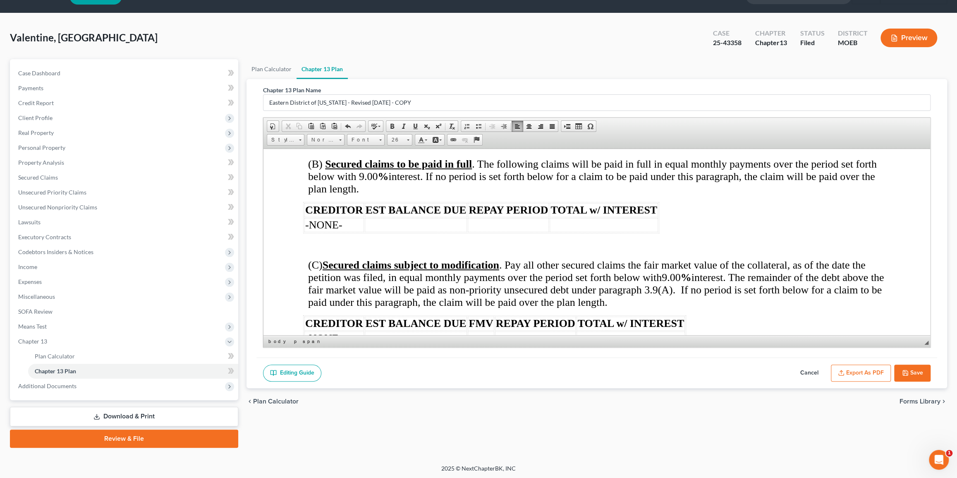
scroll to position [1619, 0]
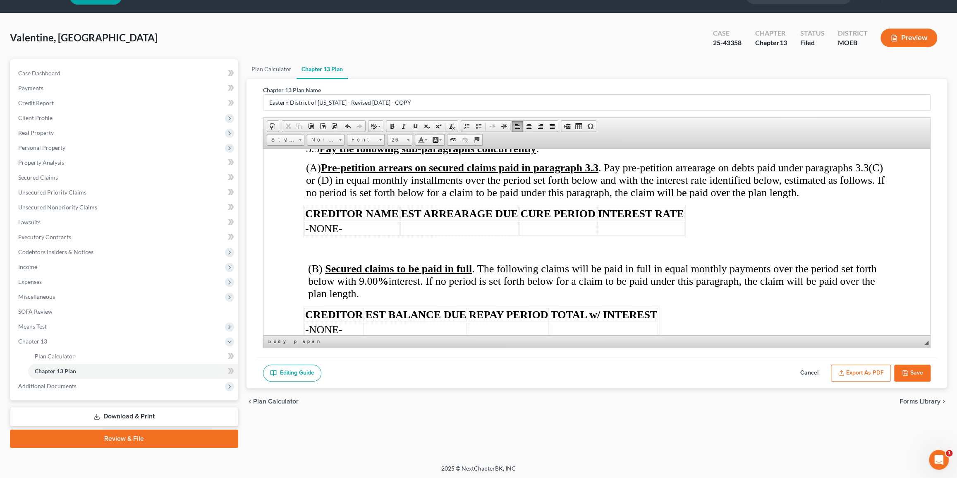
click at [333, 344] on p at bounding box center [596, 350] width 587 height 12
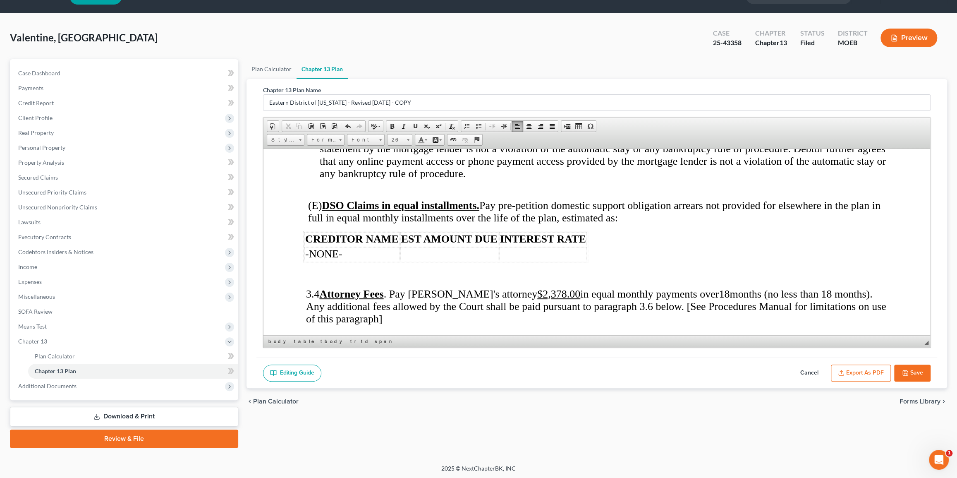
scroll to position [1394, 0]
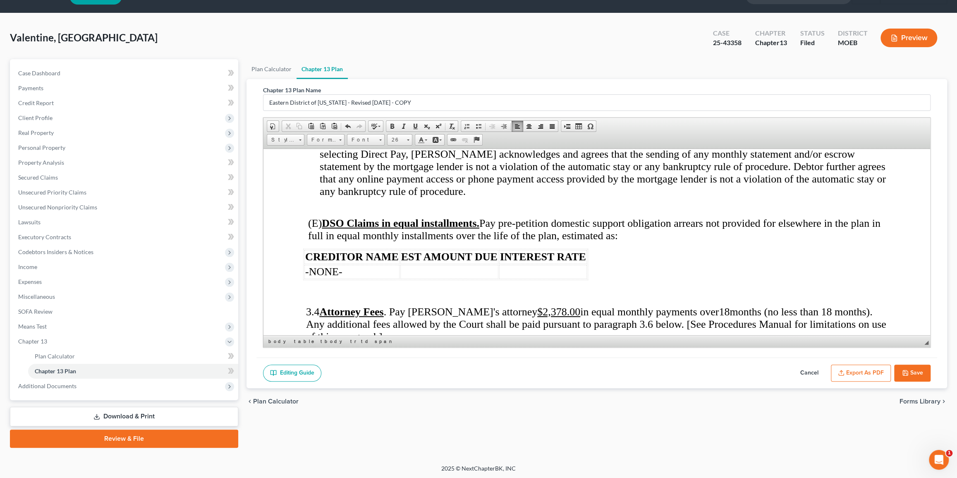
click at [321, 349] on p at bounding box center [601, 355] width 576 height 12
click at [326, 286] on p at bounding box center [596, 292] width 587 height 12
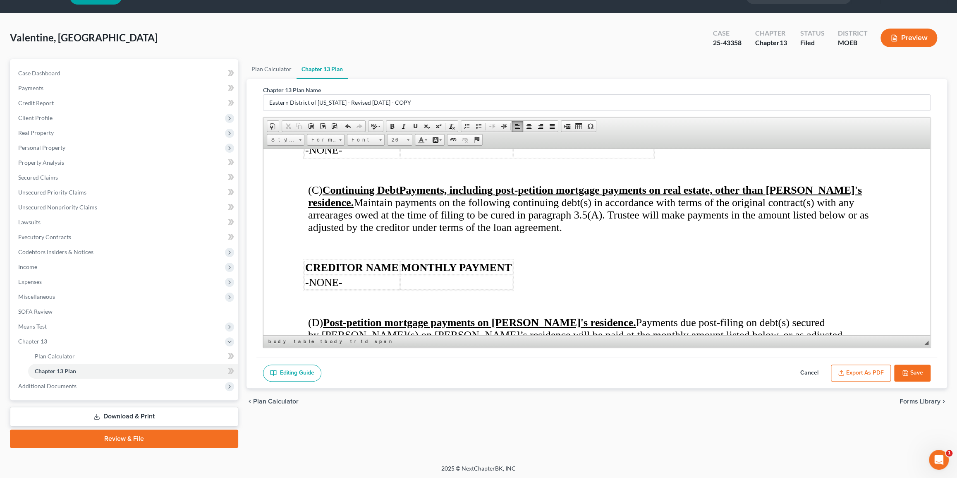
scroll to position [1131, 0]
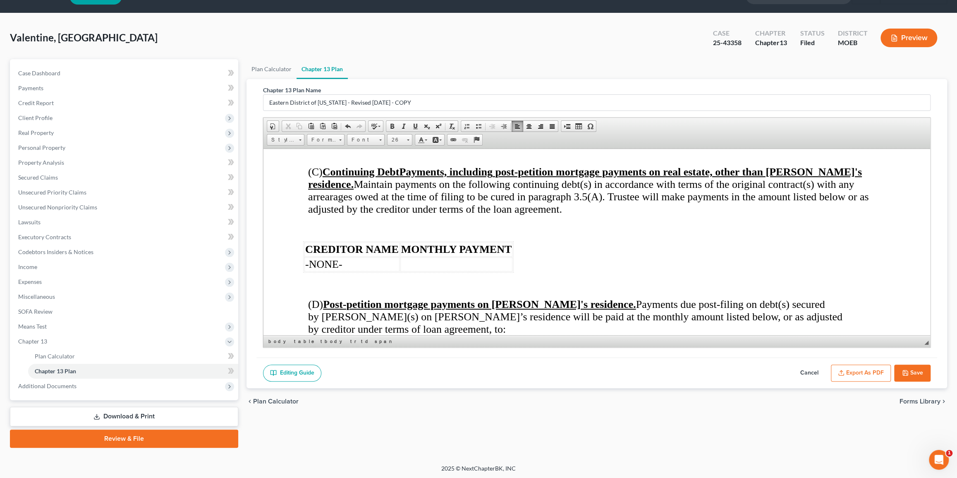
click at [329, 279] on p at bounding box center [596, 285] width 587 height 12
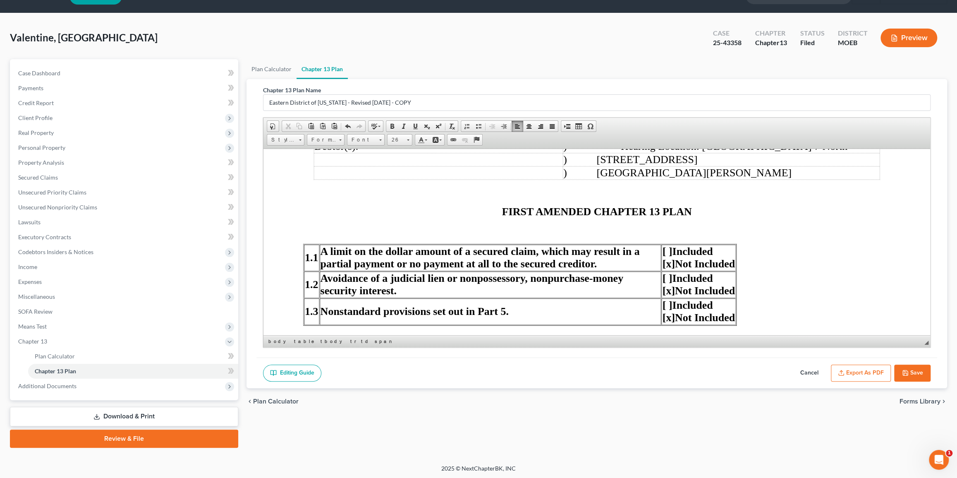
scroll to position [191, 0]
click at [520, 376] on button "Export as PDF" at bounding box center [861, 372] width 60 height 17
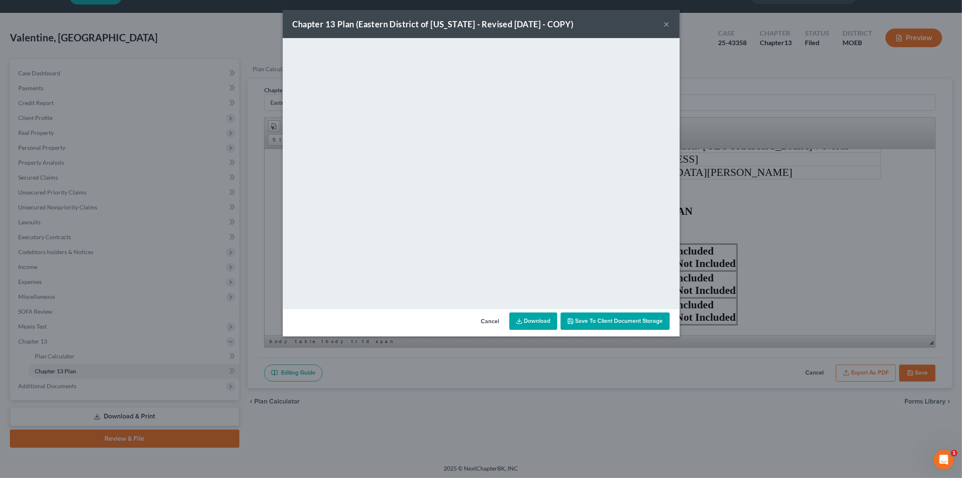
click at [520, 24] on button "×" at bounding box center [667, 24] width 6 height 10
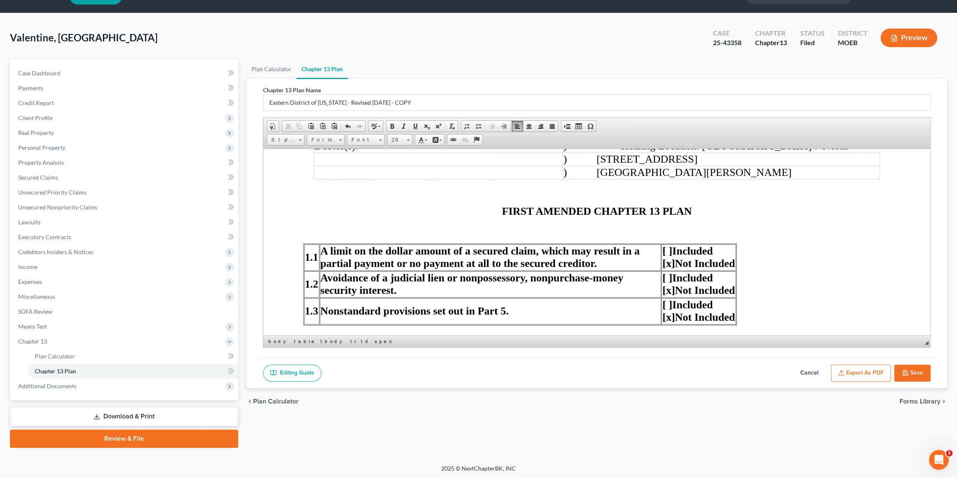
click at [520, 210] on span "FIRST AMENDED CHAPTER 13 PLAN" at bounding box center [597, 211] width 190 height 12
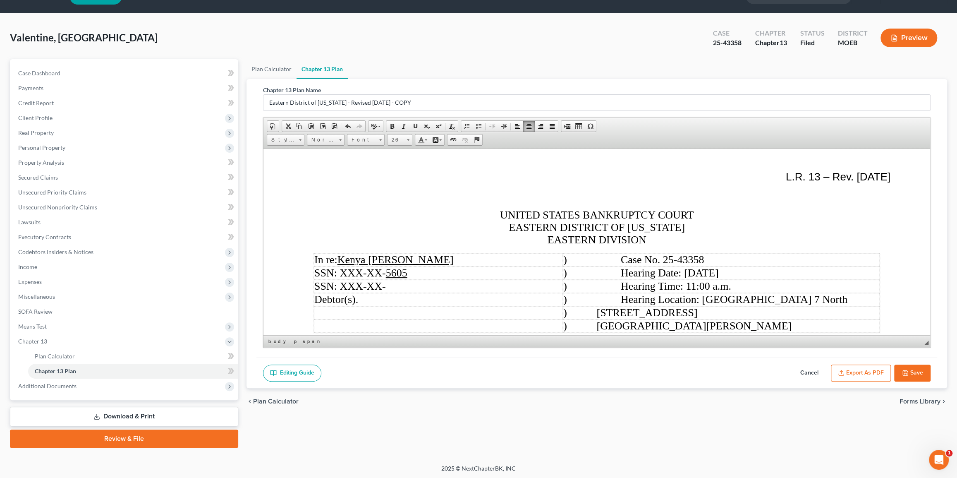
scroll to position [0, 0]
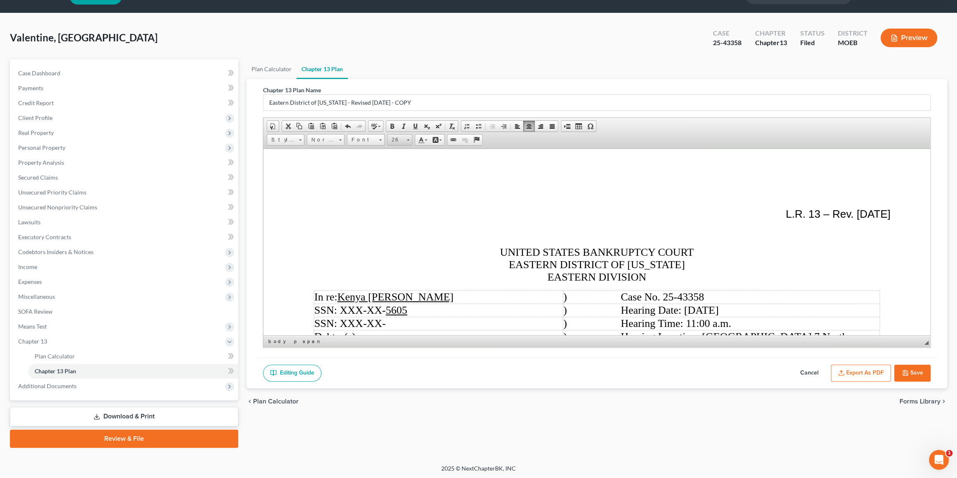
click at [404, 136] on link "26" at bounding box center [399, 140] width 25 height 12
click at [400, 201] on link "28" at bounding box center [411, 193] width 47 height 17
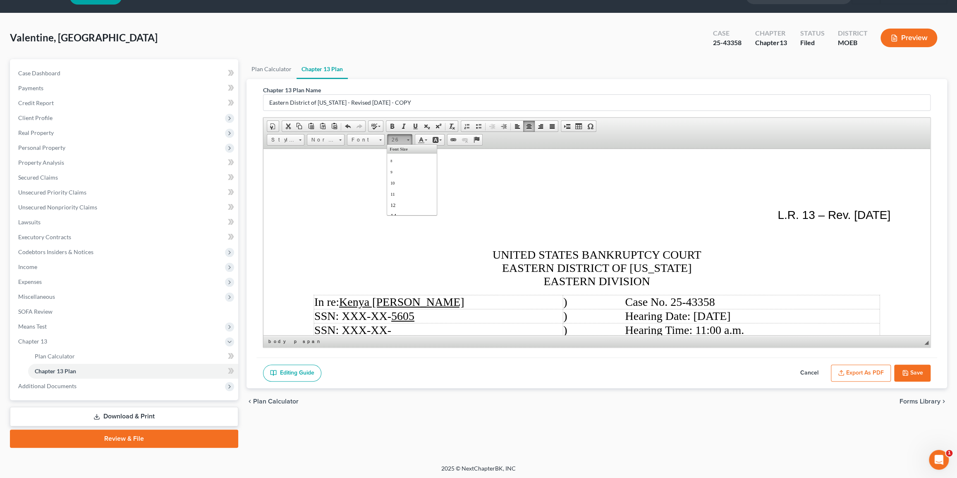
scroll to position [40, 0]
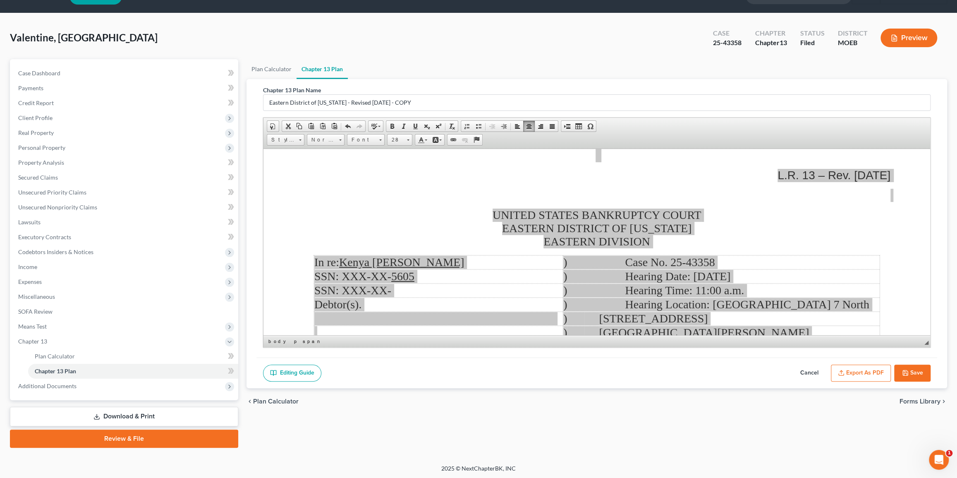
click at [520, 374] on button "Export as PDF" at bounding box center [861, 372] width 60 height 17
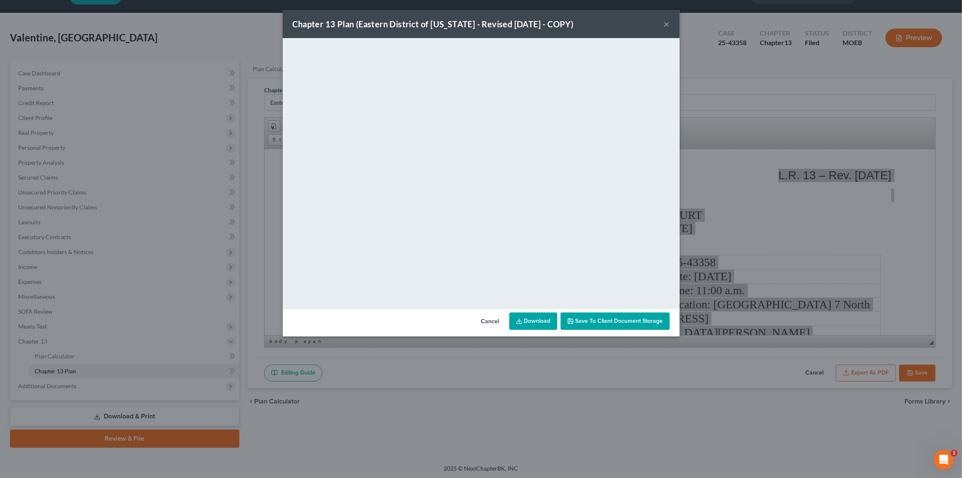
click at [520, 22] on button "×" at bounding box center [667, 24] width 6 height 10
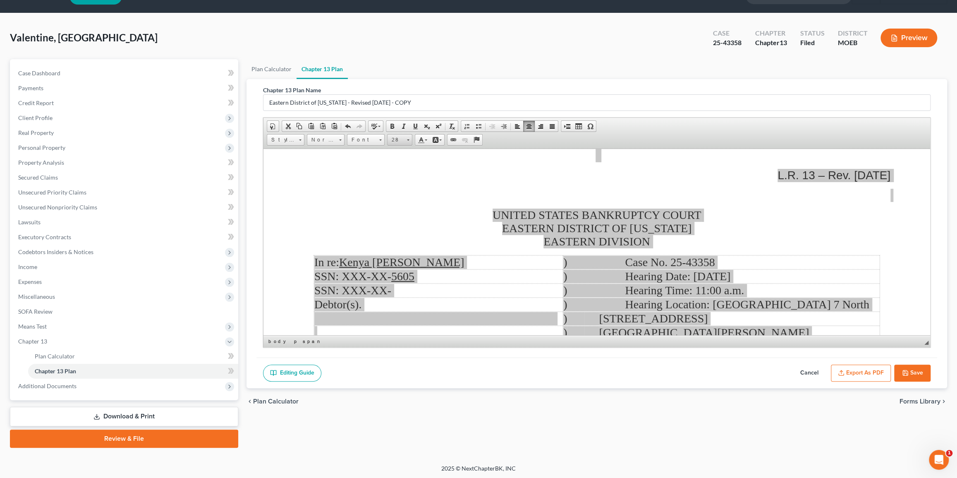
click at [395, 141] on span "28" at bounding box center [395, 139] width 17 height 11
click at [355, 137] on span "Font" at bounding box center [361, 139] width 29 height 11
click at [373, 174] on span "Times New Roman" at bounding box center [375, 170] width 51 height 7
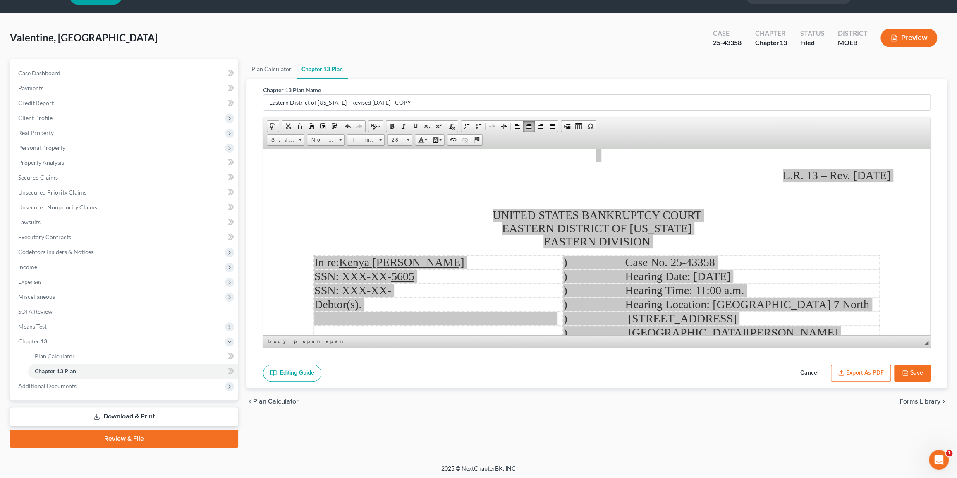
click at [520, 378] on button "Export as PDF" at bounding box center [861, 372] width 60 height 17
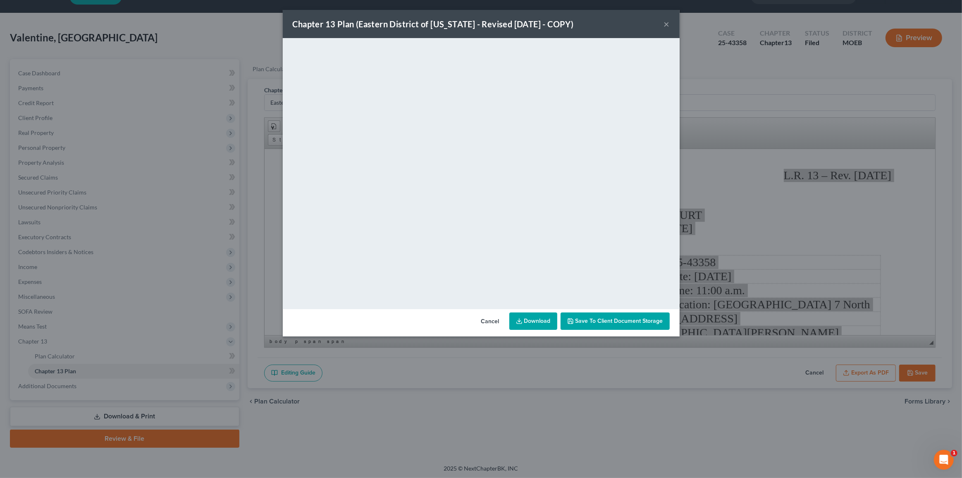
click at [520, 23] on button "×" at bounding box center [667, 24] width 6 height 10
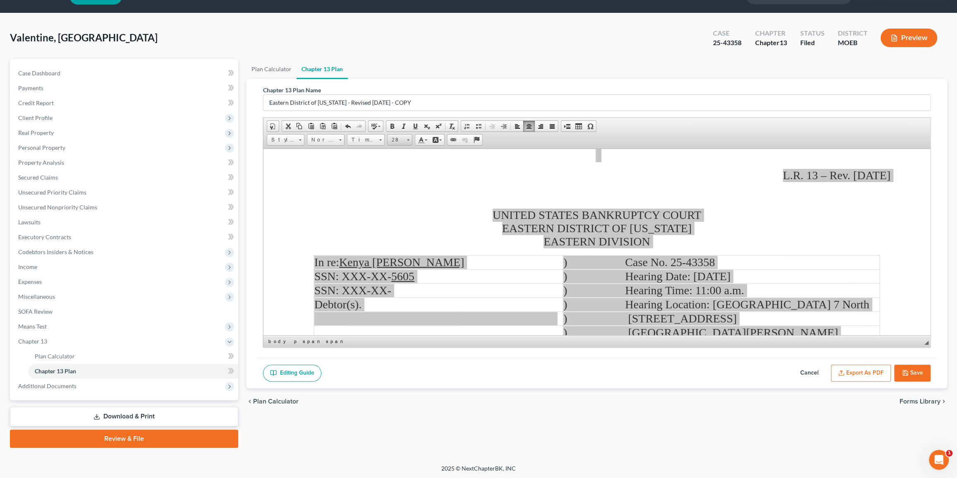
click at [401, 138] on span "28" at bounding box center [395, 139] width 17 height 11
click at [399, 199] on span "36" at bounding box center [397, 195] width 15 height 17
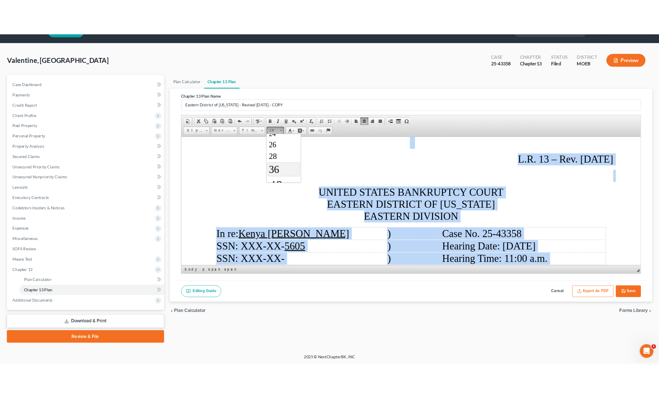
scroll to position [0, 0]
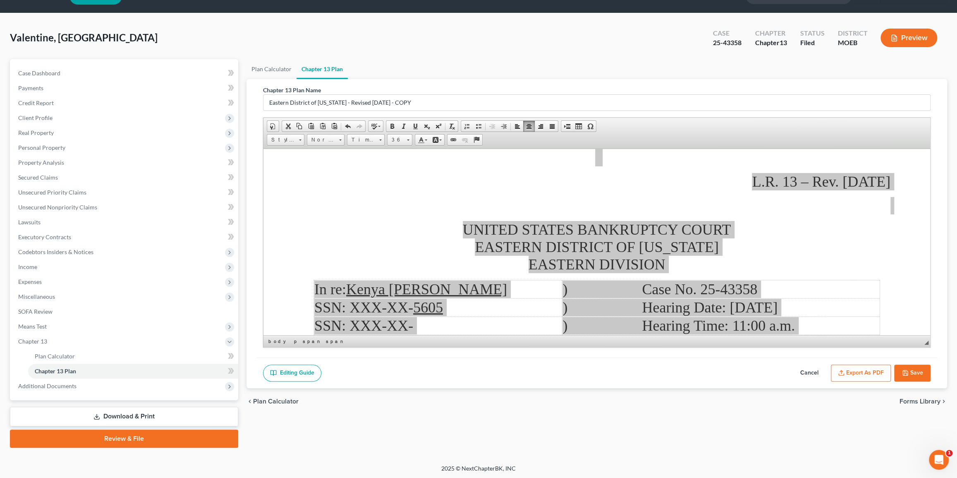
click at [520, 370] on button "Export as PDF" at bounding box center [861, 372] width 60 height 17
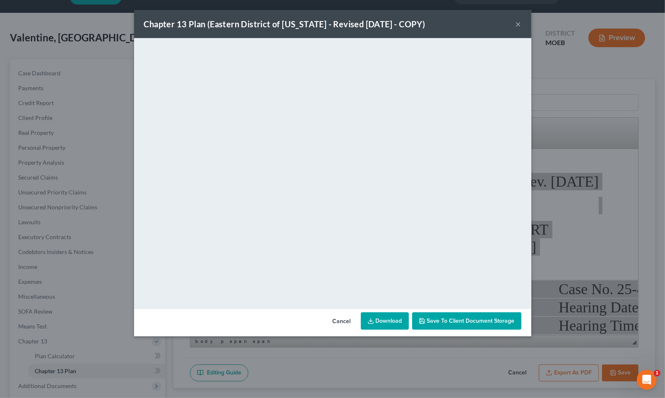
click at [517, 24] on button "×" at bounding box center [518, 24] width 6 height 10
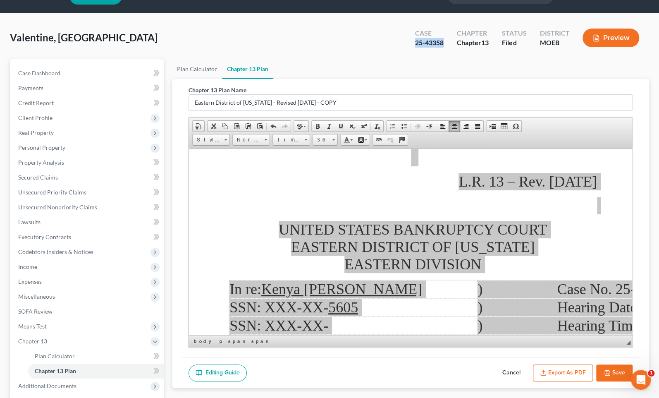
drag, startPoint x: 439, startPoint y: 39, endPoint x: 415, endPoint y: 41, distance: 24.5
click at [415, 41] on div "Case 25-43358" at bounding box center [430, 38] width 42 height 24
copy div "25-43358"
click at [520, 378] on button "Save" at bounding box center [614, 372] width 36 height 17
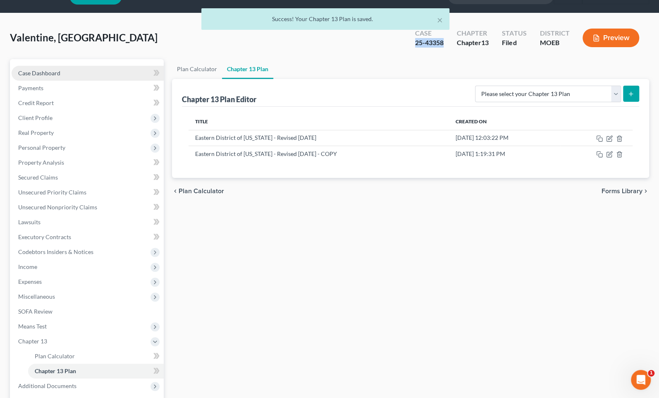
click at [107, 66] on link "Case Dashboard" at bounding box center [88, 73] width 152 height 15
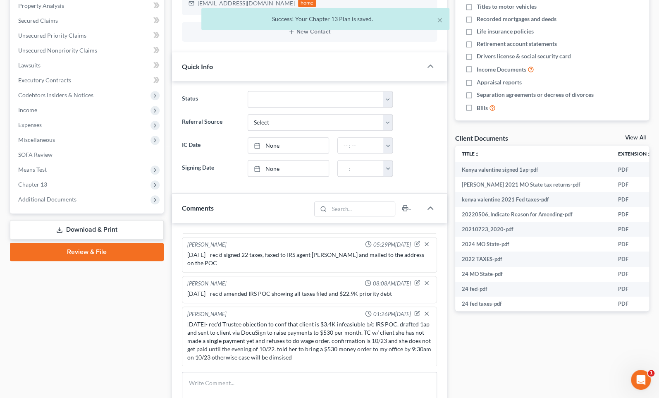
scroll to position [301, 0]
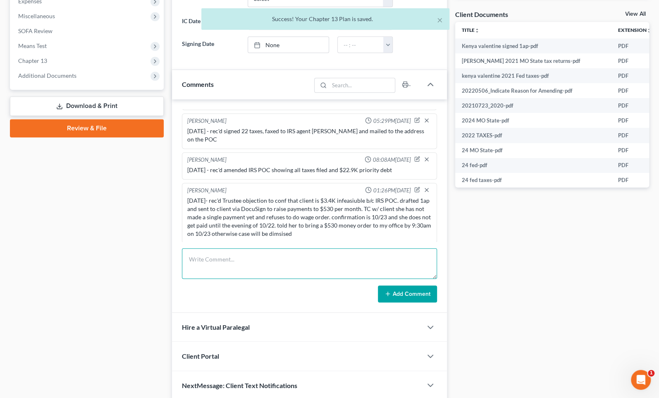
drag, startPoint x: 247, startPoint y: 260, endPoint x: 247, endPoint y: 240, distance: 19.8
click at [247, 259] on textarea at bounding box center [309, 263] width 255 height 31
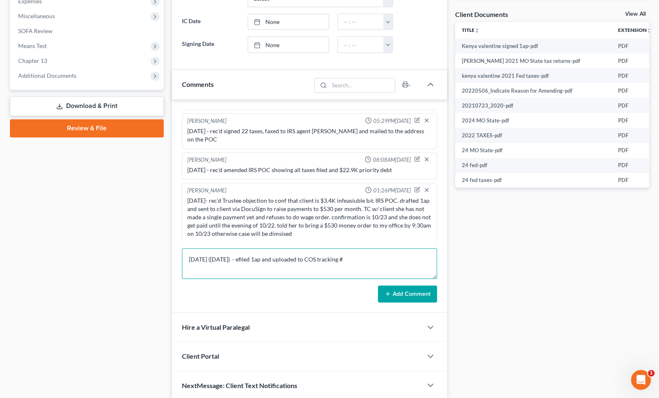
paste textarea "7332385669"
type textarea "[DATE] ([DATE]) - efiled 1ap and uploaded to COS tracking #7332385669"
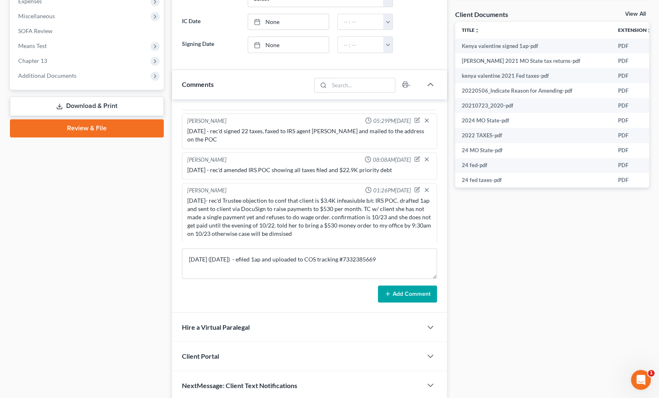
click at [389, 287] on button "Add Comment" at bounding box center [407, 293] width 59 height 17
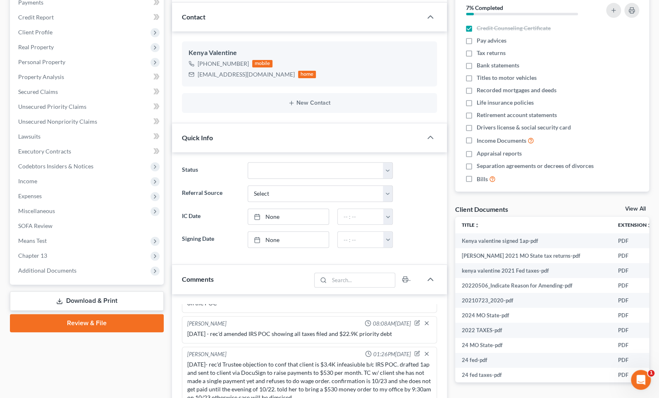
scroll to position [0, 0]
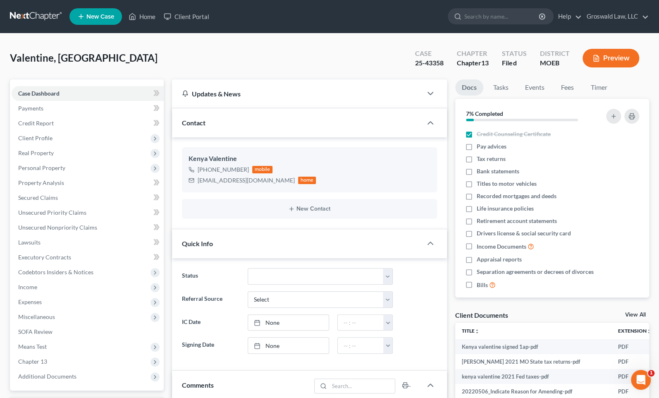
drag, startPoint x: 450, startPoint y: 227, endPoint x: 300, endPoint y: 223, distance: 150.6
click at [451, 227] on div "Updates & News × [US_STATE] [GEOGRAPHIC_DATA] Notes: Take a look at NextChapter…" at bounding box center [411, 389] width 486 height 621
drag, startPoint x: 375, startPoint y: 53, endPoint x: 564, endPoint y: 1, distance: 196.2
click at [377, 51] on div "Valentine, [GEOGRAPHIC_DATA] Upgraded Case 25-43358 Chapter Chapter 13 Status F…" at bounding box center [329, 61] width 639 height 36
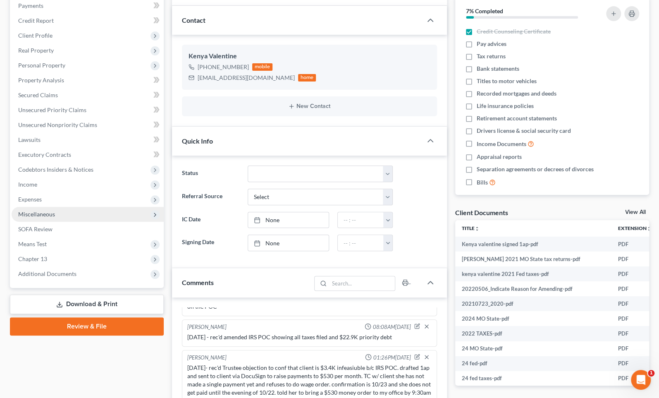
scroll to position [112, 0]
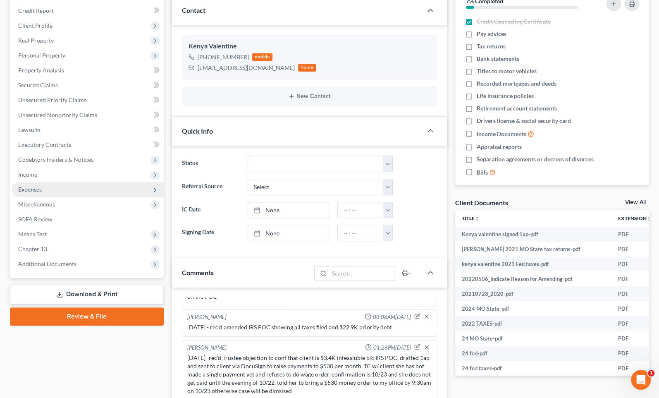
drag, startPoint x: 31, startPoint y: 190, endPoint x: 45, endPoint y: 183, distance: 16.3
click at [31, 190] on span "Expenses" at bounding box center [30, 189] width 24 height 7
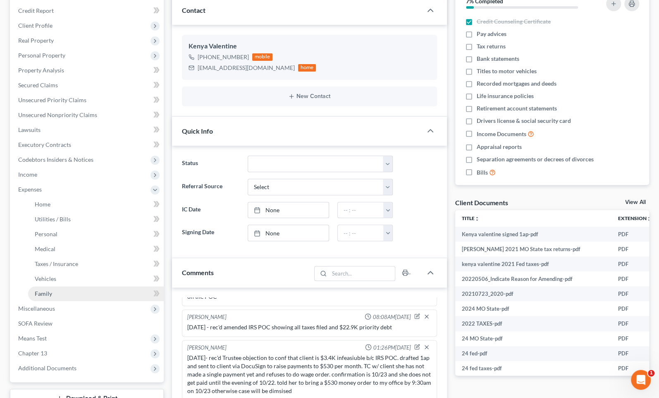
click at [47, 297] on link "Family" at bounding box center [96, 293] width 136 height 15
click at [67, 289] on link "Family" at bounding box center [96, 293] width 136 height 15
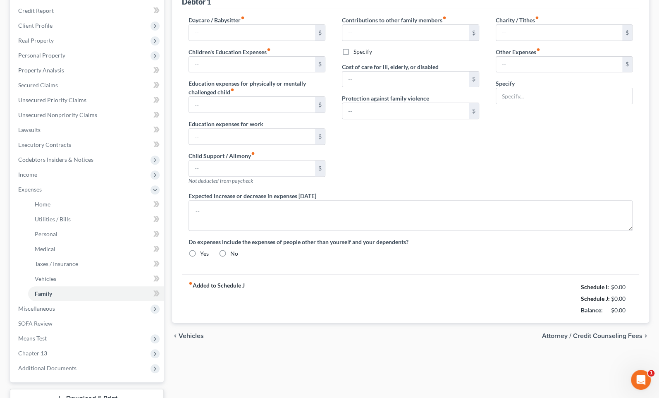
scroll to position [14, 0]
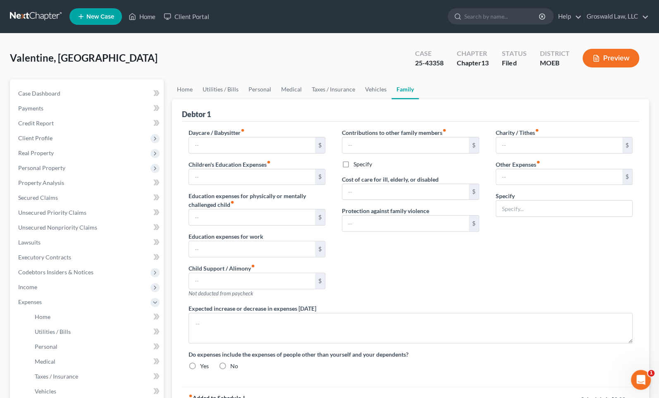
type input "0.00"
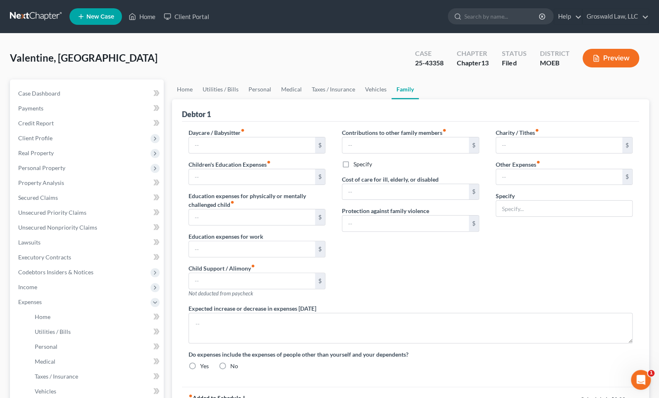
type input "0.00"
type input "100.00"
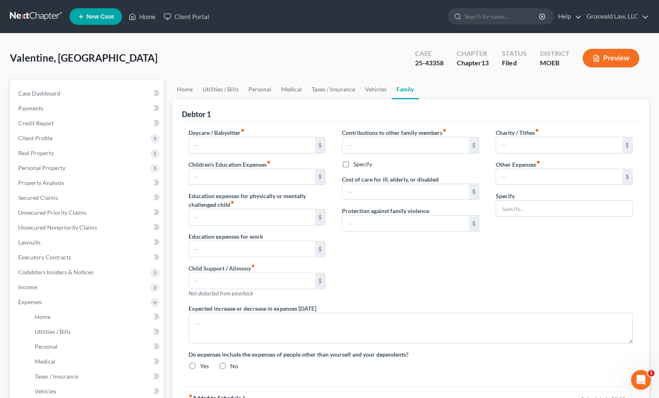
type input "Misc."
radio input "true"
click at [520, 56] on button "Preview" at bounding box center [611, 58] width 57 height 19
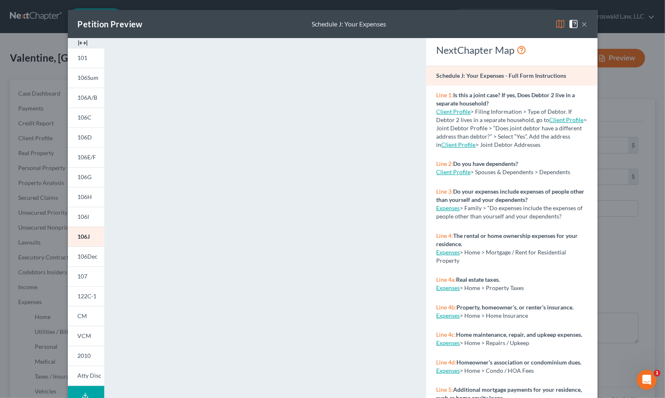
drag, startPoint x: 76, startPoint y: 41, endPoint x: 84, endPoint y: 42, distance: 7.9
click at [78, 41] on img at bounding box center [83, 43] width 10 height 10
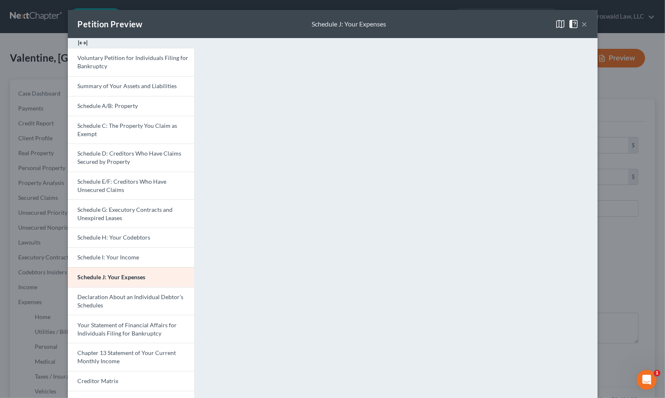
click at [520, 24] on button "×" at bounding box center [584, 24] width 6 height 10
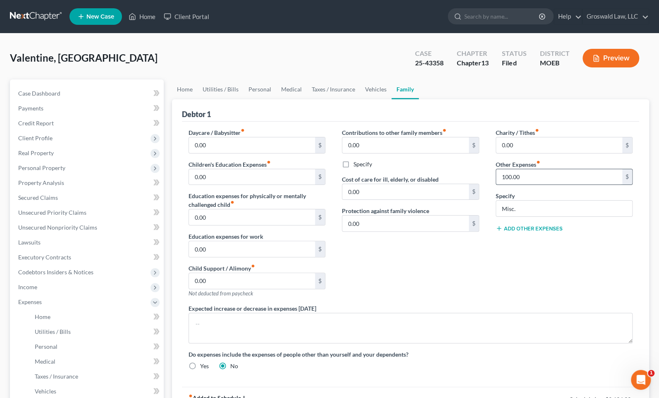
click at [520, 172] on input "100.00" at bounding box center [559, 177] width 127 height 16
click at [520, 244] on div "Charity / Tithes fiber_manual_record 0.00 $ Other Expenses fiber_manual_record …" at bounding box center [565, 216] width 154 height 176
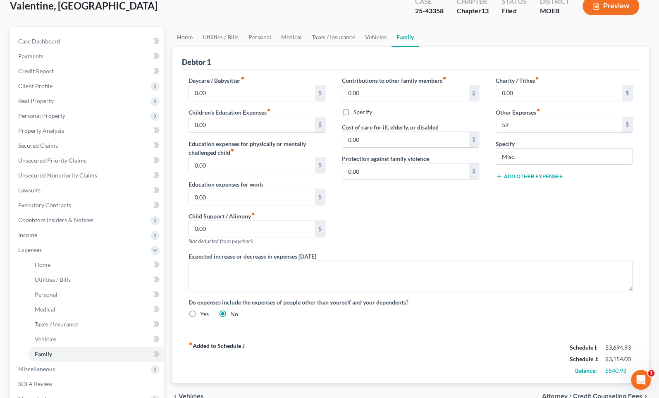
scroll to position [175, 0]
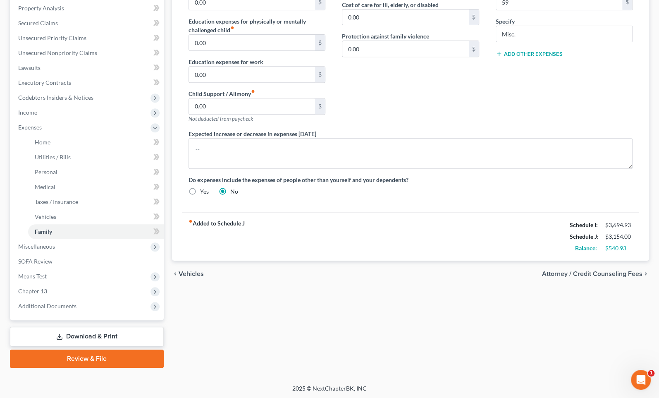
drag, startPoint x: 420, startPoint y: 127, endPoint x: 408, endPoint y: 123, distance: 12.0
click at [420, 127] on div "Contributions to other family members fiber_manual_record 0.00 $ Specify Cost o…" at bounding box center [411, 42] width 154 height 176
click at [74, 290] on span "Chapter 13" at bounding box center [88, 291] width 152 height 15
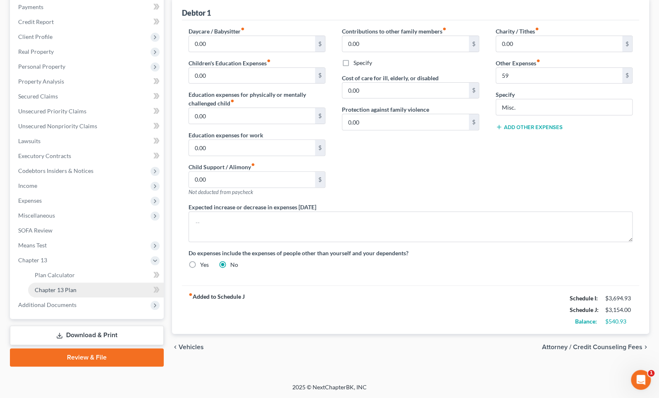
scroll to position [100, 0]
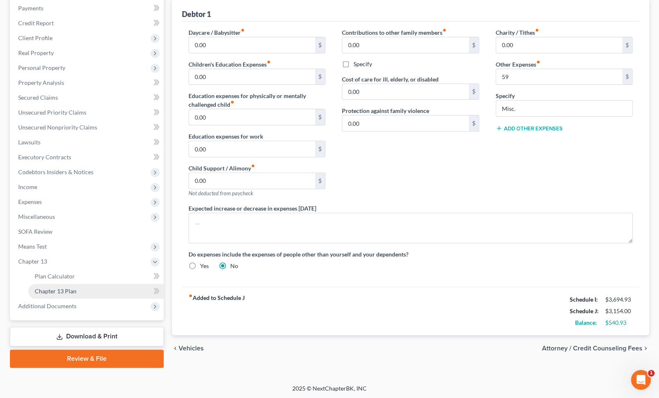
click at [73, 291] on span "Chapter 13 Plan" at bounding box center [56, 290] width 42 height 7
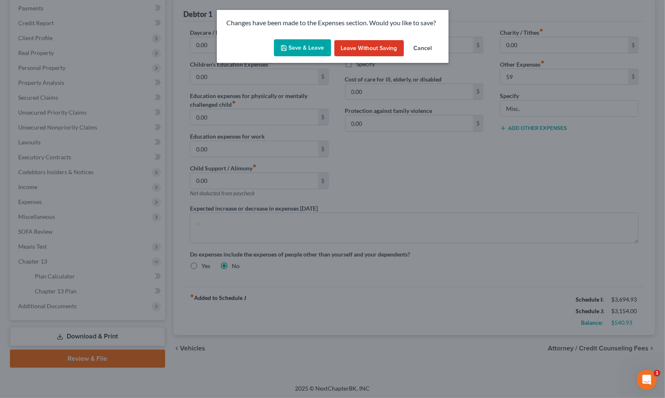
click at [302, 49] on button "Save & Leave" at bounding box center [302, 47] width 57 height 17
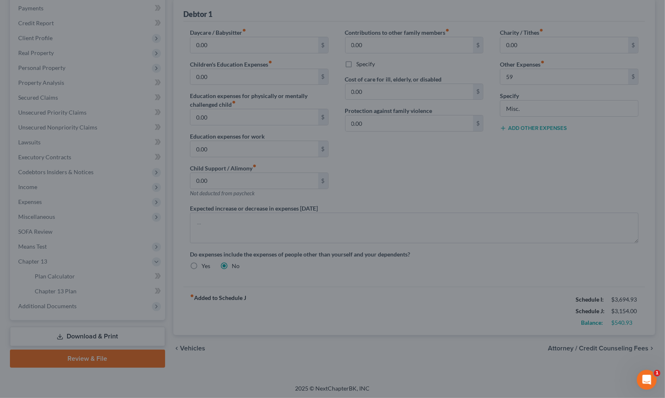
type input "59.00"
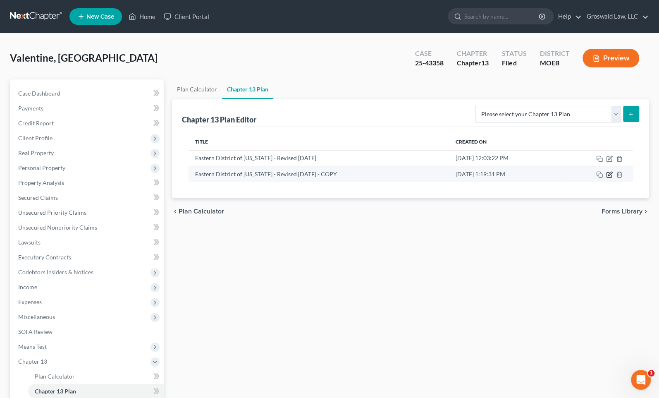
click at [520, 172] on icon "button" at bounding box center [610, 174] width 4 height 4
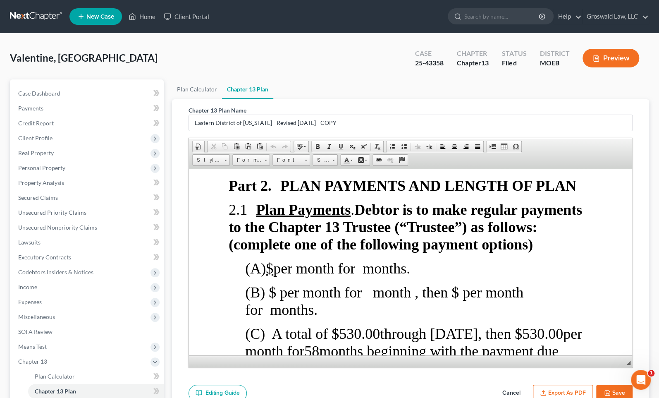
scroll to position [1015, 0]
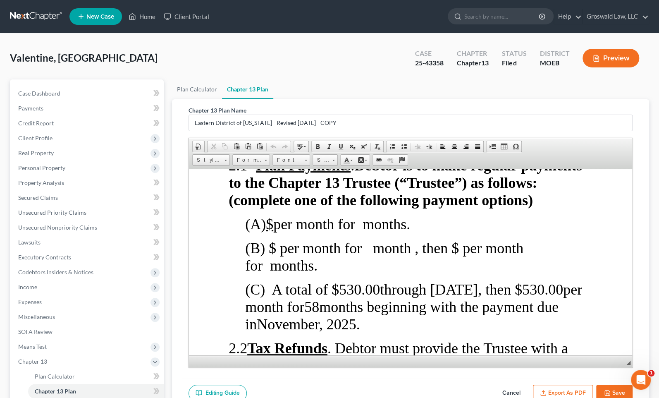
drag, startPoint x: 515, startPoint y: 393, endPoint x: 502, endPoint y: 381, distance: 17.9
click at [515, 392] on button "Cancel" at bounding box center [511, 393] width 36 height 17
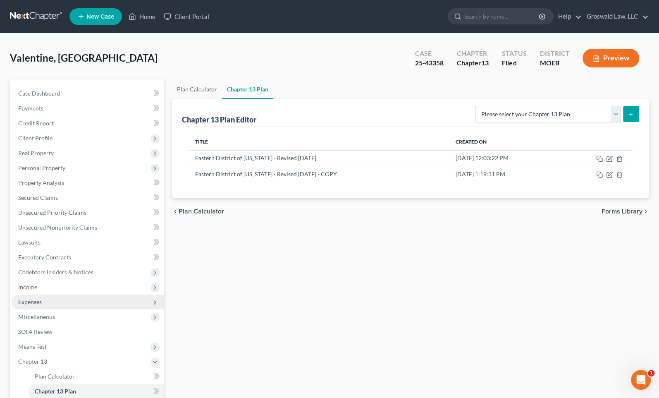
click at [58, 302] on span "Expenses" at bounding box center [88, 301] width 152 height 15
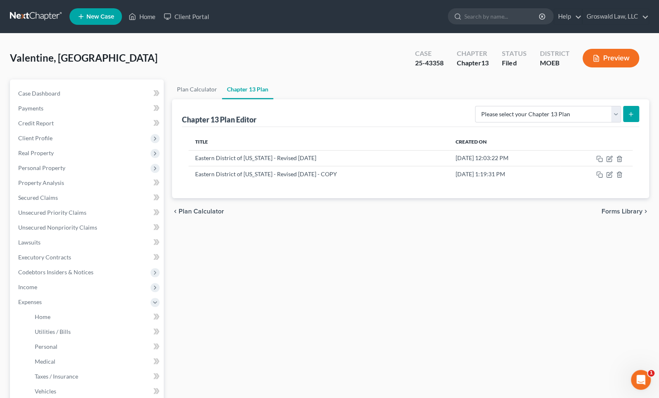
click at [520, 61] on button "Preview" at bounding box center [611, 58] width 57 height 19
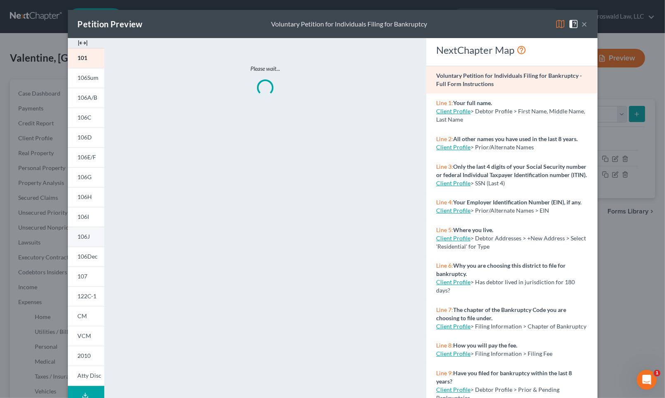
click at [82, 237] on span "106J" at bounding box center [84, 236] width 12 height 7
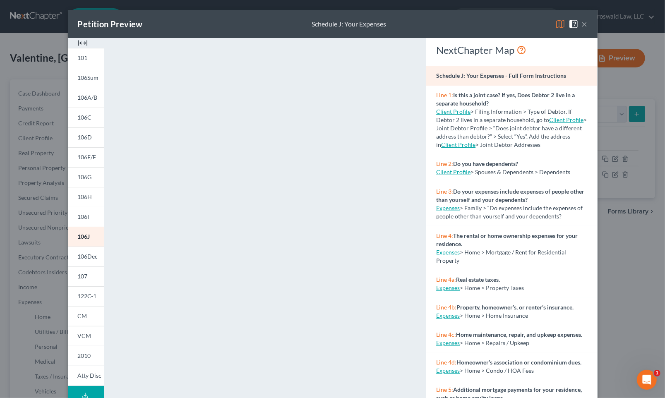
click at [520, 24] on button "×" at bounding box center [584, 24] width 6 height 10
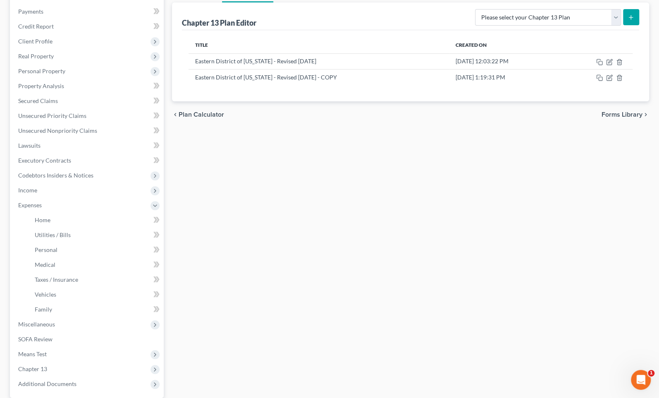
scroll to position [175, 0]
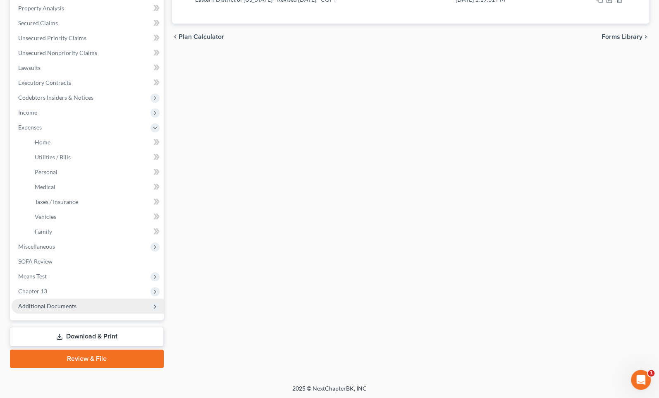
click at [72, 304] on span "Additional Documents" at bounding box center [47, 305] width 58 height 7
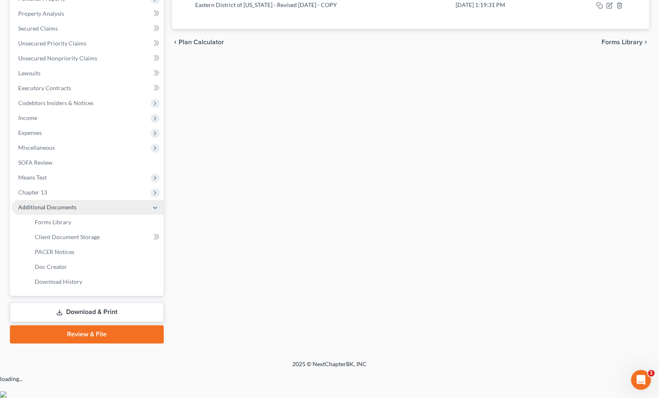
scroll to position [145, 0]
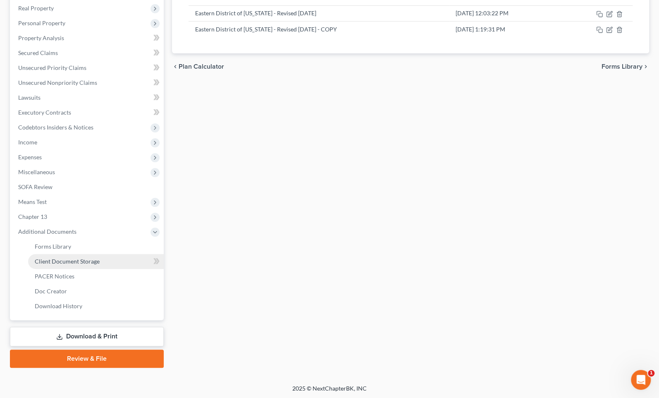
click at [96, 256] on link "Client Document Storage" at bounding box center [96, 261] width 136 height 15
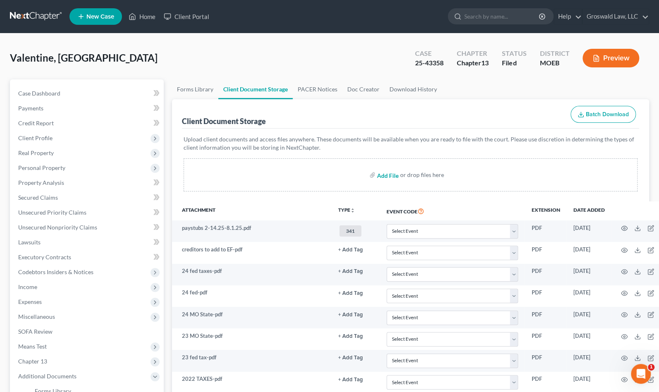
click at [391, 177] on input "file" at bounding box center [387, 174] width 20 height 15
type input "C:\fakepath\MEMO SCHEDULE J [DATE].pdf"
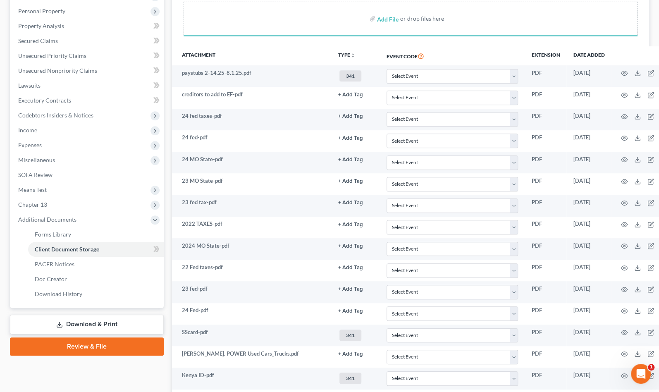
scroll to position [301, 0]
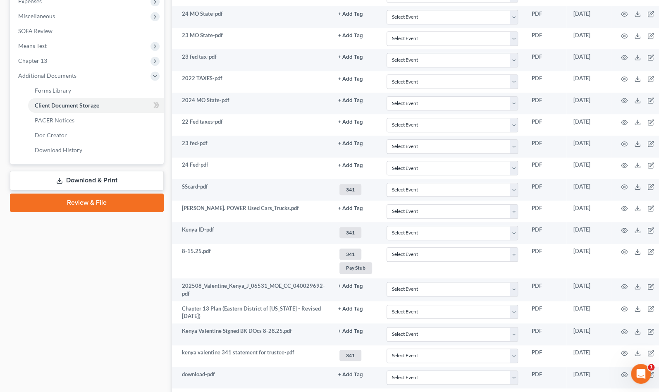
click at [96, 201] on link "Review & File" at bounding box center [87, 203] width 154 height 18
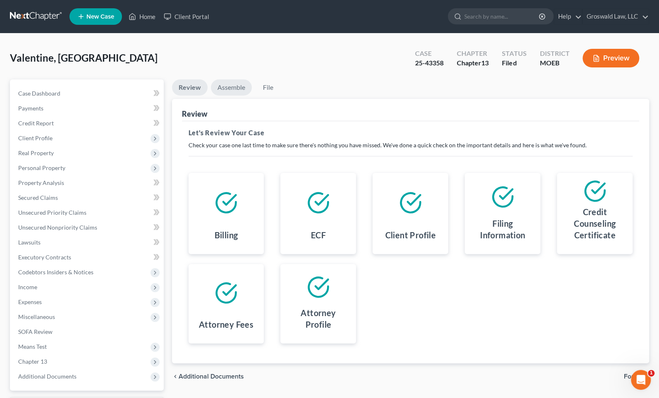
click at [239, 87] on link "Assemble" at bounding box center [231, 87] width 41 height 16
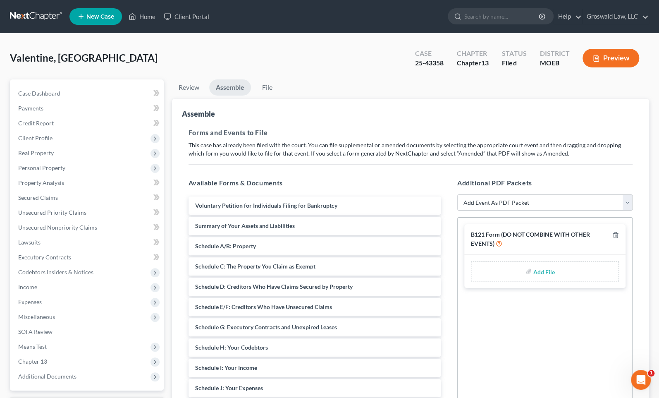
click at [500, 200] on select "Add Event As PDF Packet Amended List of Creditors and Verification of Matrix Am…" at bounding box center [544, 202] width 175 height 17
select select "2"
click at [457, 194] on select "Add Event As PDF Packet Amended List of Creditors and Verification of Matrix Am…" at bounding box center [544, 202] width 175 height 17
select select
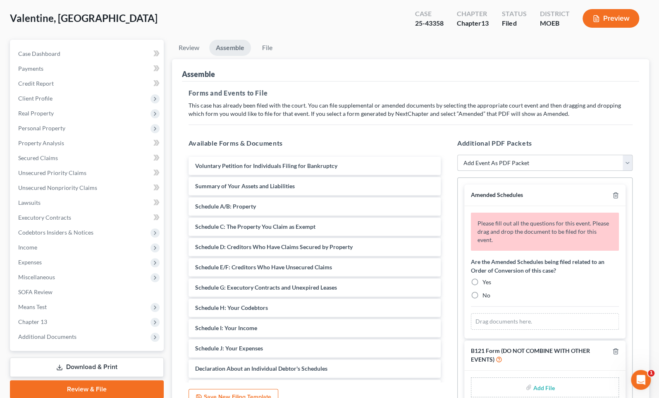
scroll to position [112, 0]
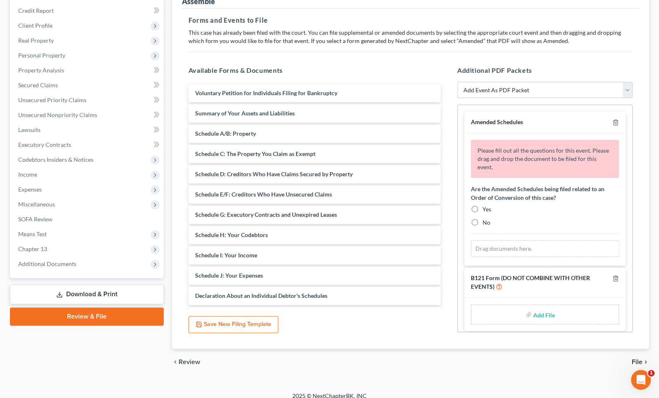
click at [488, 219] on span "No" at bounding box center [487, 222] width 8 height 7
click at [488, 218] on input "No" at bounding box center [488, 220] width 5 height 5
radio input "true"
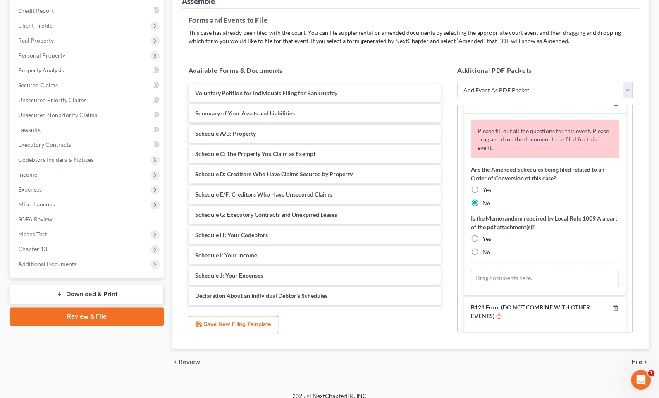
scroll to position [37, 0]
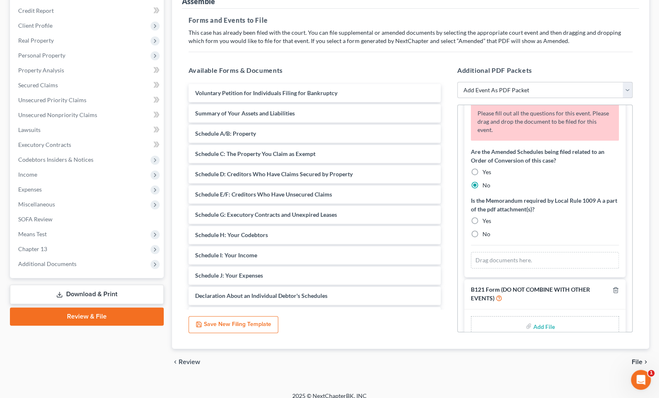
drag, startPoint x: 486, startPoint y: 218, endPoint x: 491, endPoint y: 222, distance: 6.5
click at [485, 218] on span "Yes" at bounding box center [487, 220] width 9 height 7
click at [486, 218] on input "Yes" at bounding box center [488, 219] width 5 height 5
radio input "true"
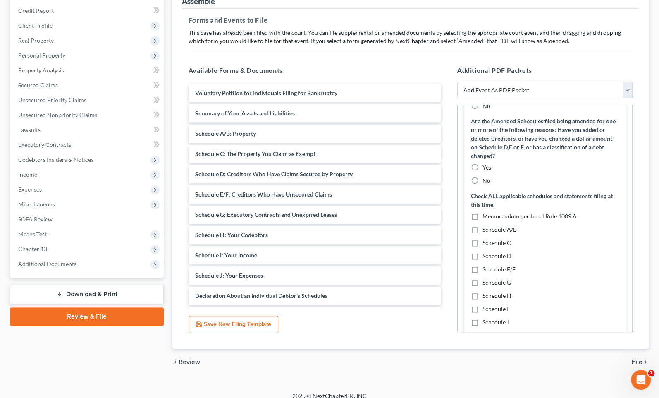
scroll to position [188, 0]
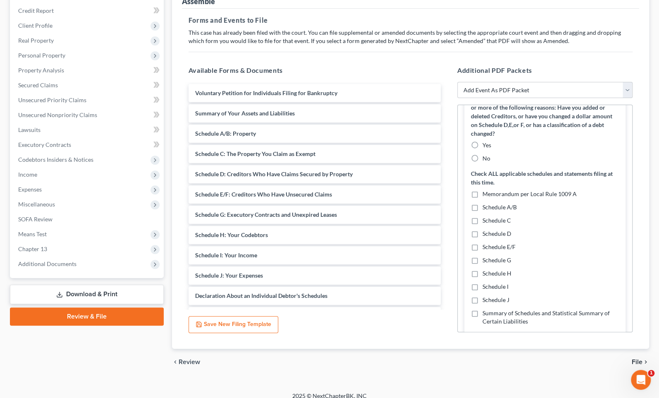
drag, startPoint x: 485, startPoint y: 157, endPoint x: 484, endPoint y: 170, distance: 13.3
click at [485, 157] on span "No" at bounding box center [487, 158] width 8 height 7
click at [486, 157] on input "No" at bounding box center [488, 156] width 5 height 5
radio input "true"
click at [490, 192] on span "Memorandum per Local Rule 1009 A" at bounding box center [530, 193] width 94 height 7
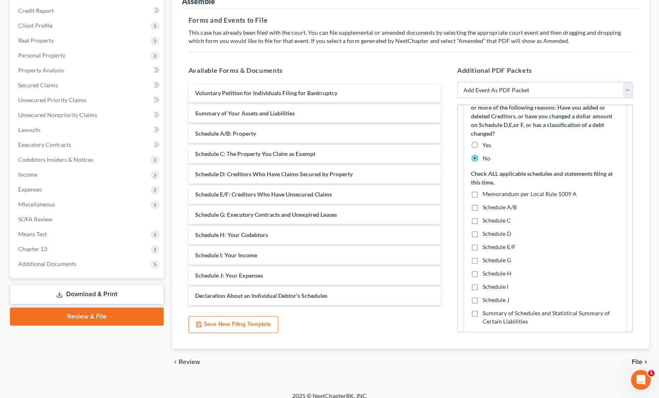
click at [490, 192] on input "Memorandum per Local Rule 1009 A" at bounding box center [488, 192] width 5 height 5
checkbox input "true"
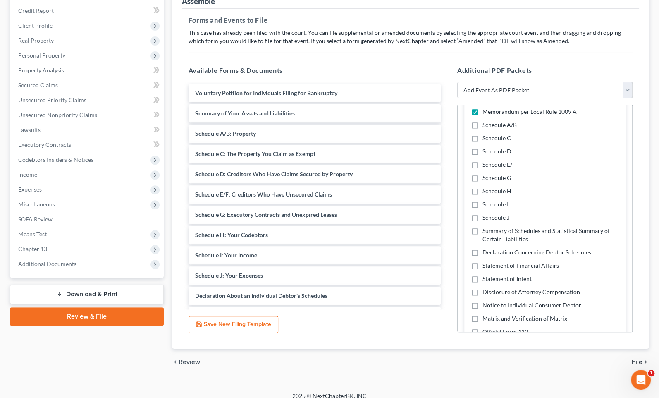
scroll to position [292, 0]
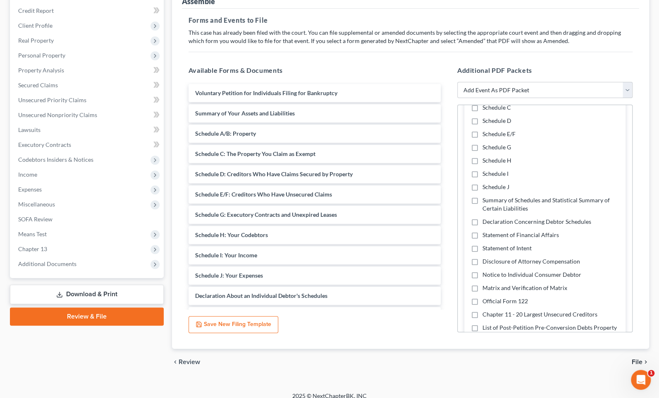
click at [488, 187] on span "Schedule J" at bounding box center [496, 186] width 27 height 7
click at [488, 187] on input "Schedule J" at bounding box center [488, 185] width 5 height 5
checkbox input "true"
click at [496, 221] on span "Declaration Concerning Debtor Schedules" at bounding box center [537, 221] width 109 height 7
click at [491, 221] on input "Declaration Concerning Debtor Schedules" at bounding box center [488, 220] width 5 height 5
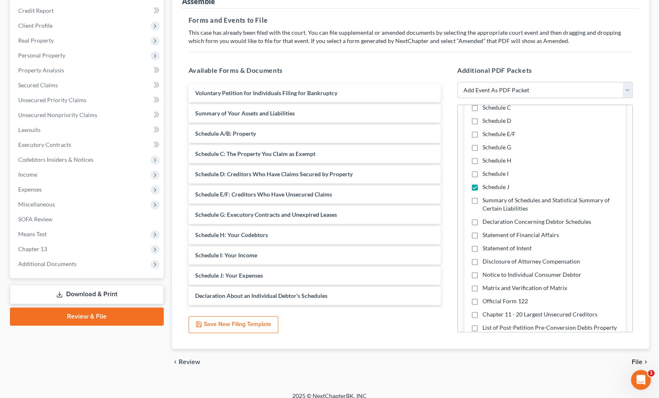
checkbox input "true"
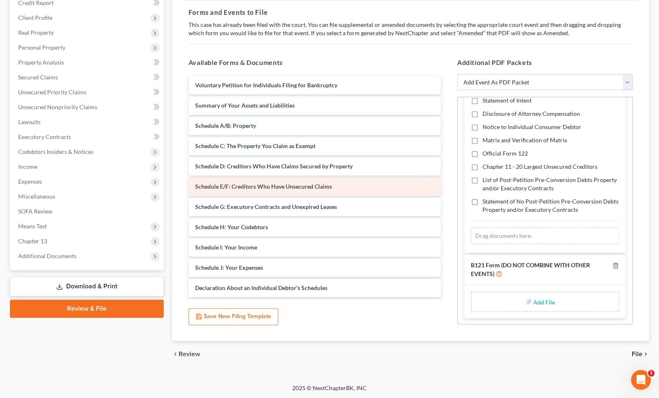
scroll to position [37, 0]
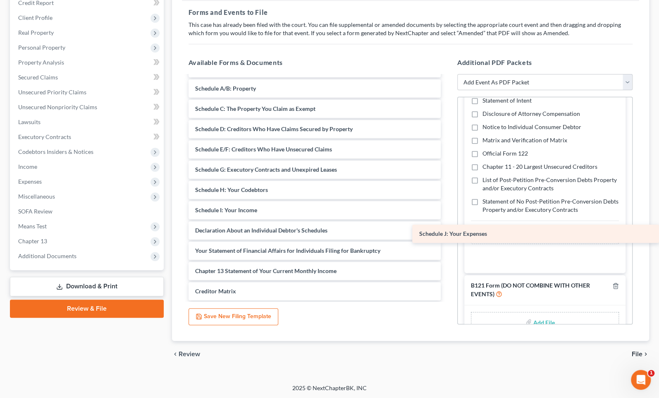
drag, startPoint x: 236, startPoint y: 228, endPoint x: 477, endPoint y: 230, distance: 241.5
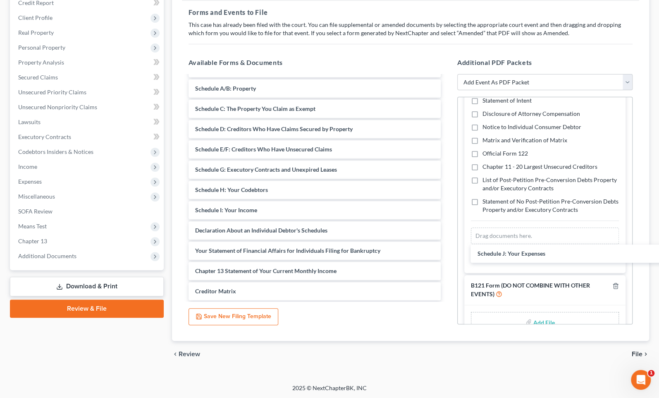
scroll to position [396, 0]
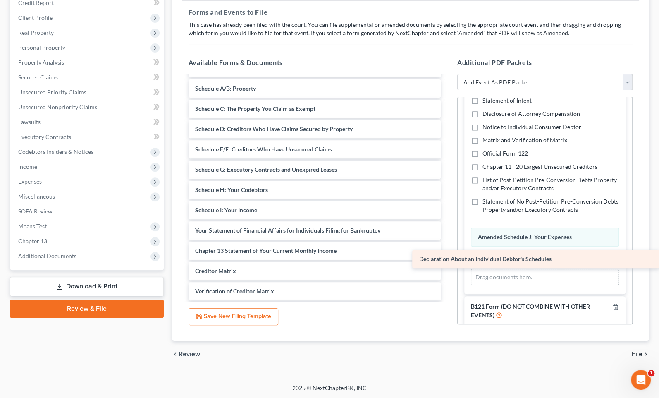
drag, startPoint x: 263, startPoint y: 231, endPoint x: 528, endPoint y: 253, distance: 266.4
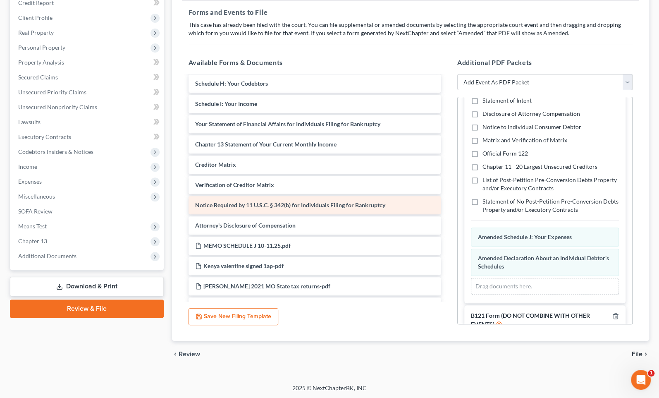
scroll to position [150, 0]
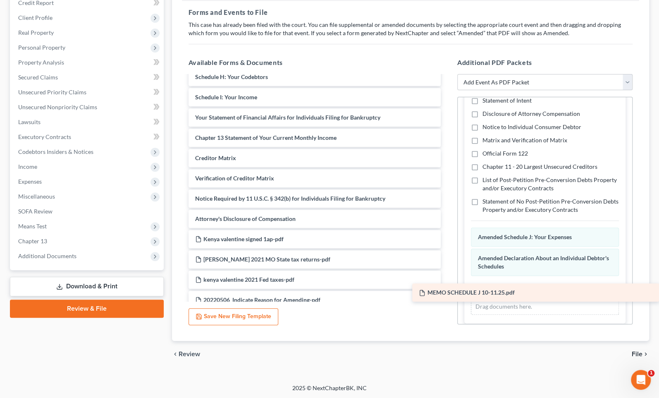
drag, startPoint x: 250, startPoint y: 236, endPoint x: 500, endPoint y: 289, distance: 255.8
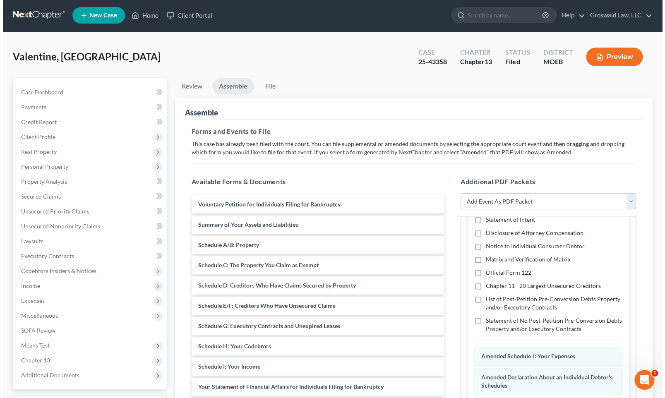
scroll to position [0, 0]
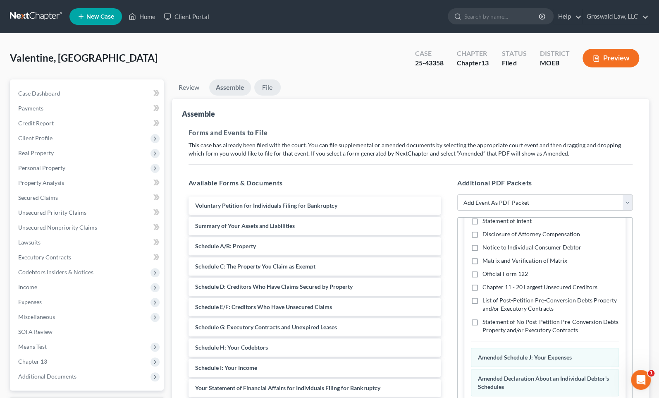
click at [262, 84] on link "File" at bounding box center [267, 87] width 26 height 16
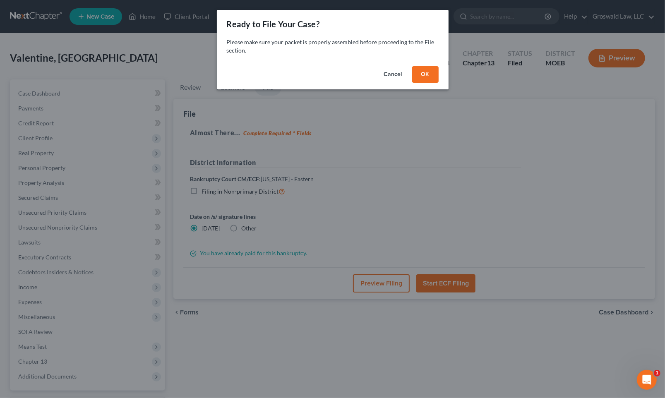
drag, startPoint x: 435, startPoint y: 74, endPoint x: 414, endPoint y: 165, distance: 94.3
click at [434, 74] on button "OK" at bounding box center [425, 74] width 26 height 17
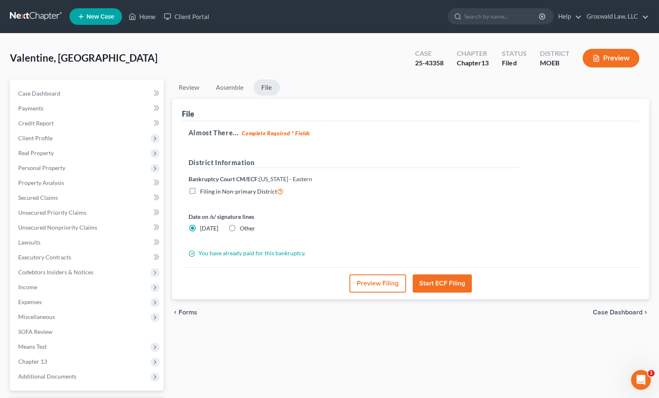
click at [385, 281] on button "Preview Filing" at bounding box center [377, 283] width 57 height 18
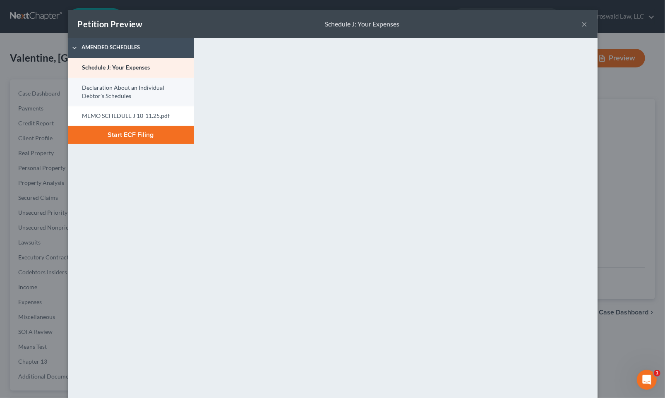
click at [113, 95] on link "Declaration About an Individual Debtor's Schedules" at bounding box center [131, 92] width 126 height 28
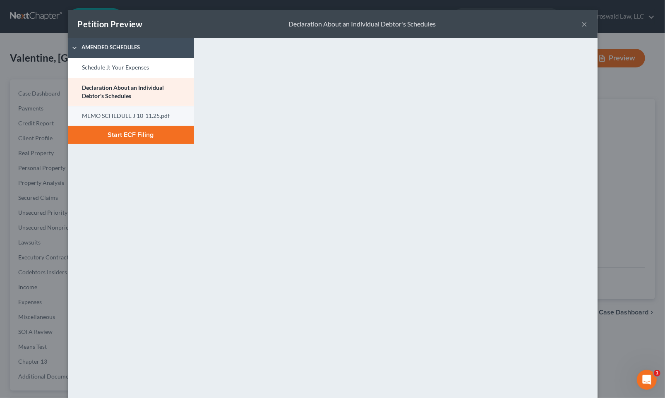
click at [150, 115] on link "MEMO SCHEDULE J 10-11.25.pdf" at bounding box center [131, 116] width 126 height 20
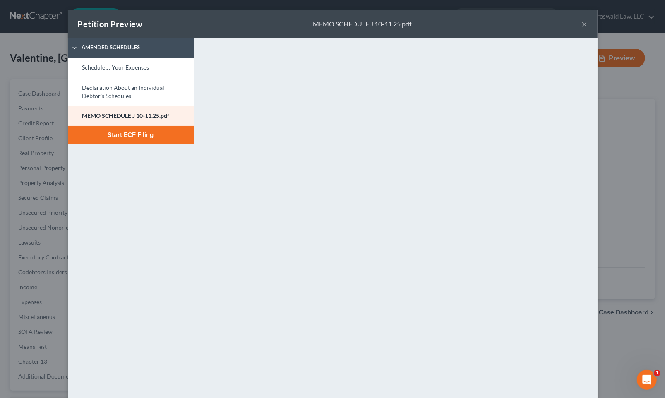
click at [127, 138] on button "Start ECF Filing" at bounding box center [131, 135] width 126 height 18
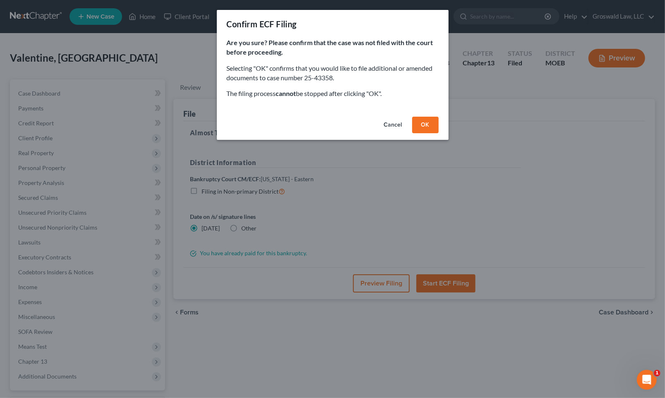
click at [418, 124] on button "OK" at bounding box center [425, 125] width 26 height 17
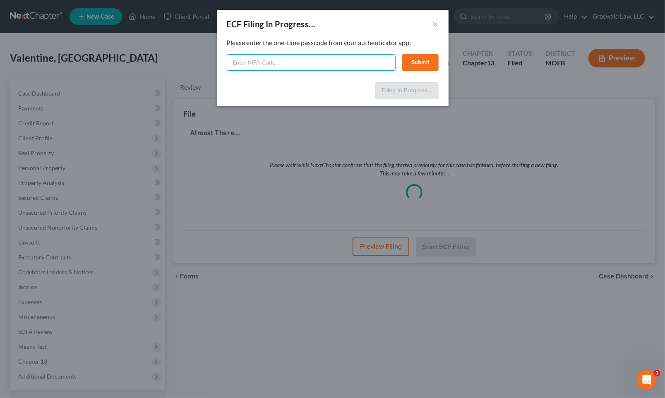
click at [270, 66] on input "text" at bounding box center [311, 62] width 169 height 17
type input "188451"
click at [421, 60] on button "Submit" at bounding box center [420, 62] width 36 height 17
